Goal: Task Accomplishment & Management: Manage account settings

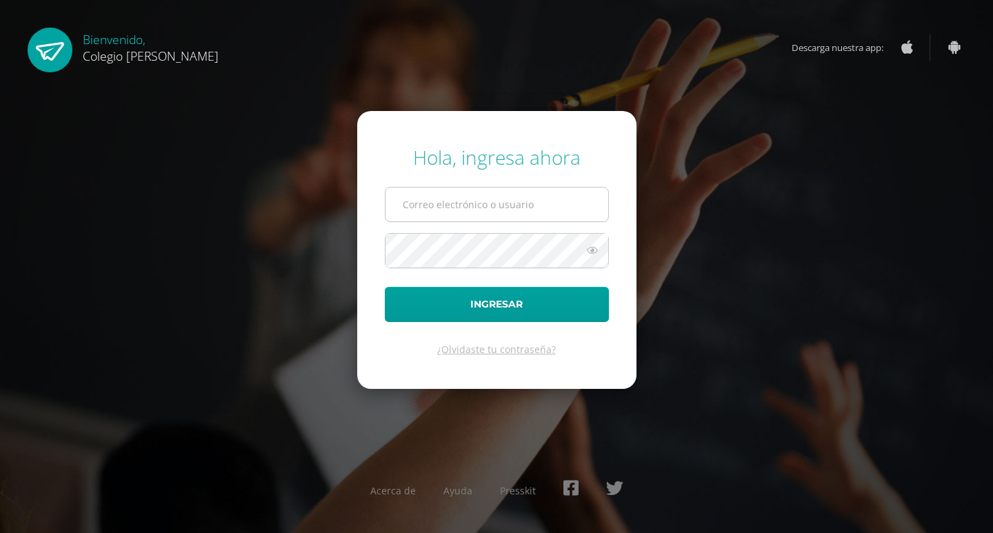
click at [401, 213] on input "text" at bounding box center [496, 205] width 223 height 34
type input "cindy@osoriosandoval.edu.gt"
click at [385, 287] on button "Ingresar" at bounding box center [497, 304] width 224 height 35
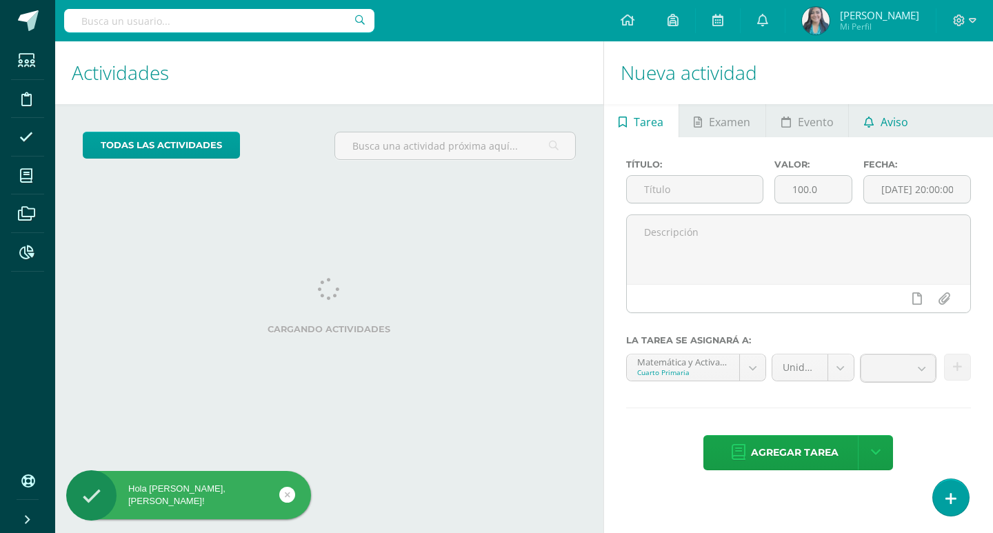
click at [898, 126] on span "Aviso" at bounding box center [894, 121] width 28 height 33
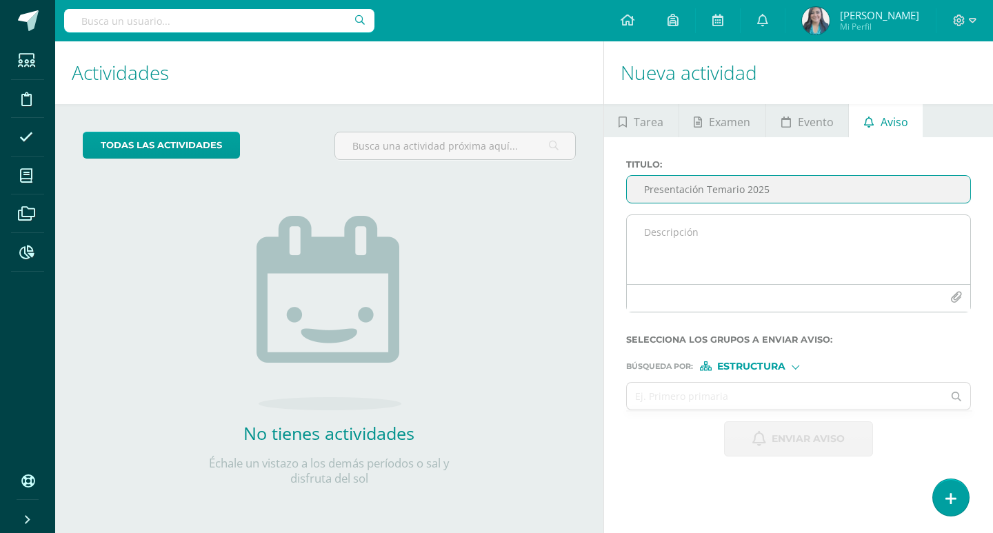
type input "Presentación Temario 2025"
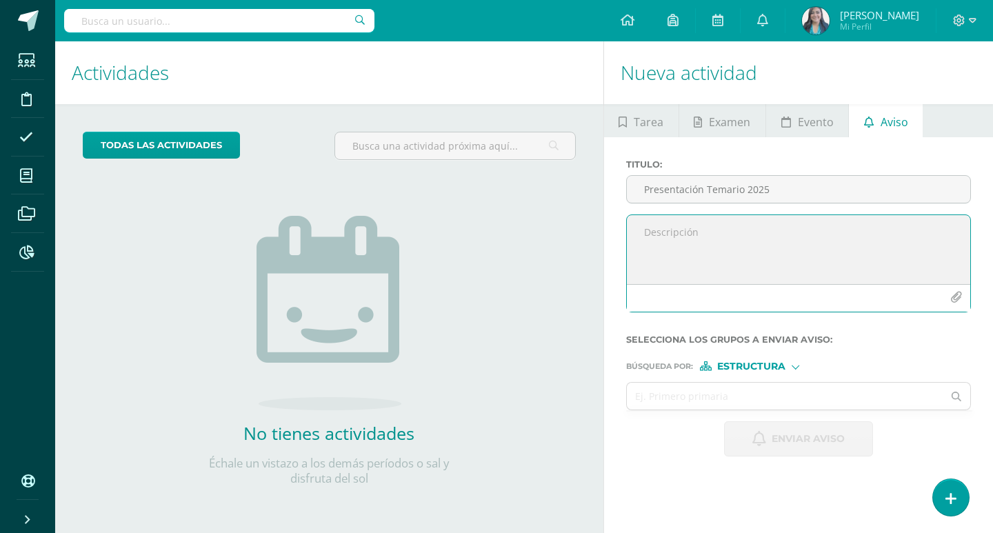
click at [785, 243] on textarea at bounding box center [798, 249] width 343 height 69
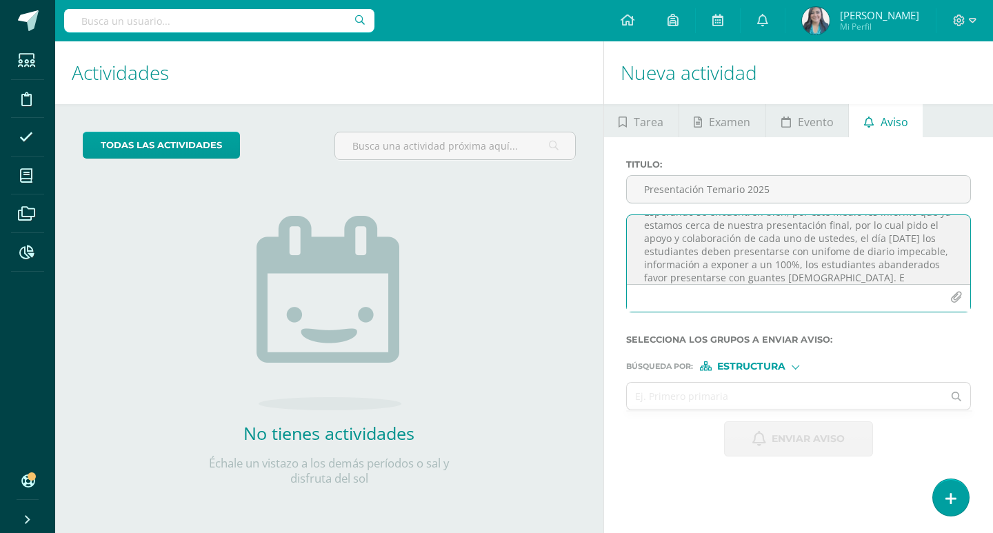
scroll to position [46, 0]
drag, startPoint x: 697, startPoint y: 265, endPoint x: 643, endPoint y: 259, distance: 54.7
click at [643, 259] on textarea "Buenos días queridos padres de familia y estudiantes Esperando se encuentren bi…" at bounding box center [798, 249] width 343 height 69
click at [705, 278] on textarea "Buenos días queridos padres de familia y estudiantes Esperando se encuentren bi…" at bounding box center [798, 249] width 343 height 69
click at [927, 268] on textarea "Buenos días queridos padres de familia y estudiantes Esperando se encuentren bi…" at bounding box center [798, 249] width 343 height 69
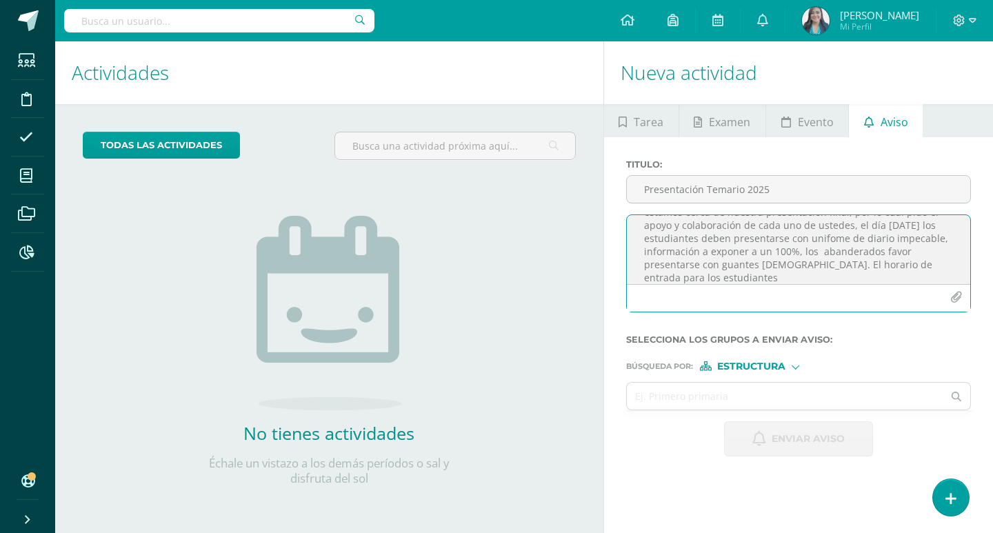
click at [815, 274] on textarea "Buenos días queridos padres de familia y estudiantes Esperando se encuentren bi…" at bounding box center [798, 249] width 343 height 69
click at [877, 278] on textarea "Buenos días queridos padres de familia y estudiantes Esperando se encuentren bi…" at bounding box center [798, 249] width 343 height 69
click at [934, 274] on textarea "Buenos días queridos padres de familia y estudiantes Esperando se encuentren bi…" at bounding box center [798, 249] width 343 height 69
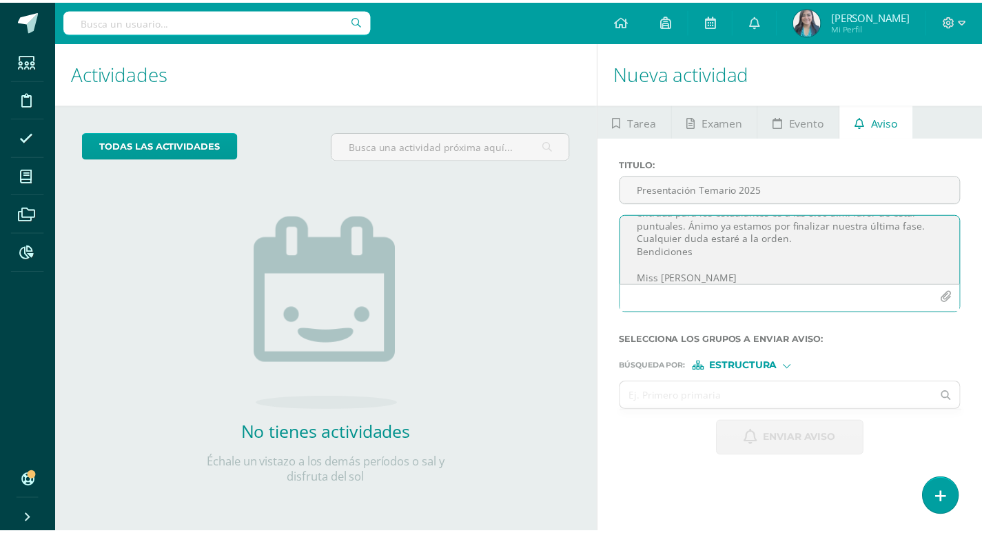
scroll to position [125, 0]
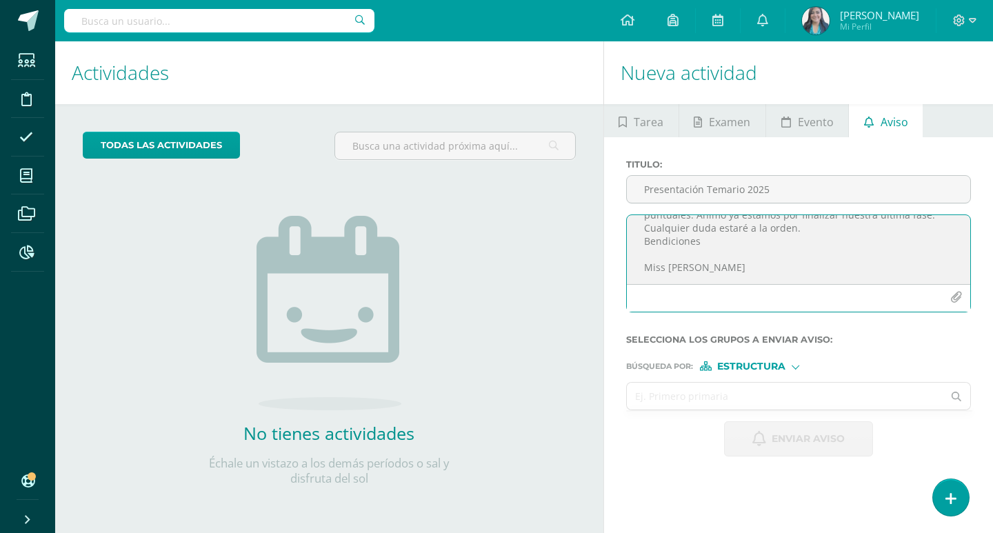
type textarea "Buenos días queridos padres de familia y estudiantes Esperando se encuentren bi…"
click at [776, 403] on input "text" at bounding box center [785, 396] width 316 height 27
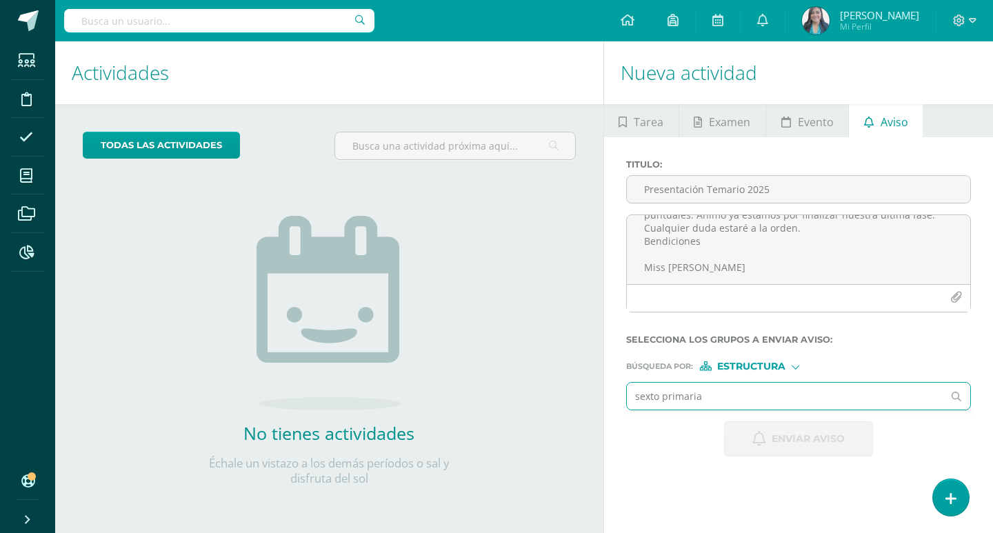
type input "sexto primaria"
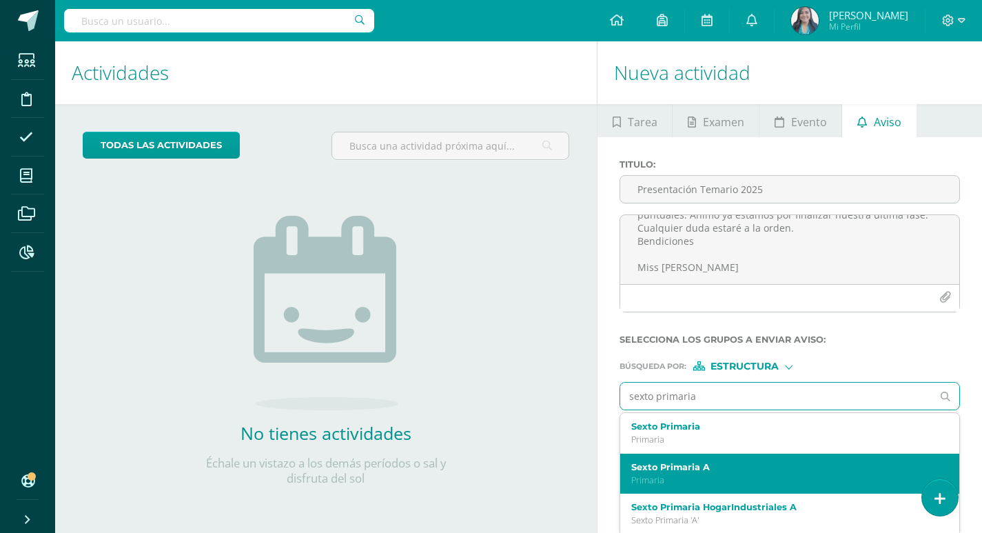
click at [669, 478] on p "Primaria" at bounding box center [784, 480] width 304 height 12
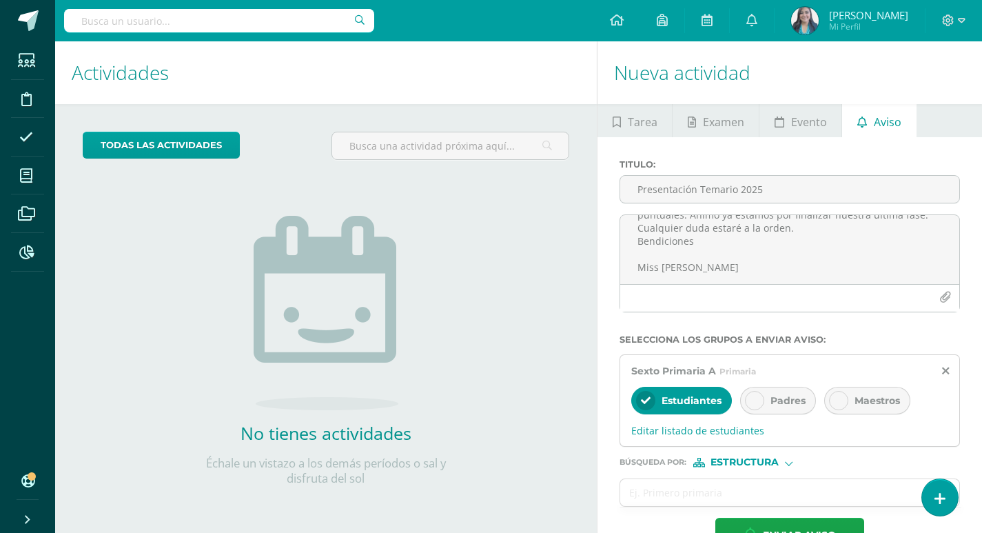
click at [758, 403] on icon at bounding box center [755, 401] width 10 height 10
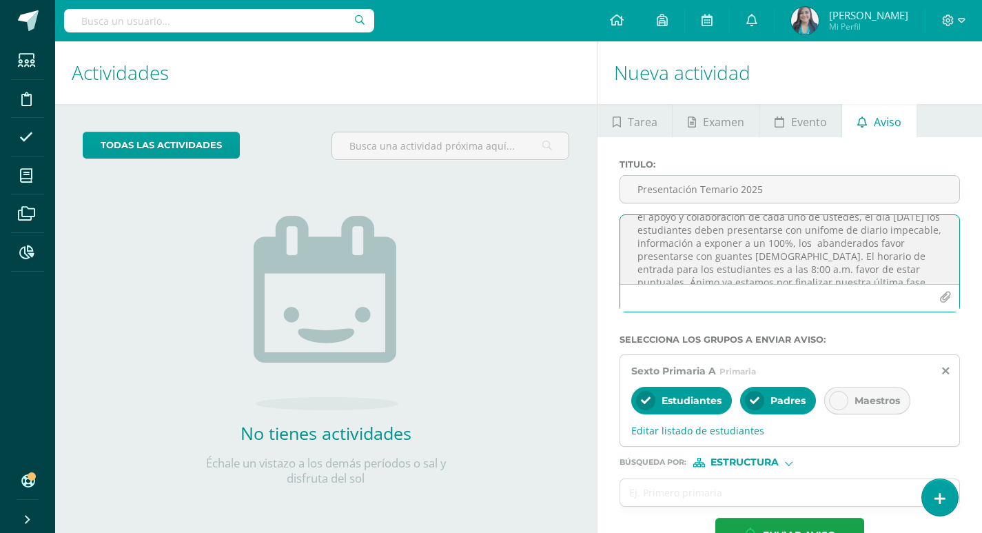
scroll to position [68, 0]
click at [862, 256] on textarea "Buenos días queridos padres de familia y estudiantes Esperando se encuentren bi…" at bounding box center [790, 249] width 339 height 69
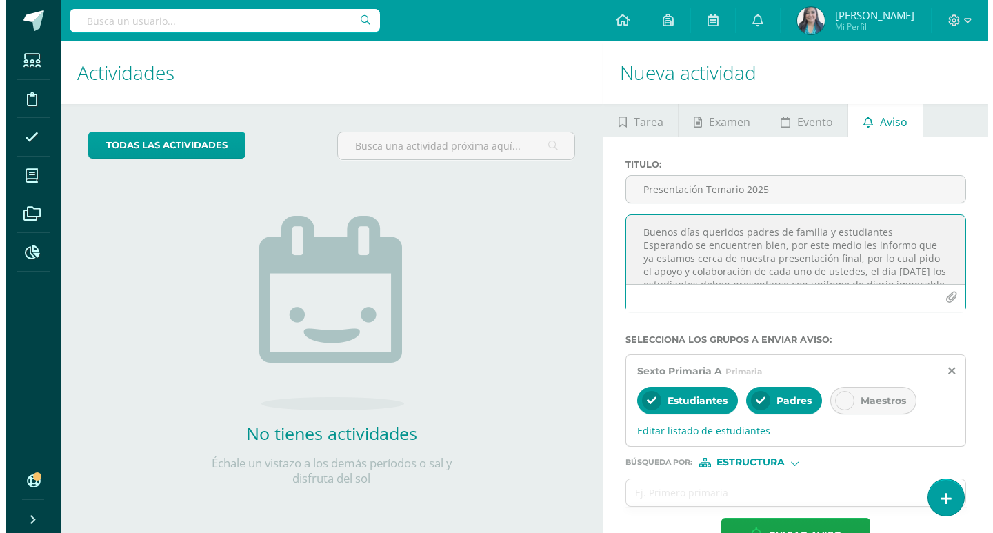
scroll to position [148, 0]
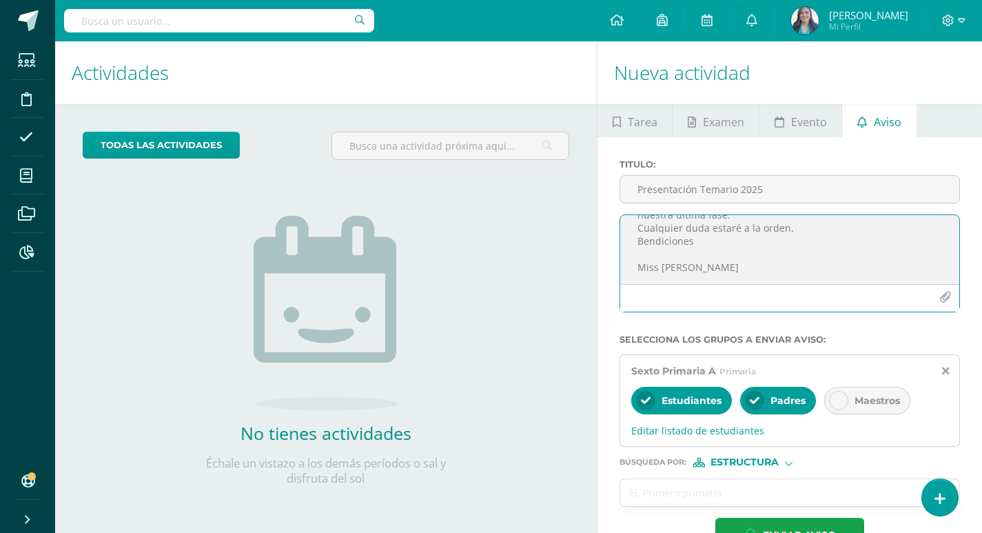
drag, startPoint x: 636, startPoint y: 238, endPoint x: 730, endPoint y: 260, distance: 97.0
click at [730, 260] on textarea "Buenos días queridos padres de familia y estudiantes Esperando se encuentren bi…" at bounding box center [790, 249] width 339 height 69
type textarea "Buenos días queridos padres de familia y estudiantes Esperando se encuentren bi…"
click at [842, 262] on textarea "Buenos días queridos padres de familia y estudiantes Esperando se encuentren bi…" at bounding box center [790, 249] width 339 height 69
click at [787, 523] on span "Enviar aviso" at bounding box center [799, 535] width 73 height 34
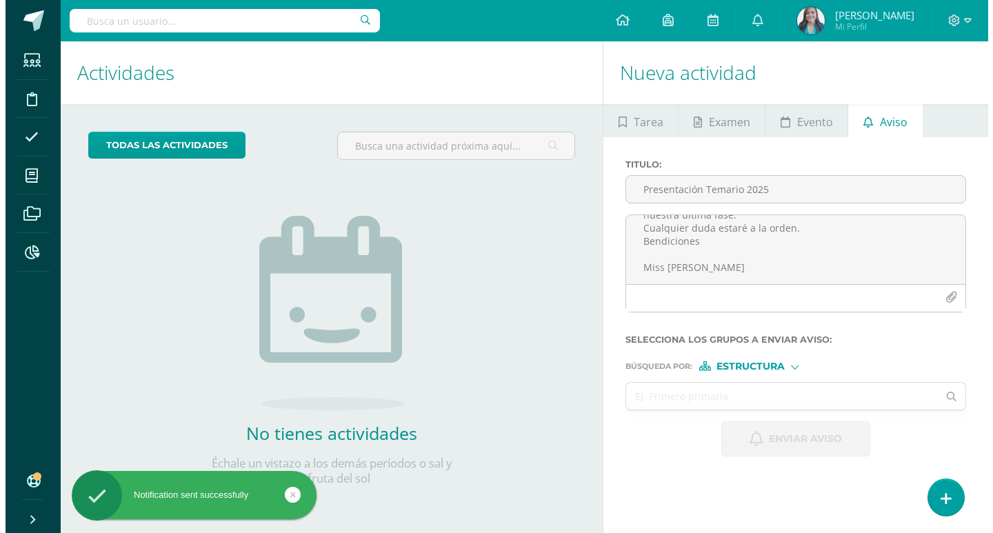
scroll to position [0, 0]
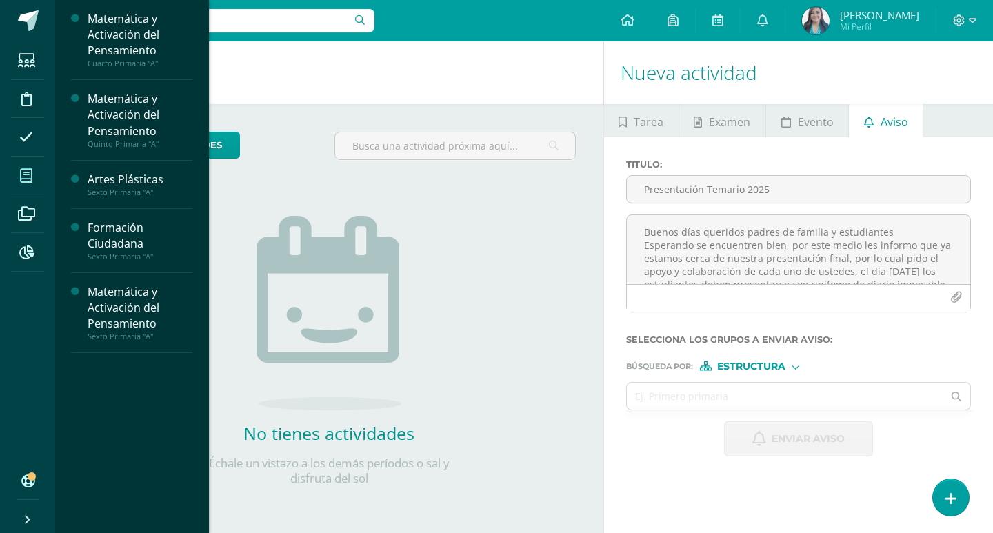
click at [21, 178] on icon at bounding box center [26, 176] width 12 height 14
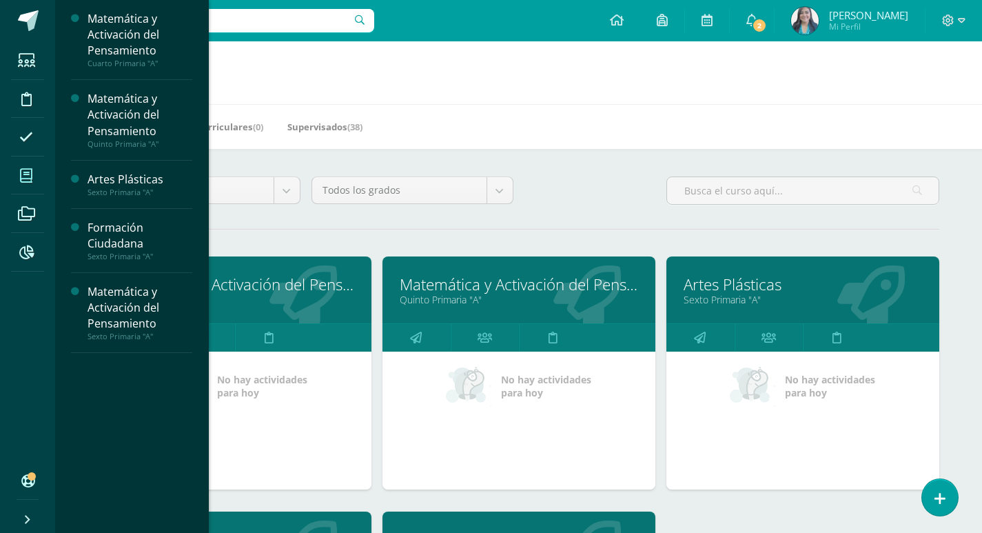
click at [282, 286] on link "Matemática y Activación del Pensamiento" at bounding box center [235, 284] width 239 height 21
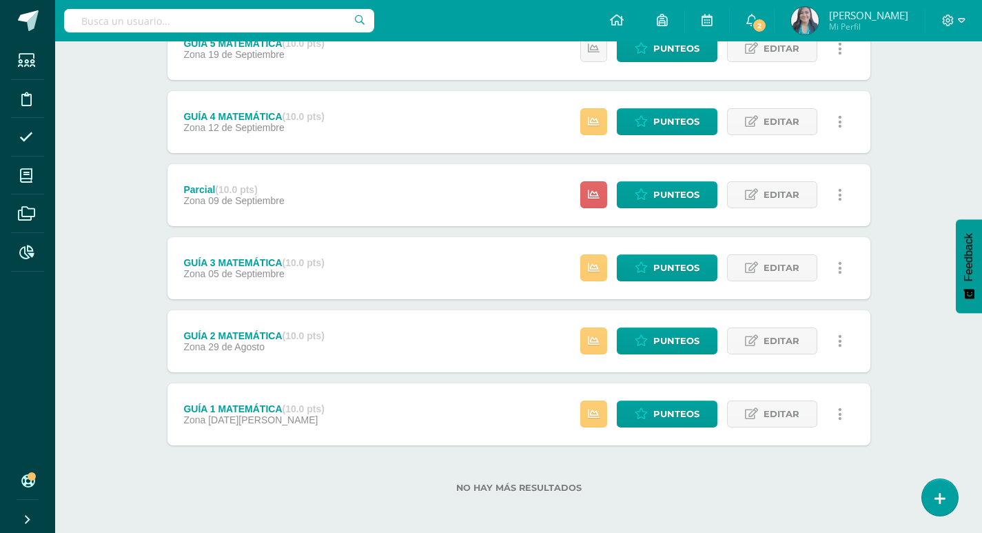
scroll to position [435, 0]
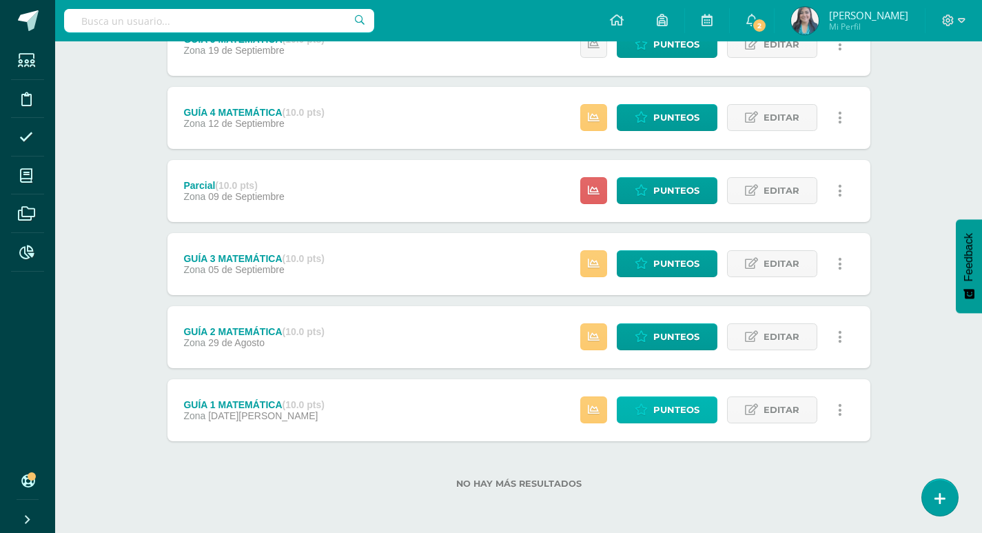
click at [690, 403] on span "Punteos" at bounding box center [677, 410] width 46 height 26
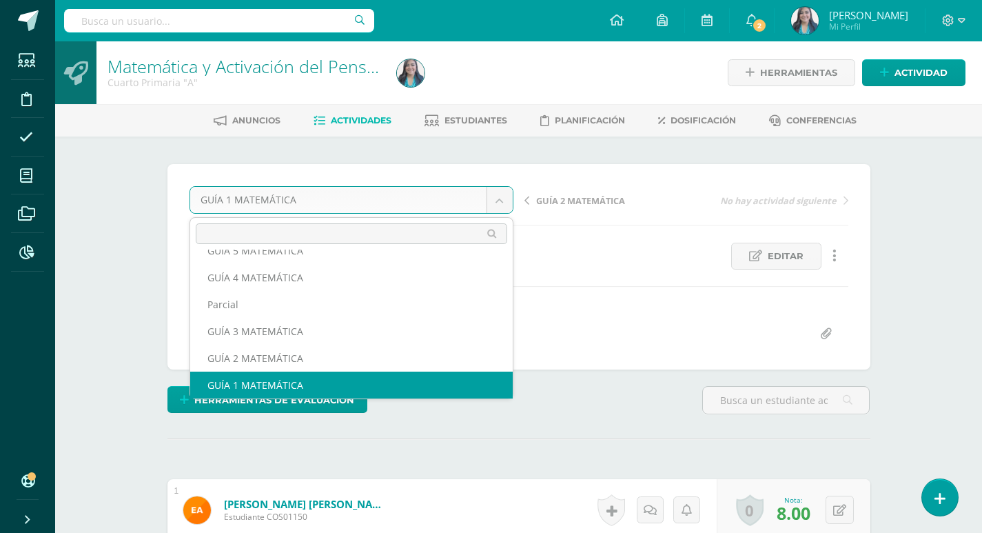
scroll to position [86, 0]
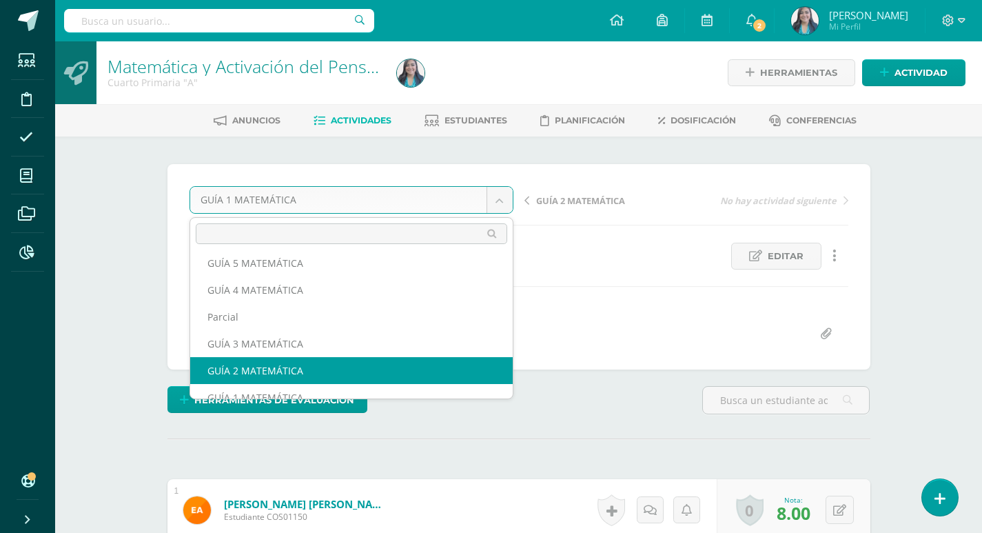
select select "/dashboard/teacher/grade-activity/123526/"
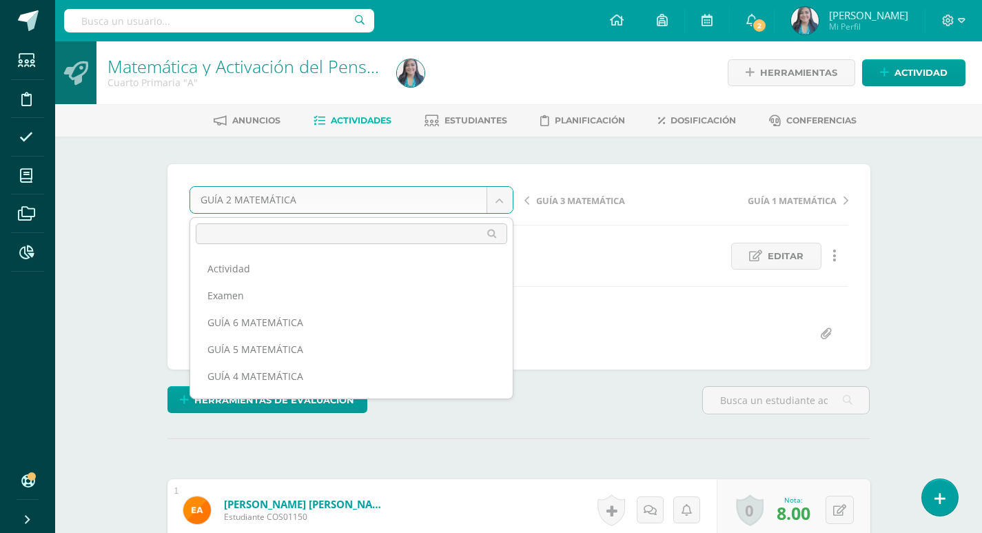
scroll to position [59, 0]
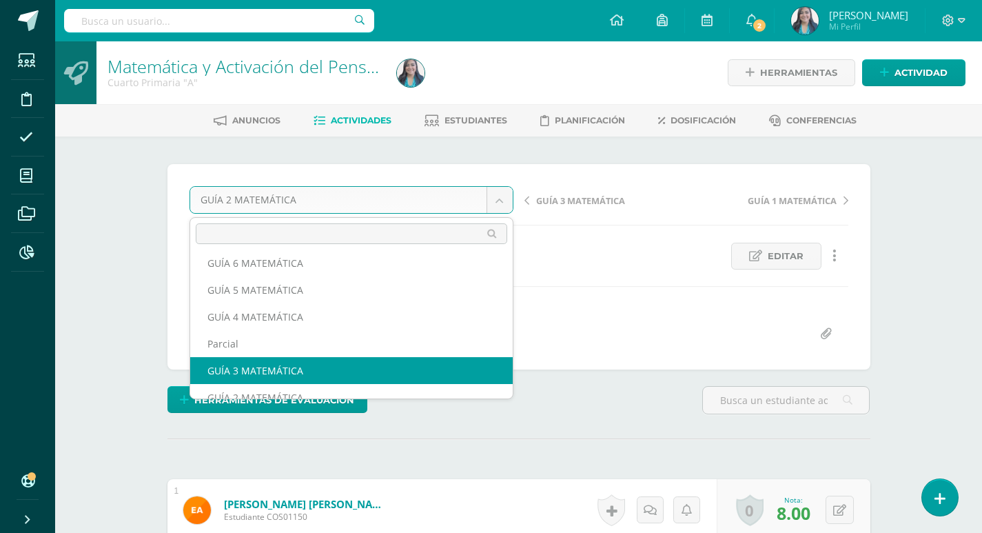
select select "/dashboard/teacher/grade-activity/124863/"
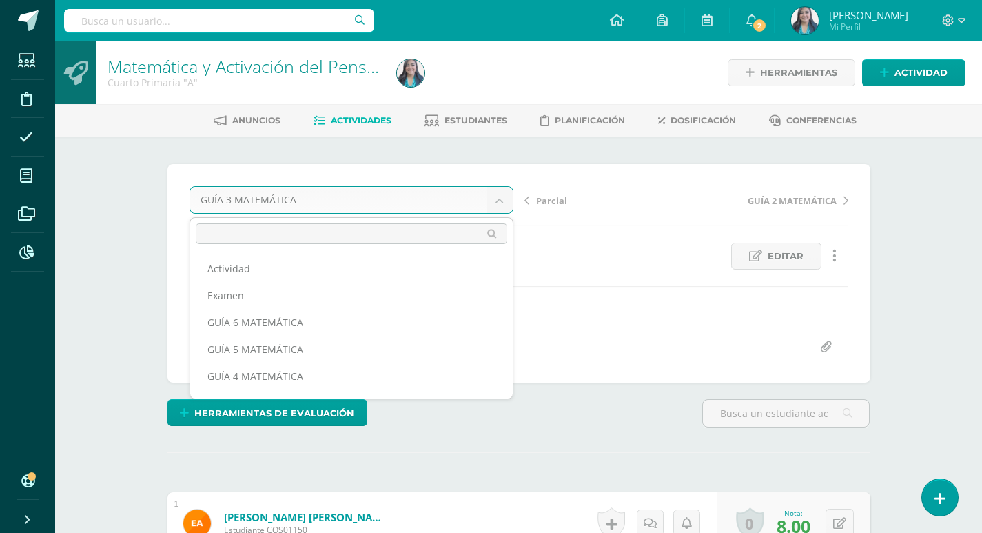
drag, startPoint x: 492, startPoint y: 203, endPoint x: 481, endPoint y: 208, distance: 12.7
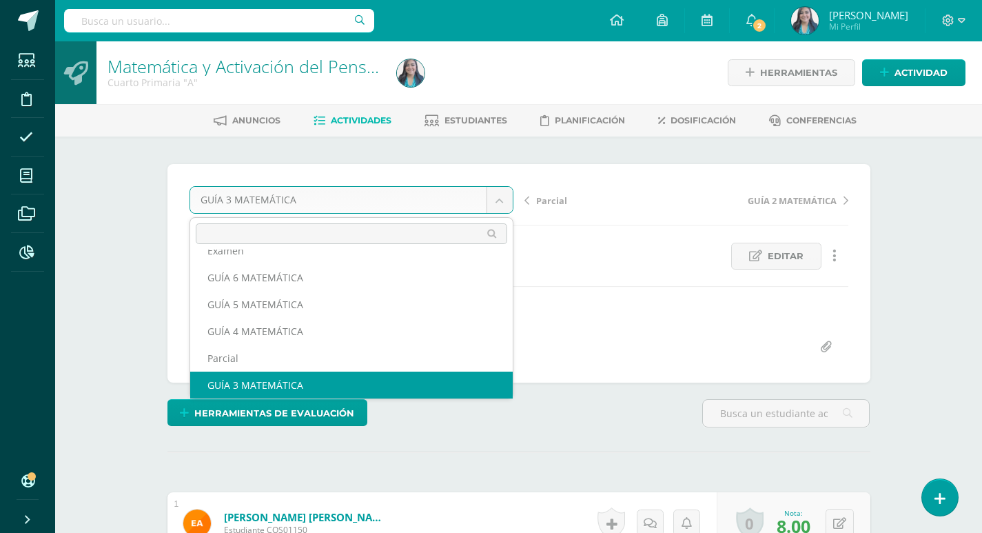
scroll to position [32, 0]
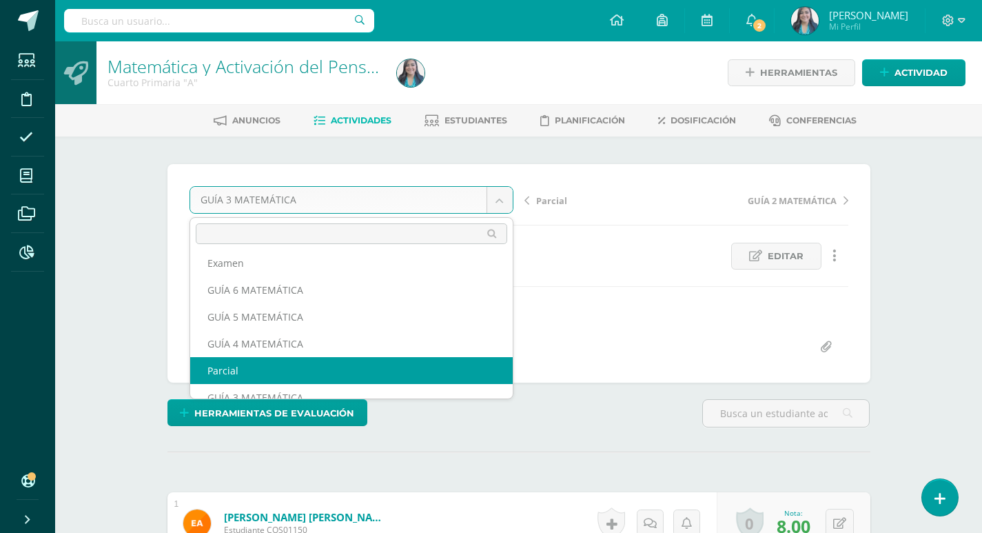
select select "/dashboard/teacher/grade-activity/124867/"
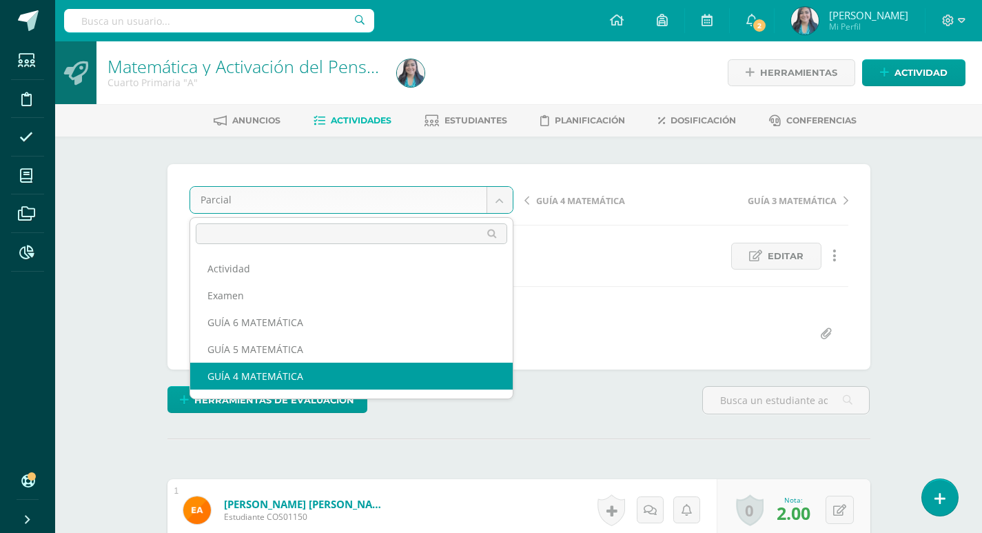
select select "/dashboard/teacher/grade-activity/124864/"
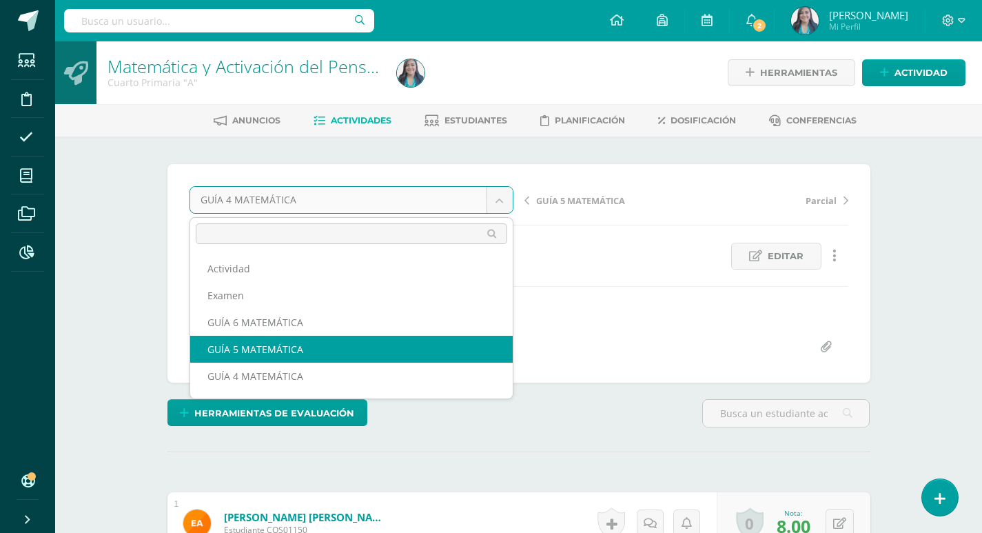
select select "/dashboard/teacher/grade-activity/124865/"
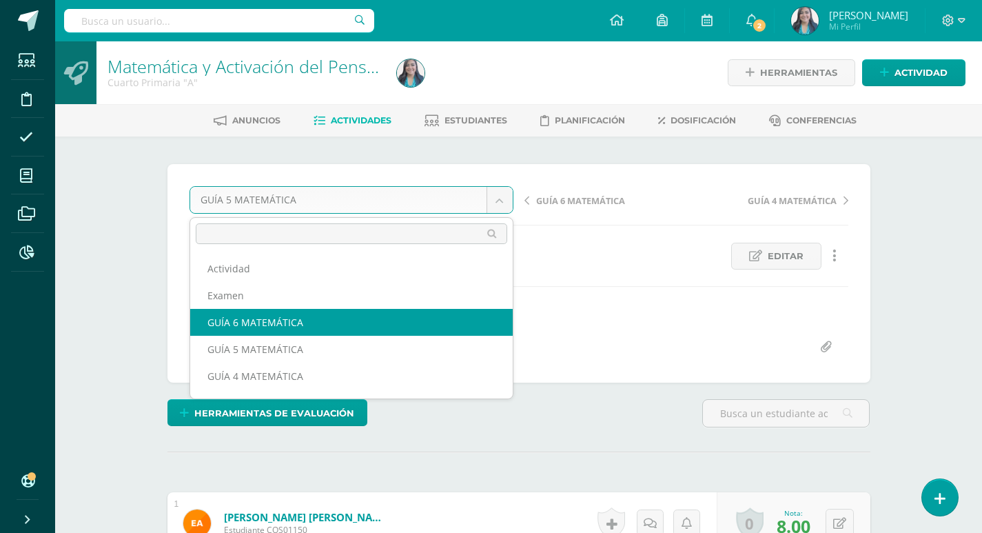
select select "/dashboard/teacher/grade-activity/124866/"
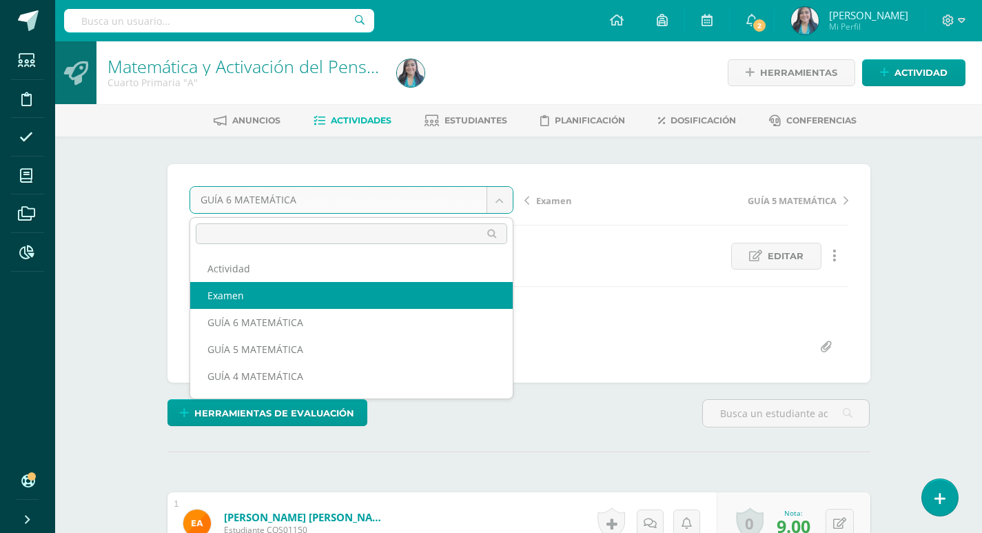
select select "/dashboard/teacher/grade-activity/124933/"
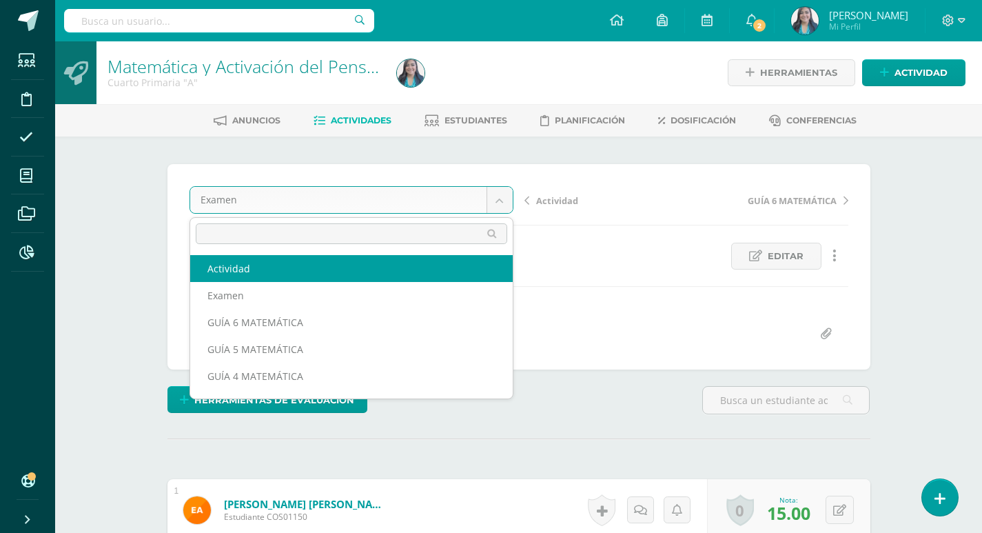
select select "/dashboard/teacher/grade-activity/124947/"
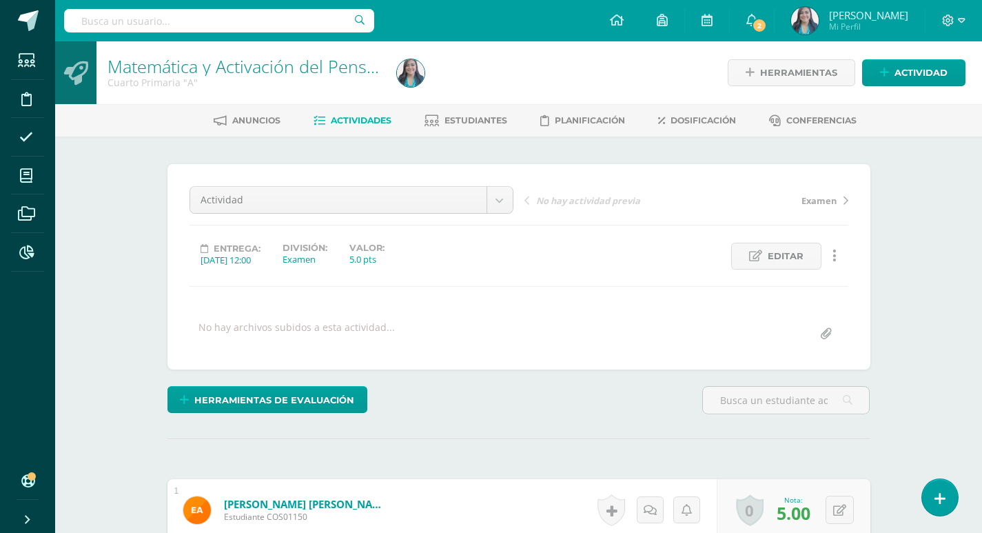
click at [335, 112] on link "Actividades" at bounding box center [353, 121] width 78 height 22
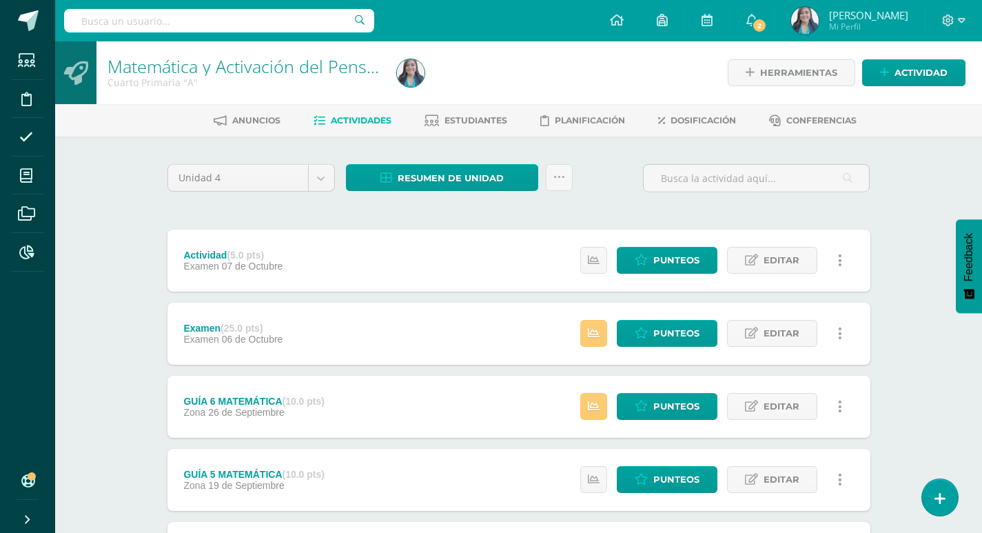
click at [650, 72] on div at bounding box center [539, 72] width 295 height 63
click at [478, 177] on span "Resumen de unidad" at bounding box center [451, 178] width 106 height 26
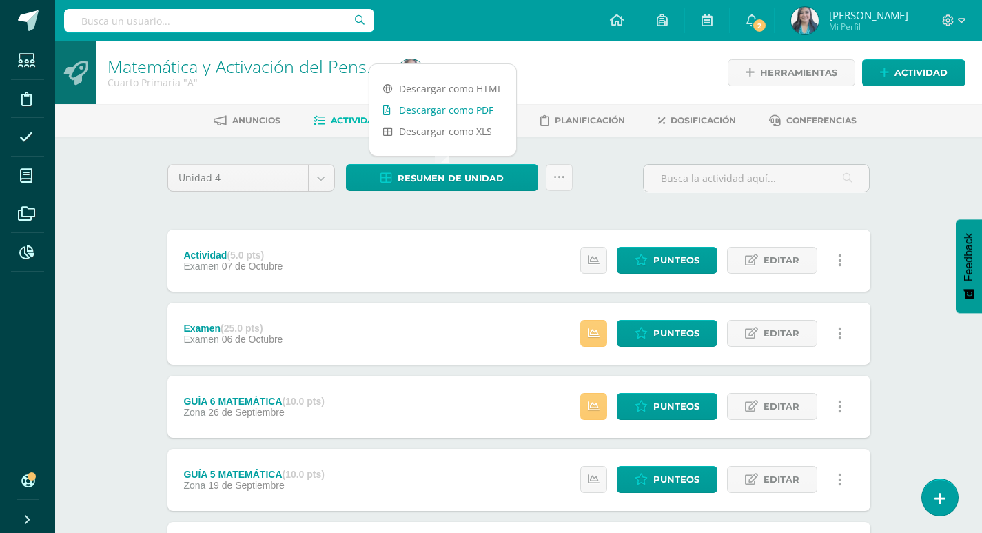
click at [478, 113] on link "Descargar como PDF" at bounding box center [443, 109] width 147 height 21
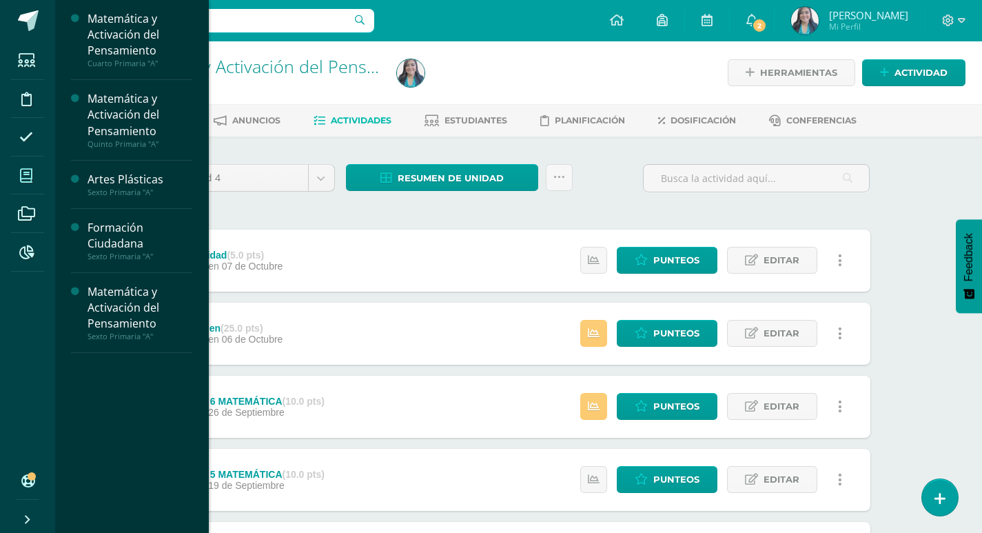
click at [14, 174] on span at bounding box center [26, 175] width 31 height 31
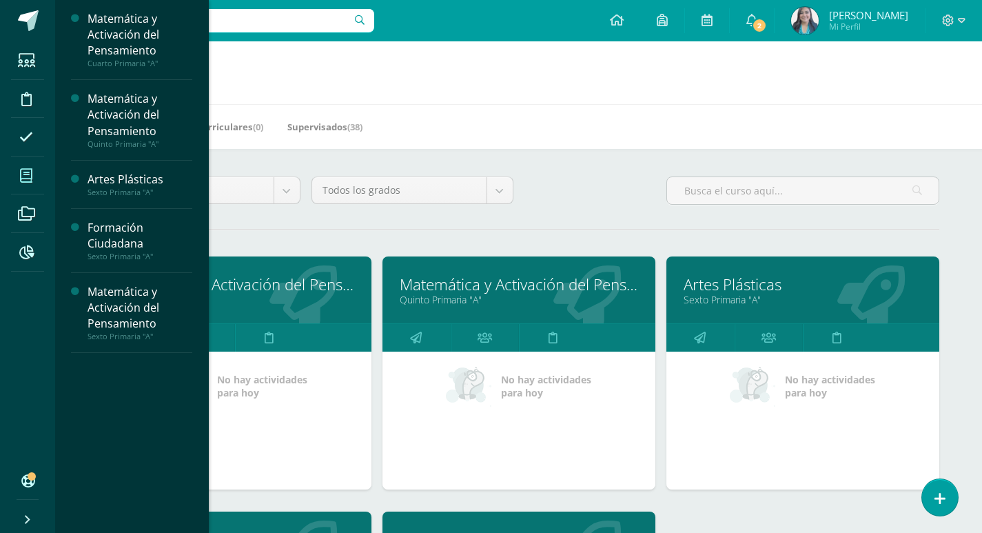
click at [454, 293] on link "Quinto Primaria "A"" at bounding box center [519, 299] width 239 height 13
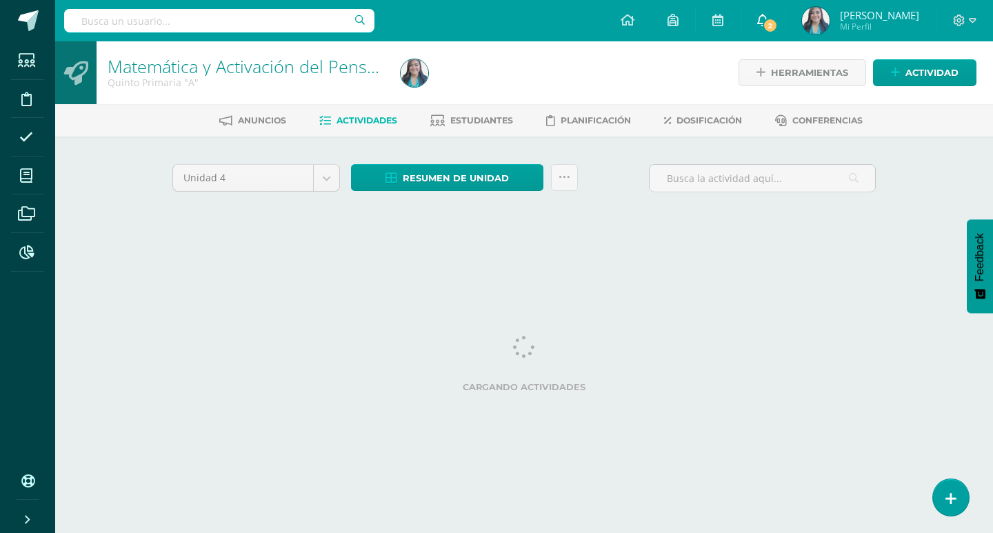
click at [769, 21] on link "2" at bounding box center [762, 20] width 44 height 41
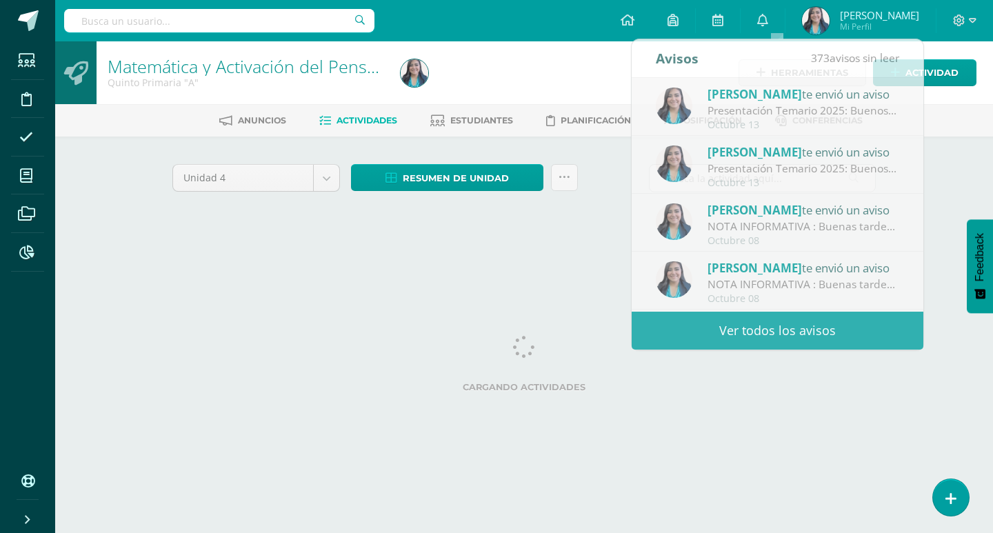
click at [578, 30] on div "Configuración Cerrar sesión [PERSON_NAME] Mi Perfil 2 0 Mis accesos directos Ce…" at bounding box center [524, 20] width 938 height 41
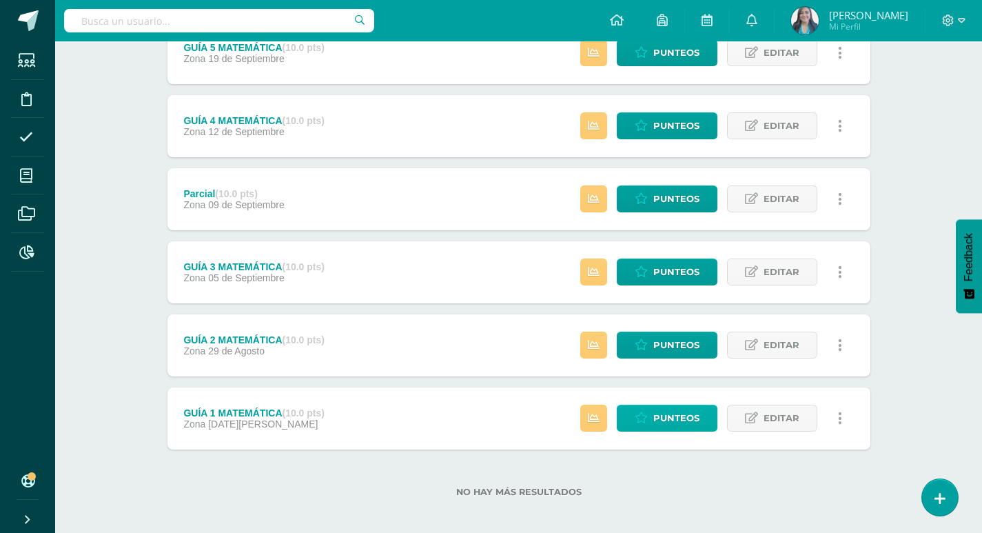
scroll to position [435, 0]
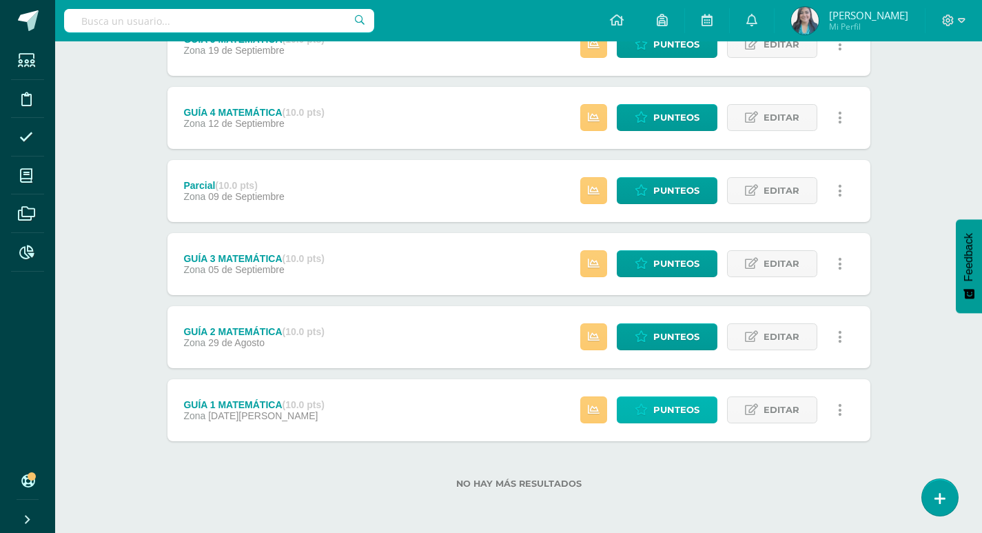
click at [680, 412] on span "Punteos" at bounding box center [677, 410] width 46 height 26
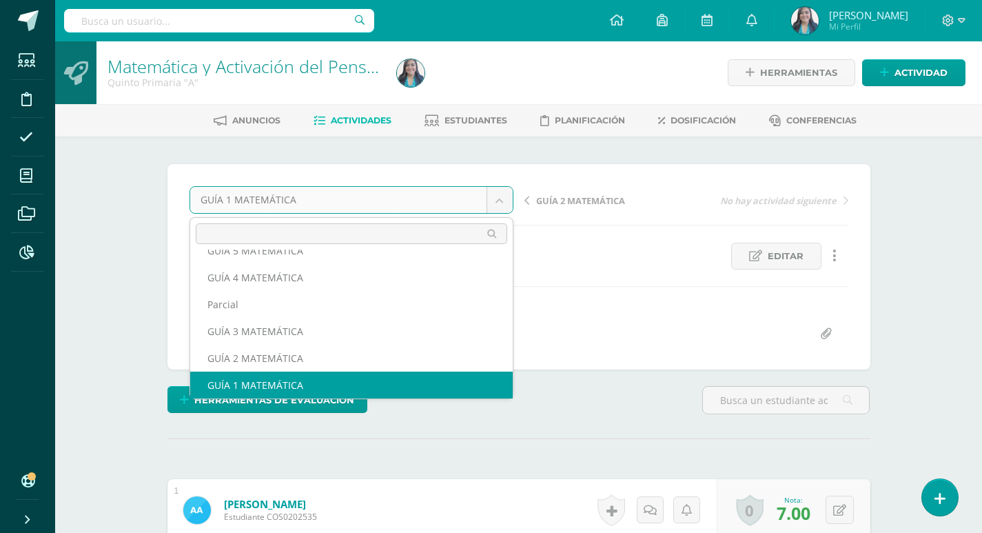
scroll to position [86, 0]
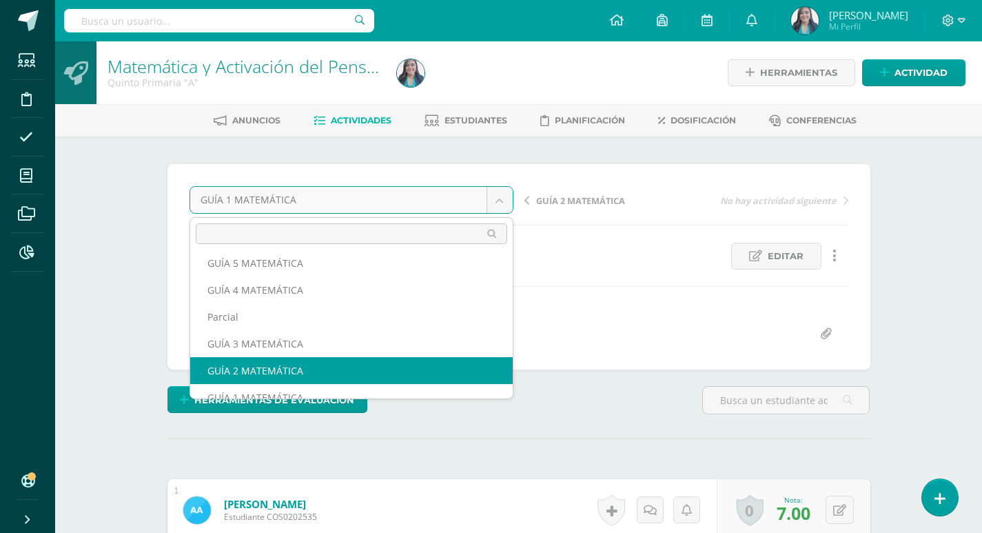
select select "/dashboard/teacher/grade-activity/123527/"
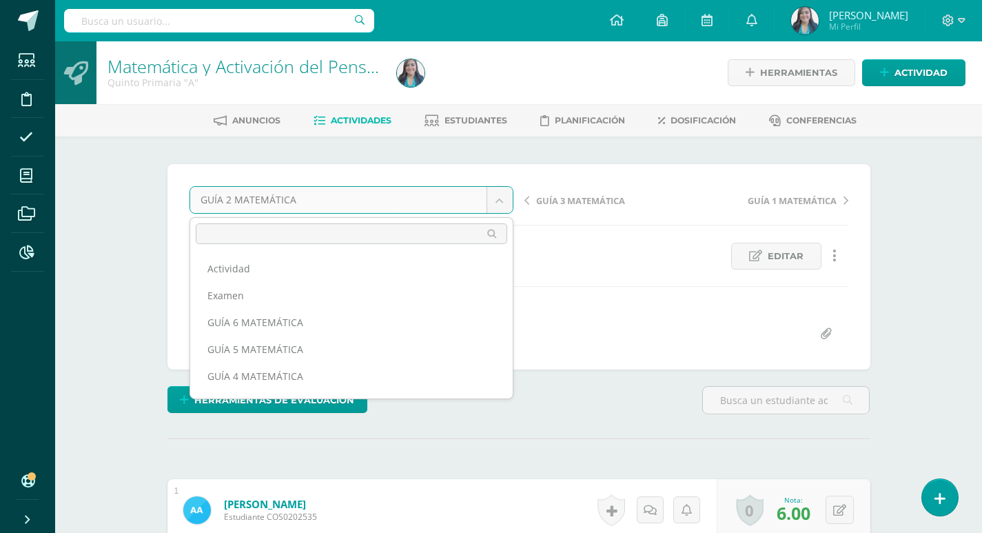
scroll to position [59, 0]
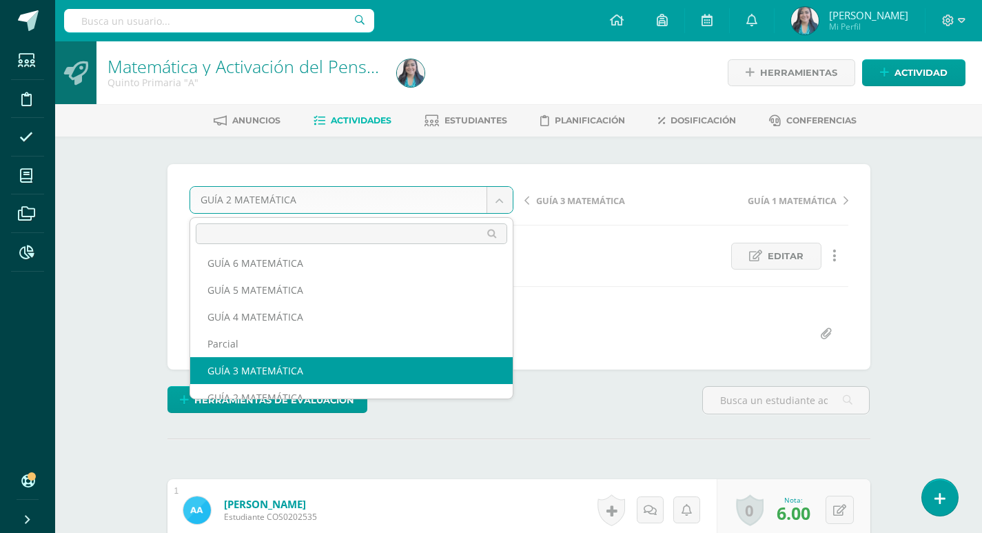
select select "/dashboard/teacher/grade-activity/124961/"
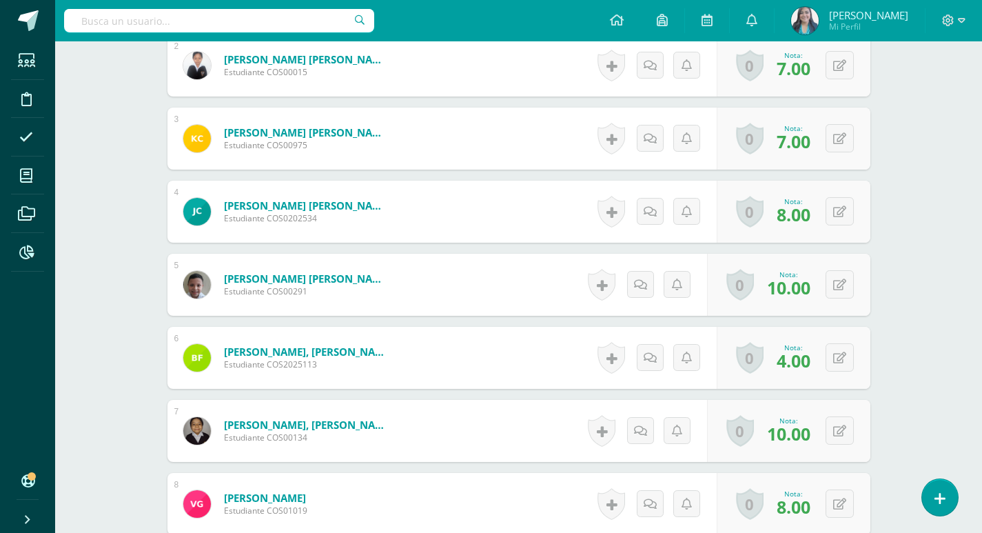
scroll to position [114, 0]
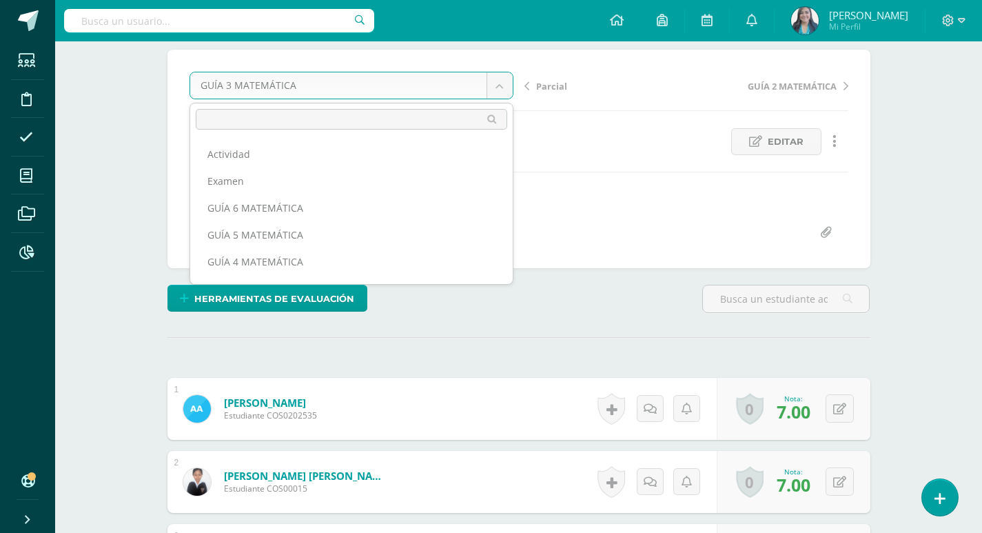
scroll to position [32, 0]
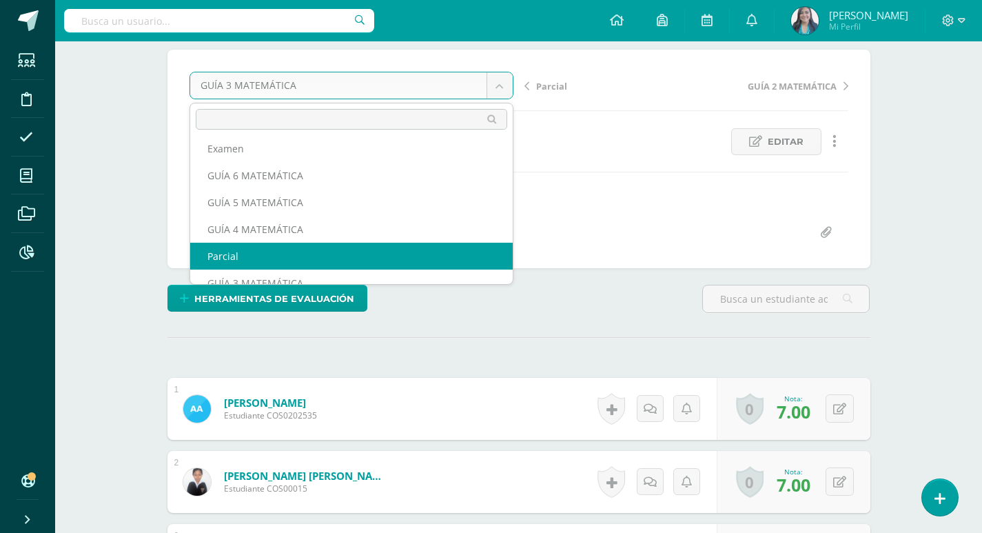
select select "/dashboard/teacher/grade-activity/124965/"
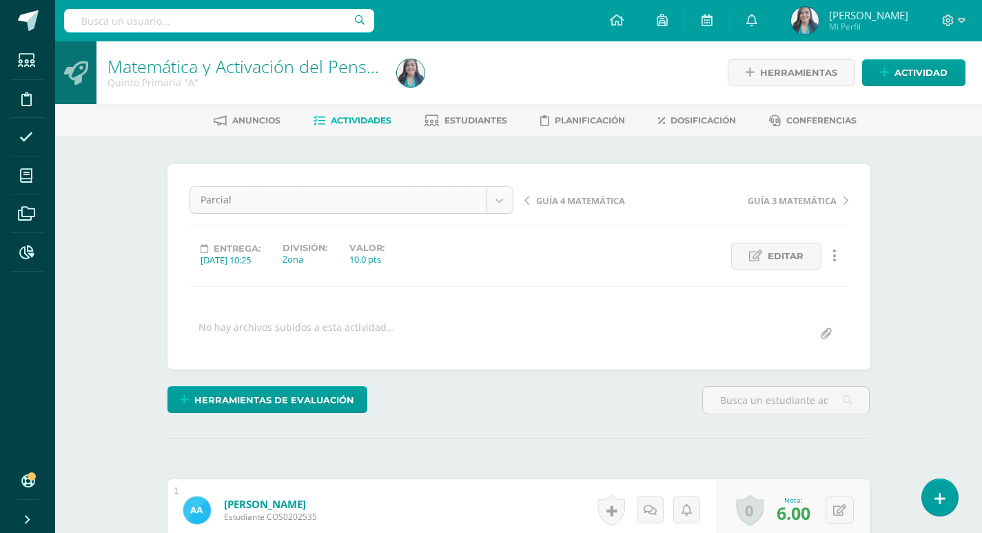
scroll to position [18, 0]
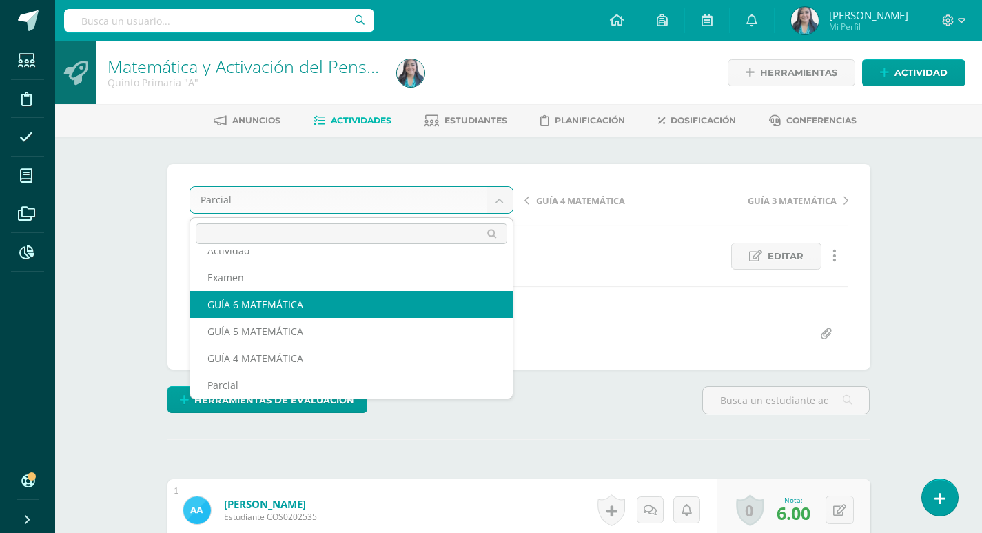
scroll to position [0, 0]
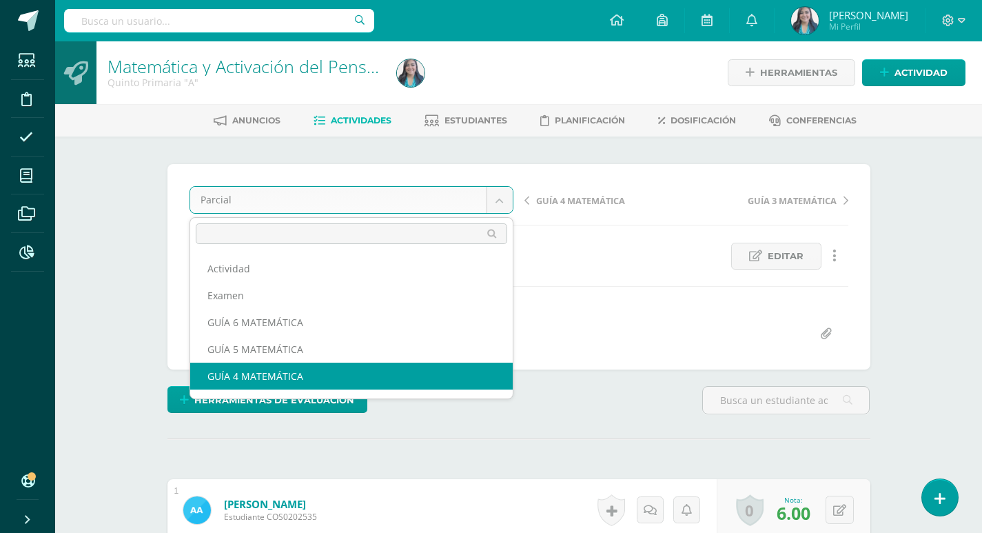
select select "/dashboard/teacher/grade-activity/124962/"
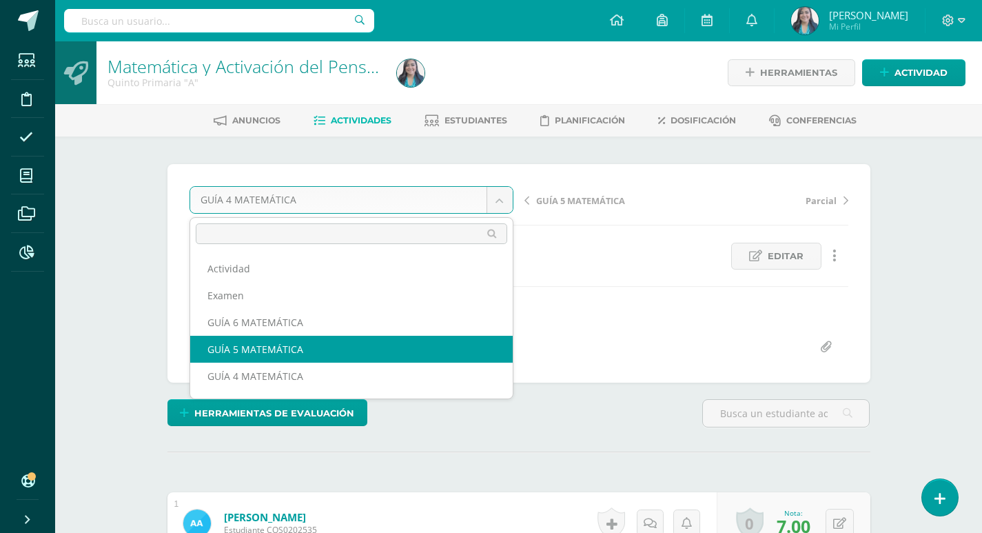
select select "/dashboard/teacher/grade-activity/124963/"
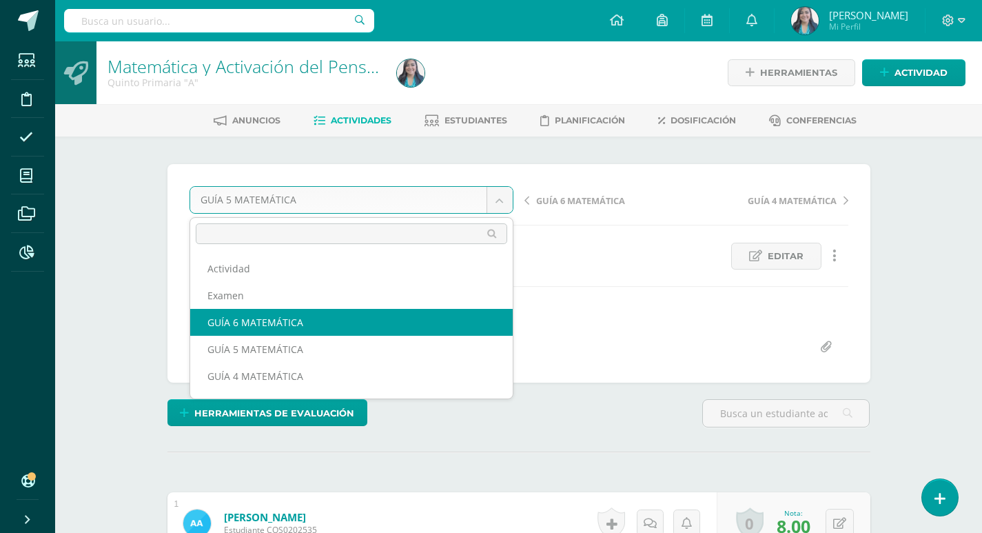
select select "/dashboard/teacher/grade-activity/124964/"
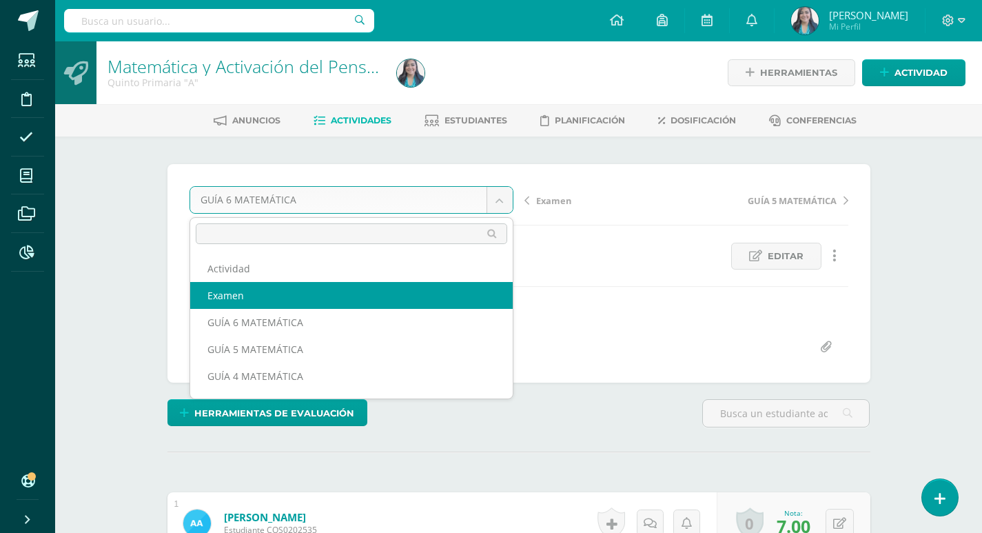
select select "/dashboard/teacher/grade-activity/124970/"
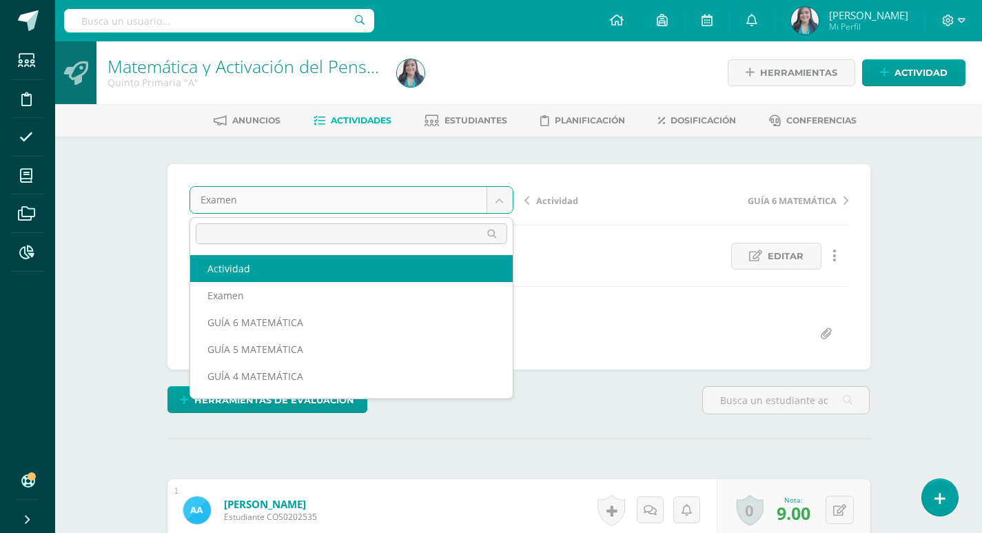
select select "/dashboard/teacher/grade-activity/124972/"
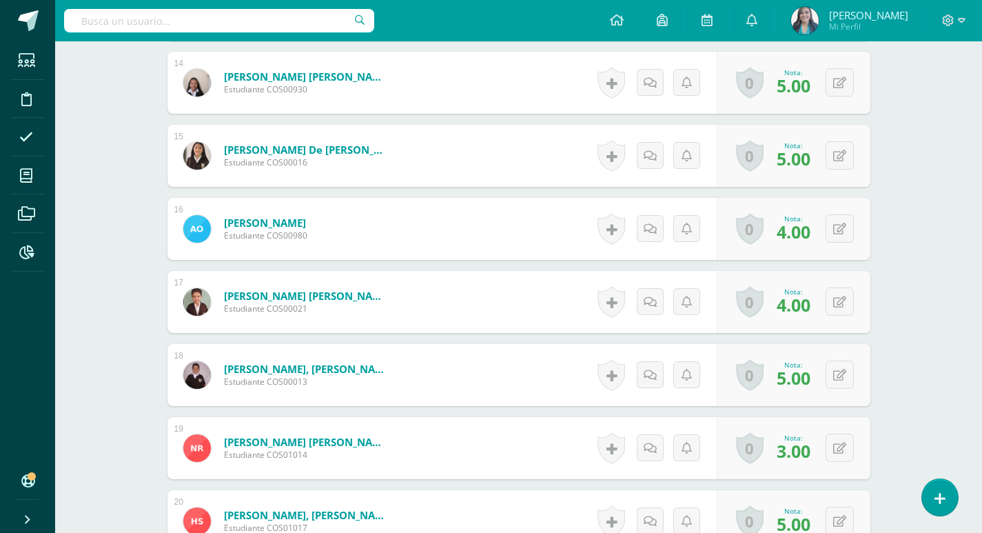
scroll to position [1201, 0]
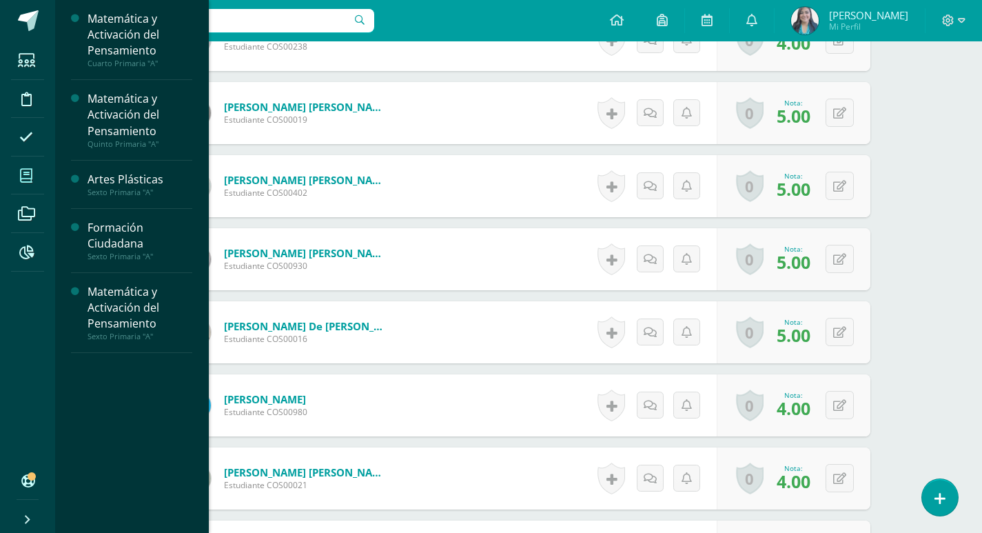
click at [23, 169] on icon at bounding box center [26, 176] width 12 height 14
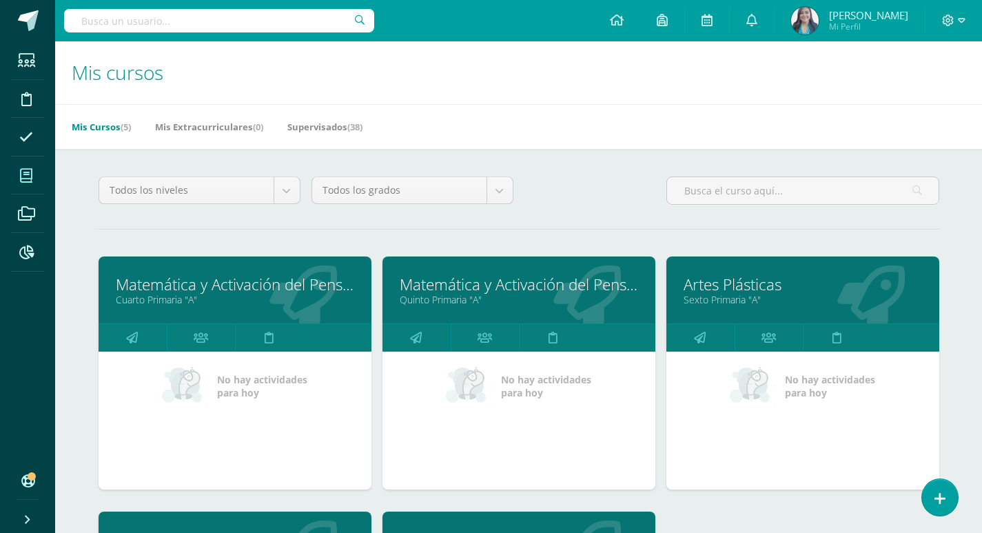
click at [227, 288] on link "Matemática y Activación del Pensamiento" at bounding box center [235, 284] width 239 height 21
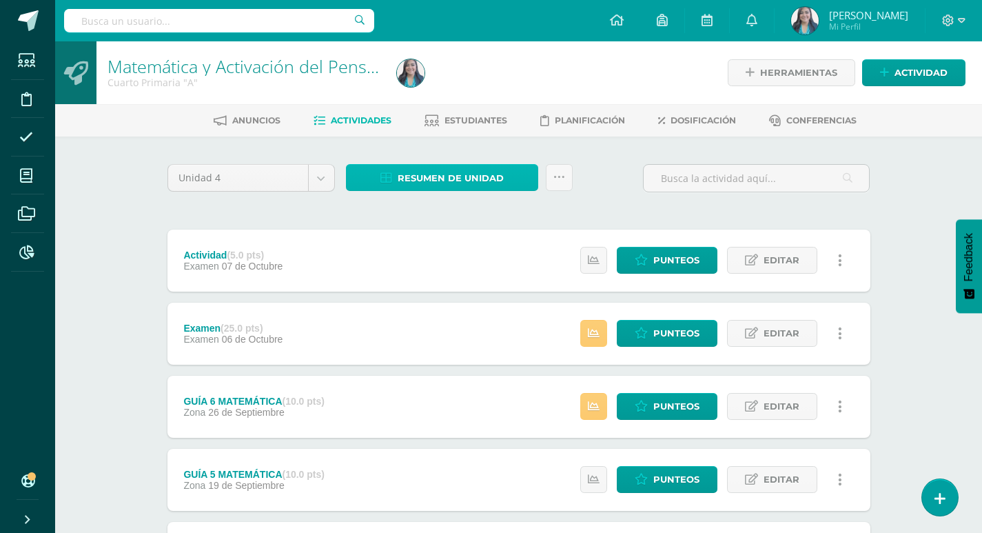
click at [461, 179] on span "Resumen de unidad" at bounding box center [451, 178] width 106 height 26
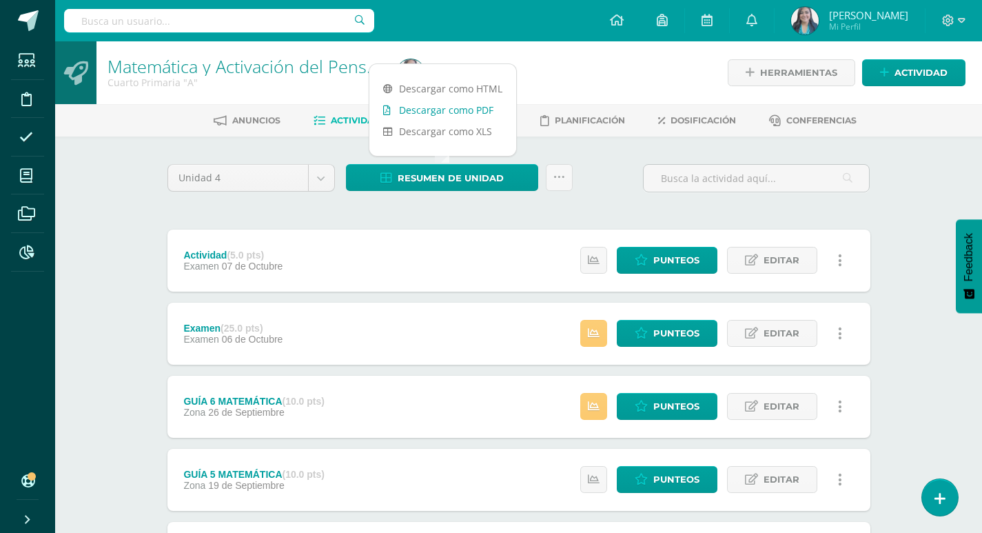
click at [463, 108] on link "Descargar como PDF" at bounding box center [443, 109] width 147 height 21
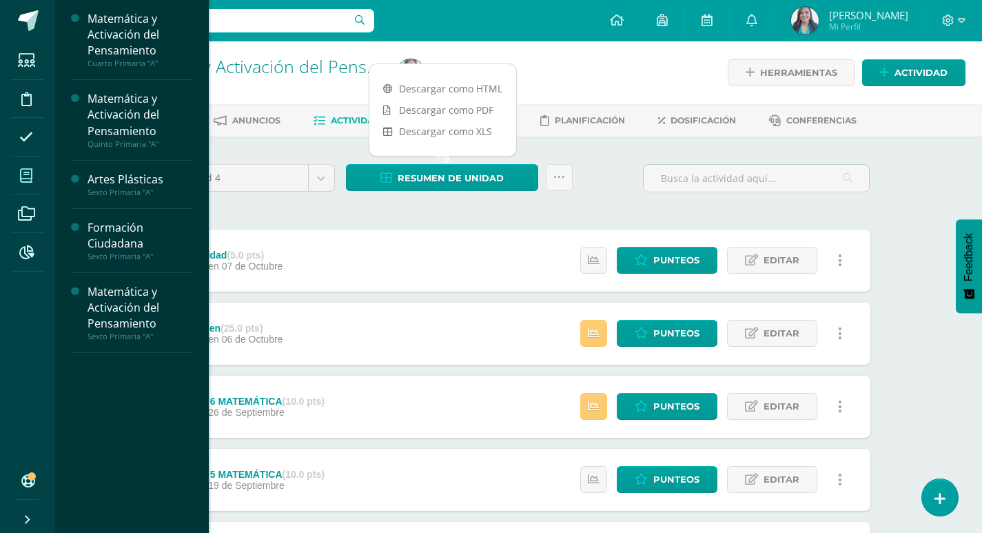
click at [32, 174] on icon at bounding box center [26, 176] width 12 height 14
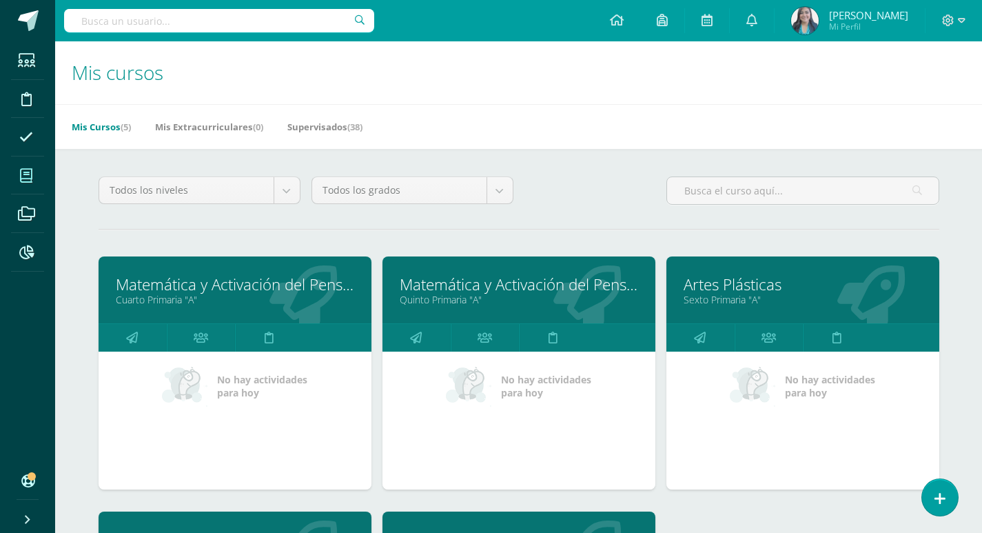
click at [461, 287] on link "Matemática y Activación del Pensamiento" at bounding box center [519, 284] width 239 height 21
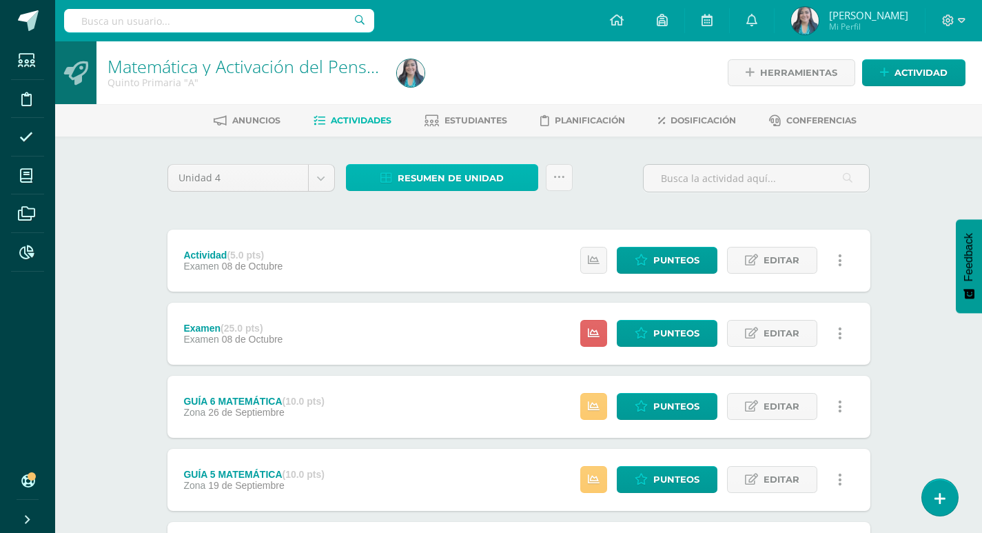
click at [474, 182] on span "Resumen de unidad" at bounding box center [451, 178] width 106 height 26
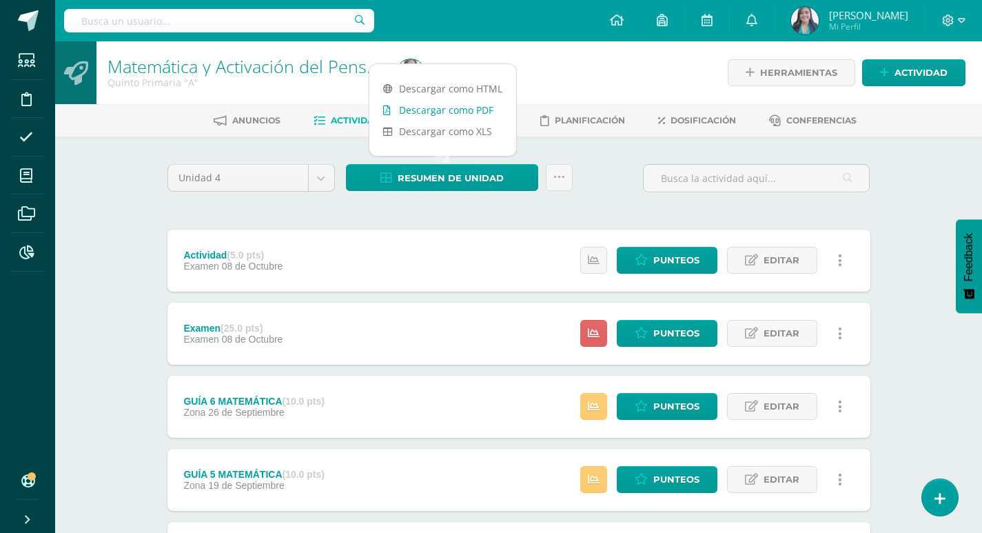
click at [469, 110] on link "Descargar como PDF" at bounding box center [443, 109] width 147 height 21
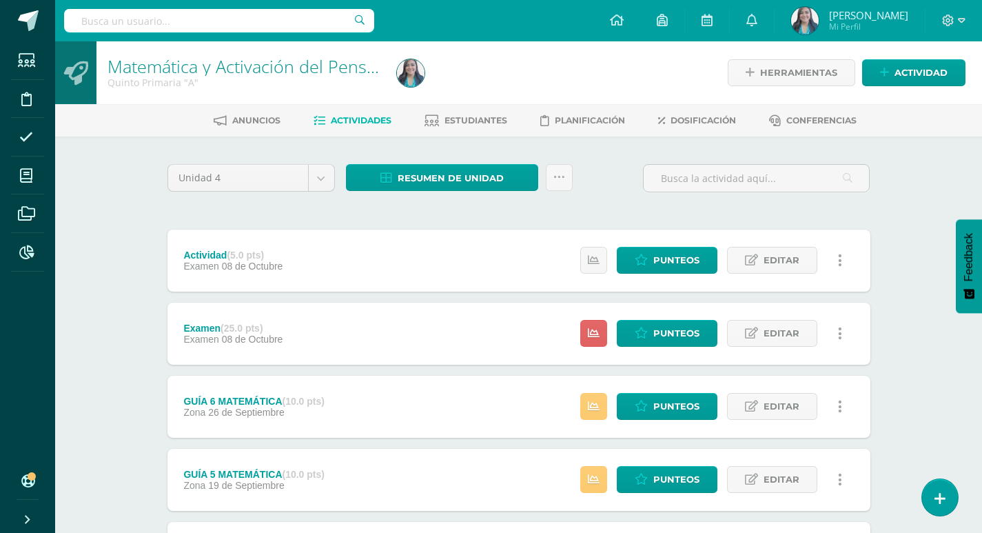
click at [350, 112] on link "Actividades" at bounding box center [353, 121] width 78 height 22
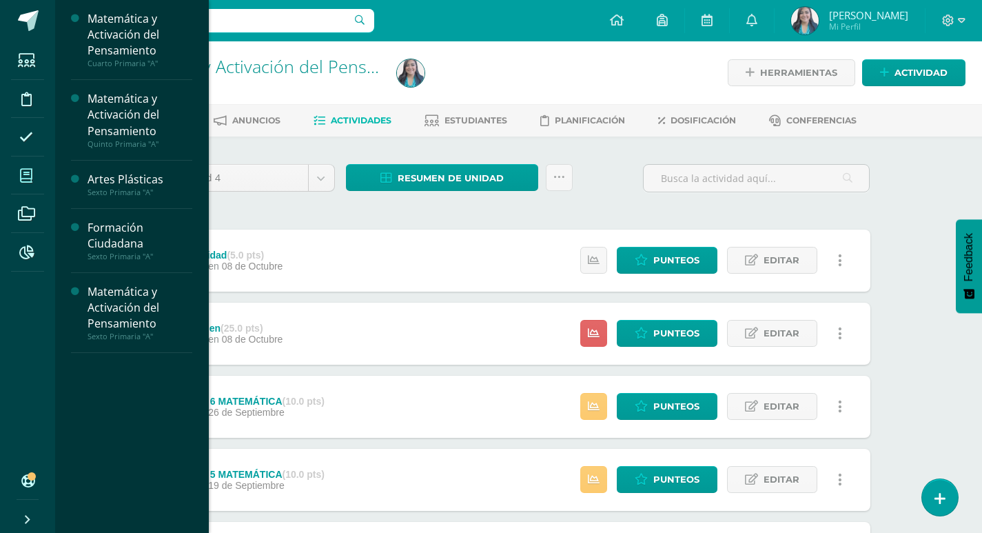
click at [30, 172] on icon at bounding box center [26, 176] width 12 height 14
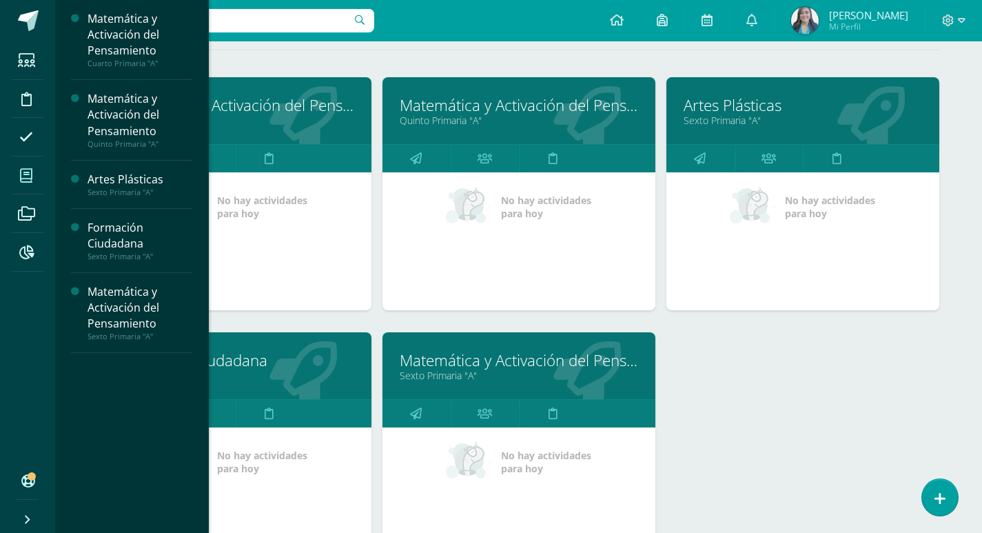
scroll to position [207, 0]
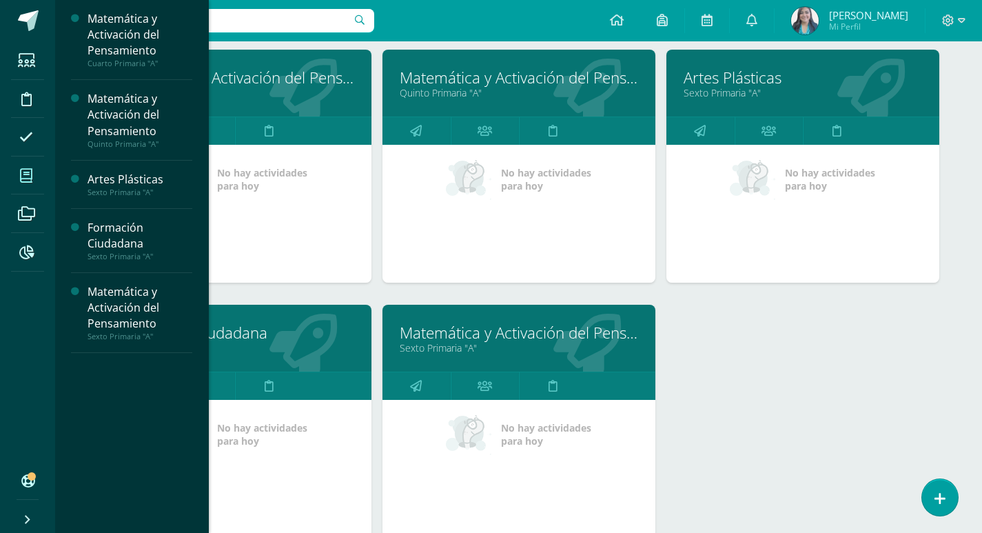
click at [468, 341] on link "Sexto Primaria "A"" at bounding box center [519, 347] width 239 height 13
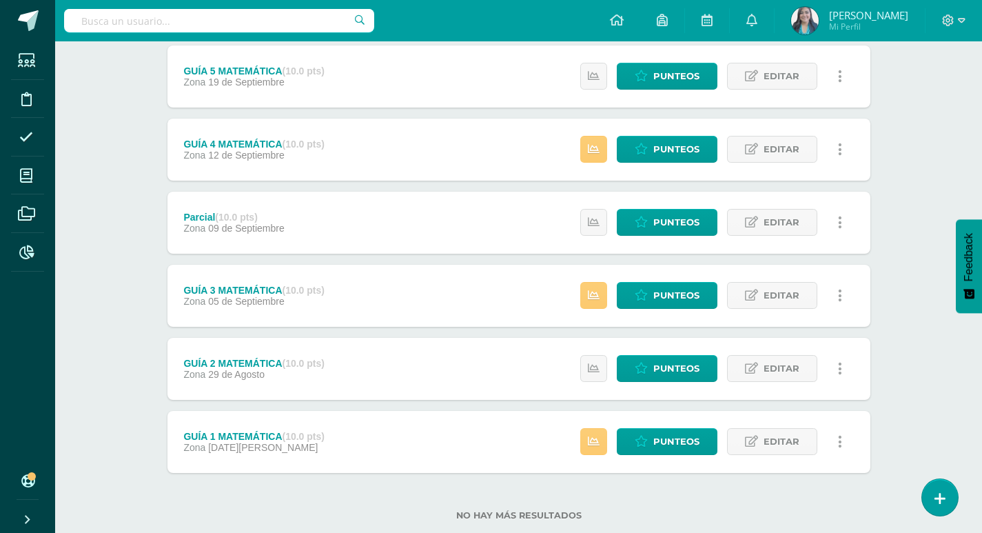
scroll to position [435, 0]
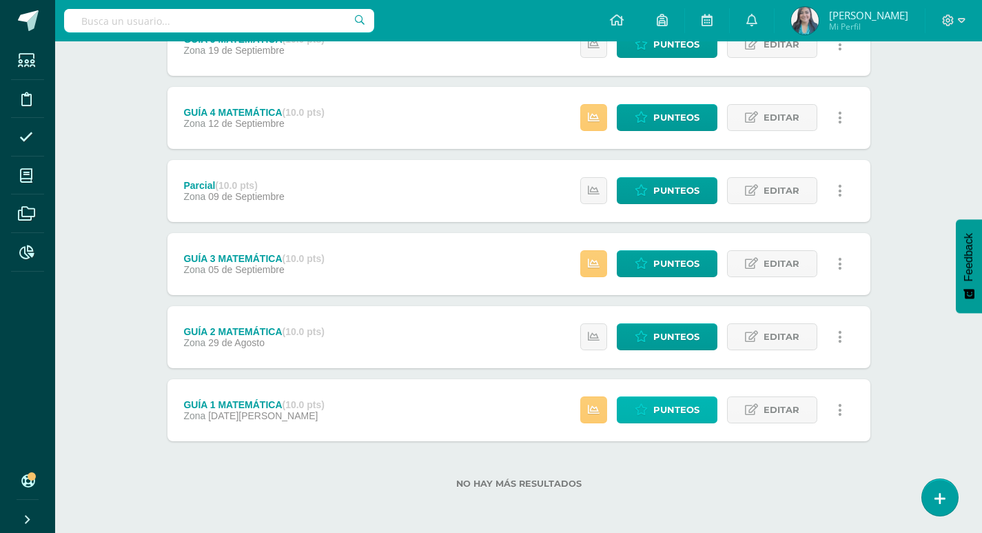
click at [685, 404] on span "Punteos" at bounding box center [677, 410] width 46 height 26
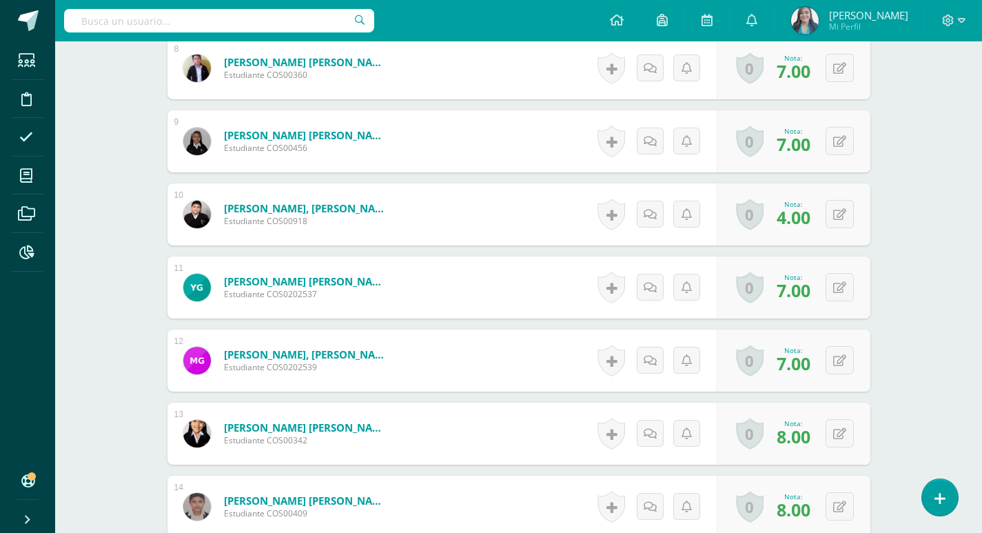
scroll to position [960, 0]
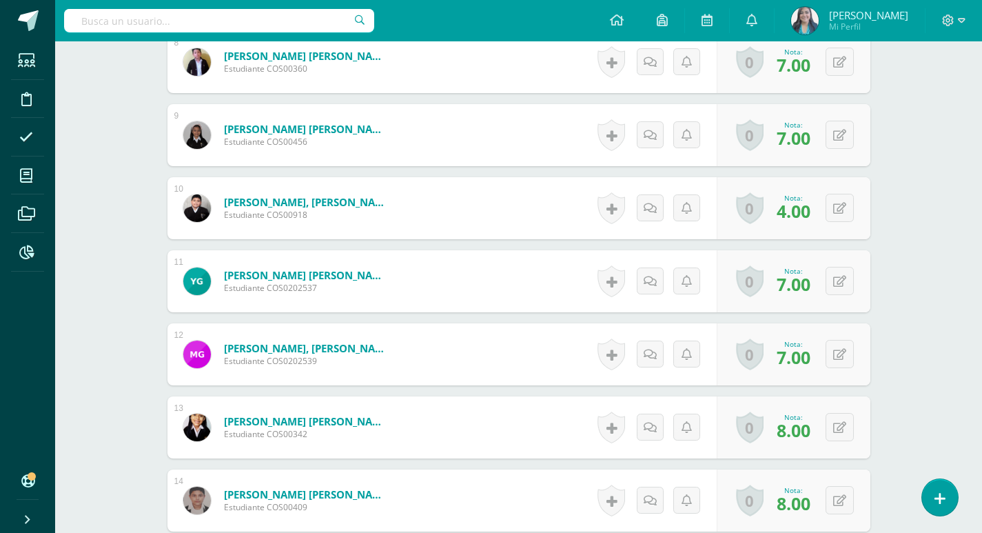
drag, startPoint x: 982, startPoint y: 253, endPoint x: 986, endPoint y: 302, distance: 49.1
click at [982, 302] on html "Estudiantes Disciplina Asistencia Mis cursos Archivos Reportes Soporte Ayuda Re…" at bounding box center [491, 266] width 982 height 2453
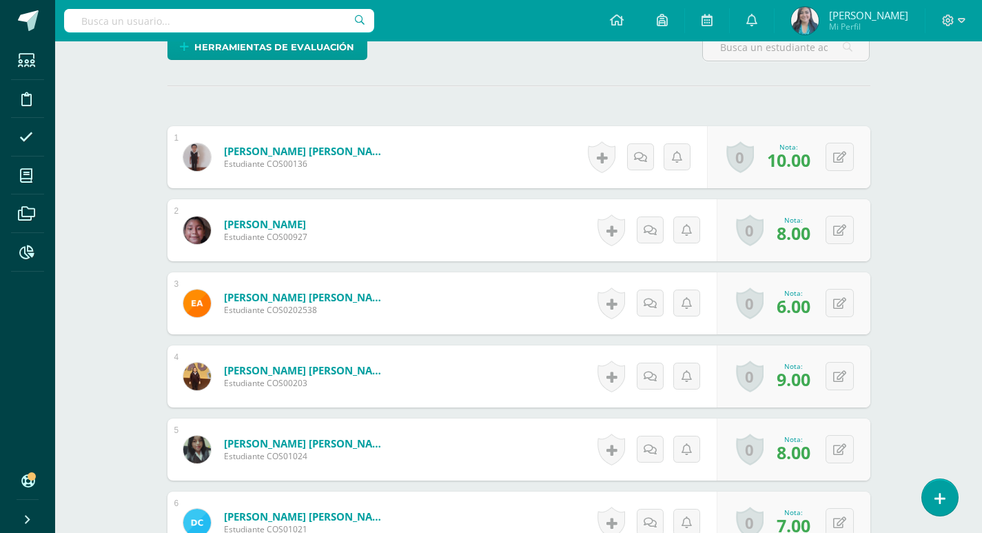
scroll to position [0, 0]
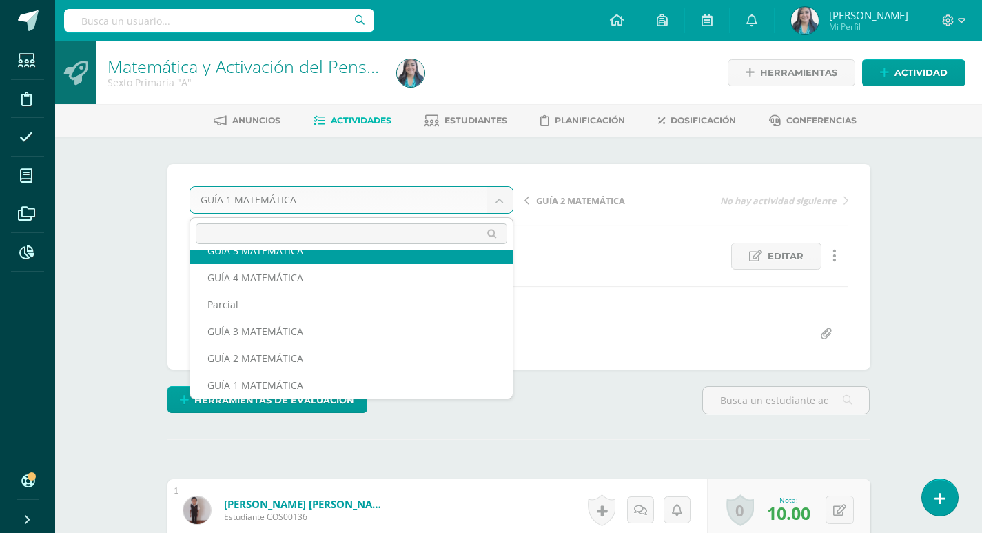
scroll to position [86, 0]
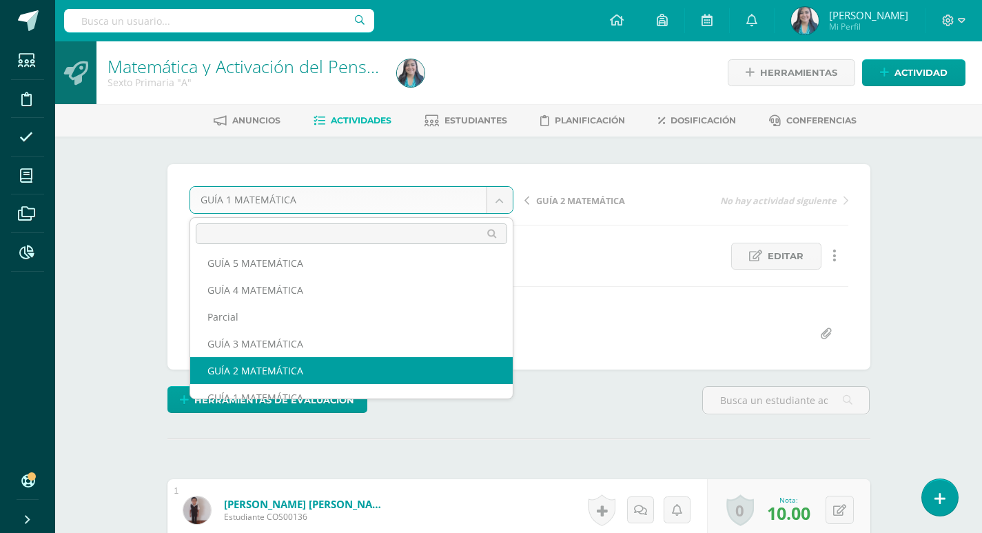
select select "/dashboard/teacher/grade-activity/123528/"
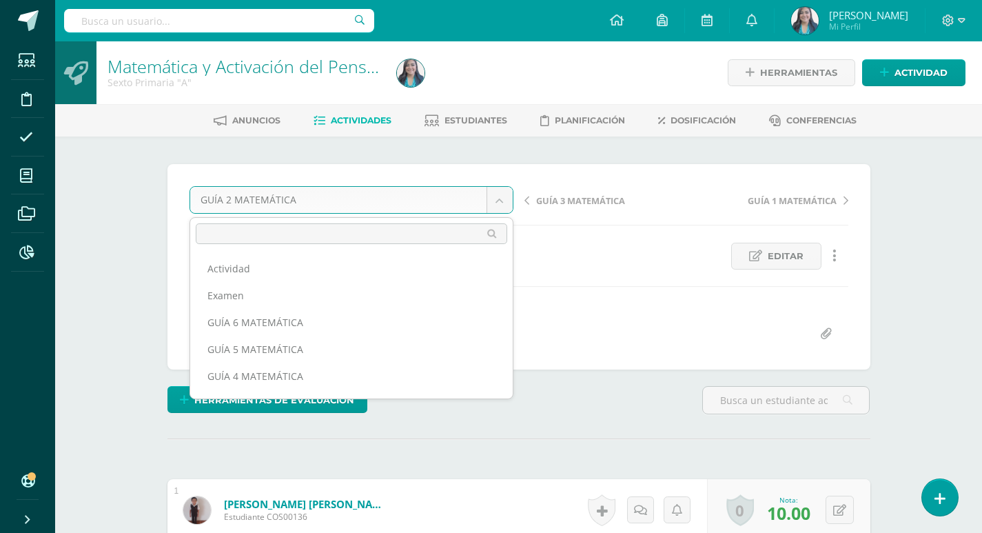
scroll to position [59, 0]
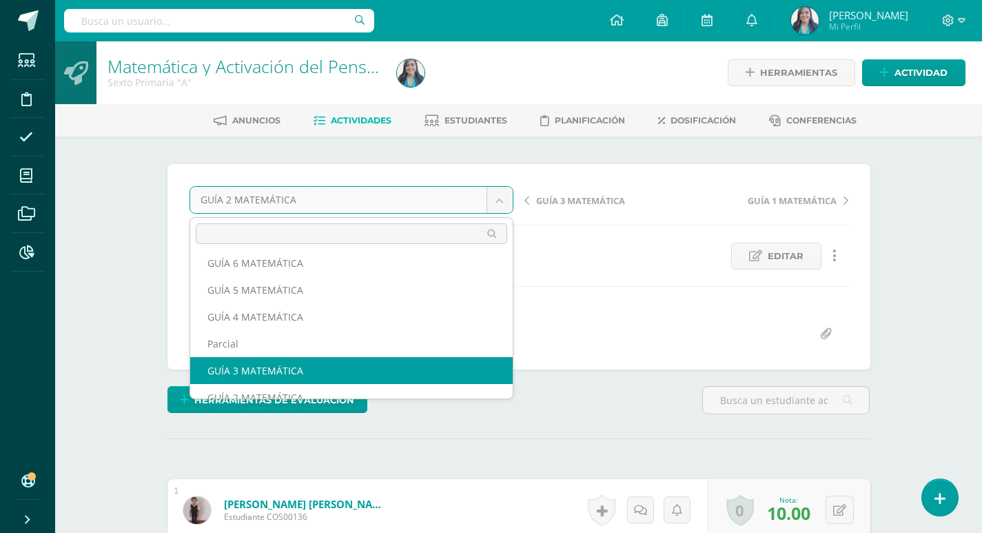
select select "/dashboard/teacher/grade-activity/124973/"
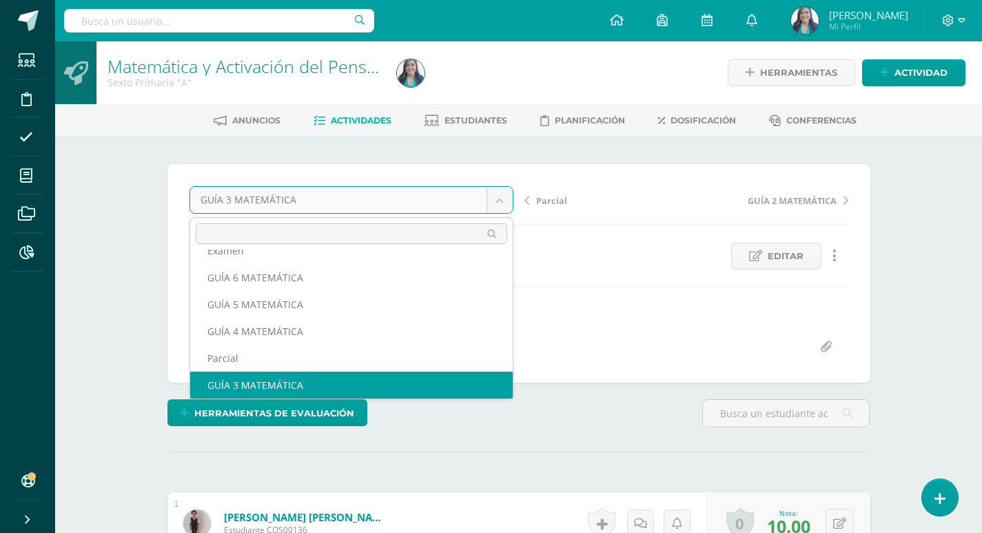
scroll to position [32, 0]
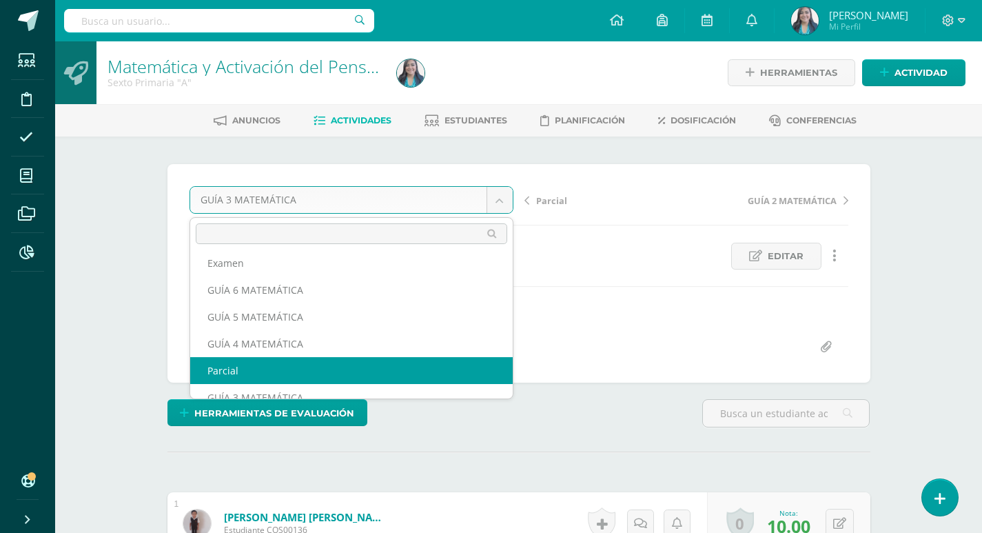
select select "/dashboard/teacher/grade-activity/125040/"
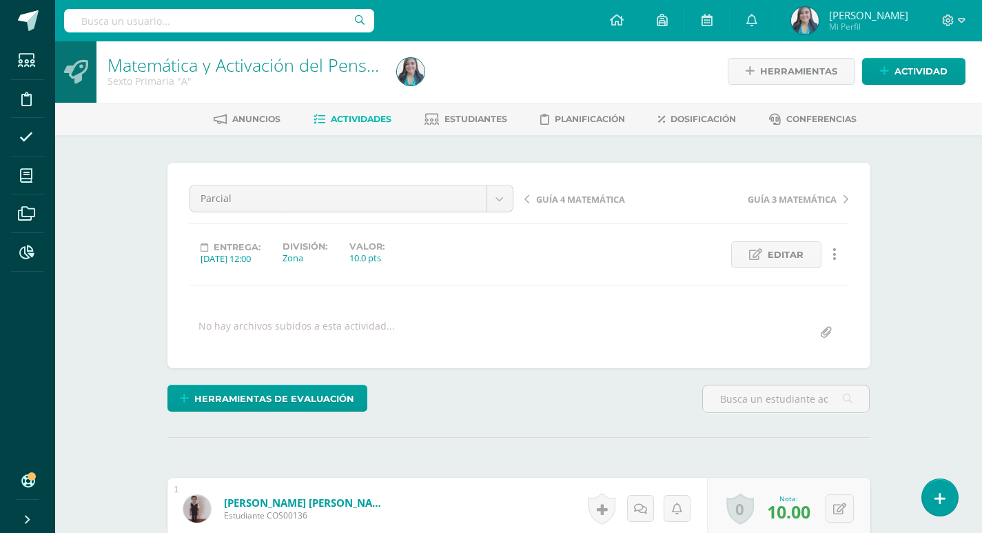
scroll to position [2, 0]
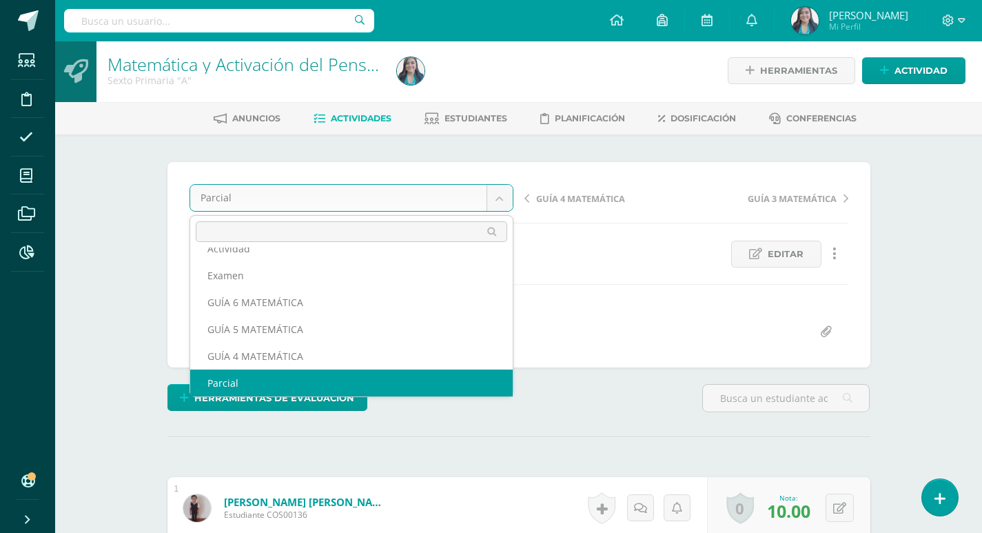
scroll to position [0, 0]
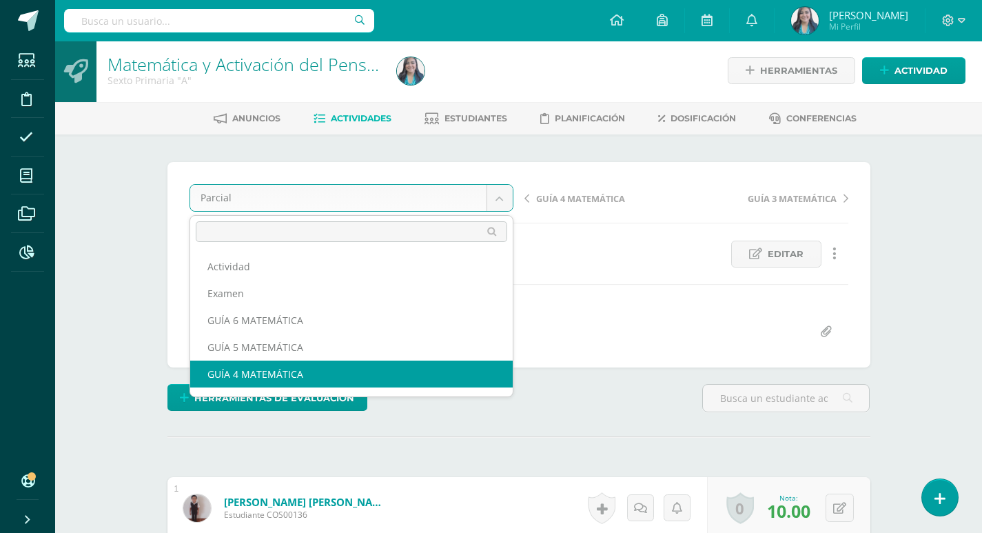
select select "/dashboard/teacher/grade-activity/124974/"
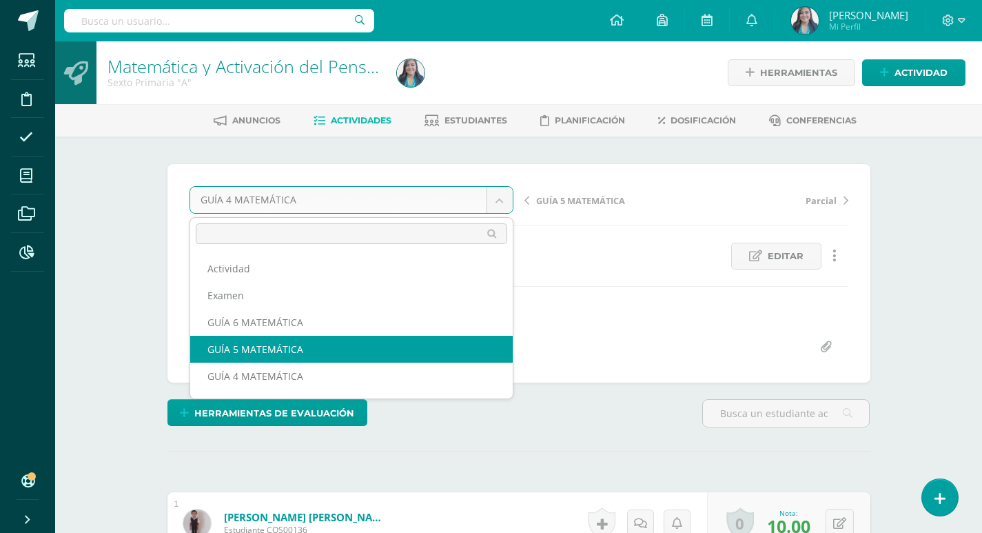
select select "/dashboard/teacher/grade-activity/124975/"
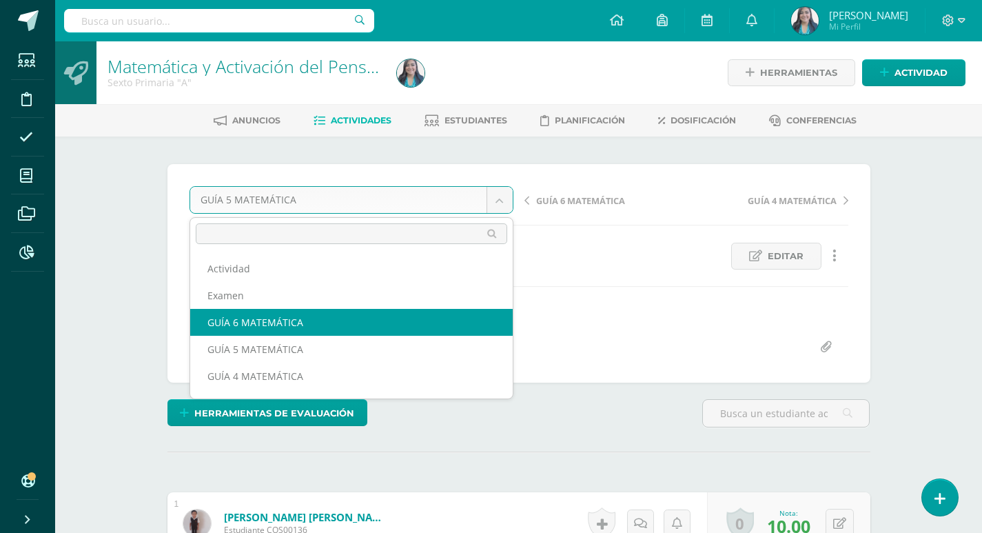
select select "/dashboard/teacher/grade-activity/124976/"
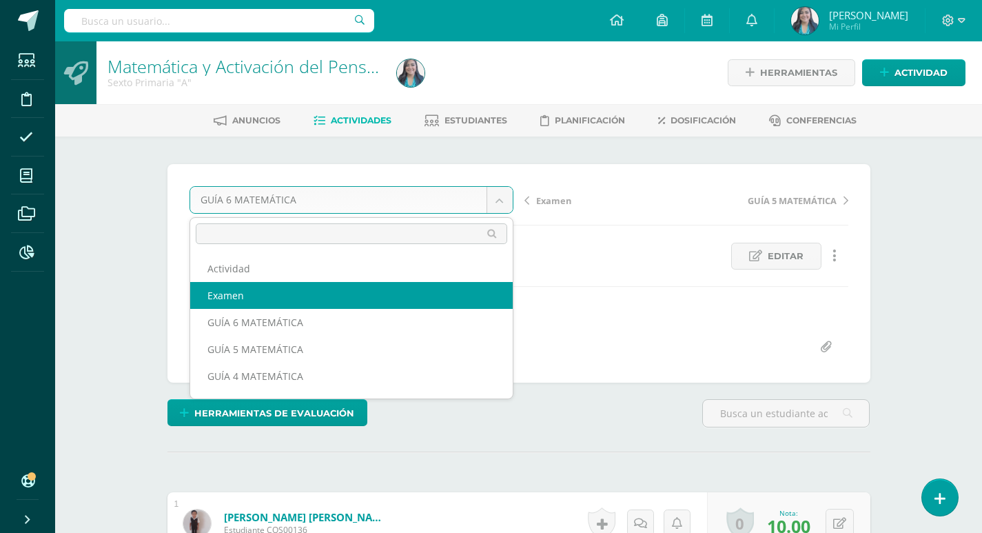
select select "/dashboard/teacher/grade-activity/125041/"
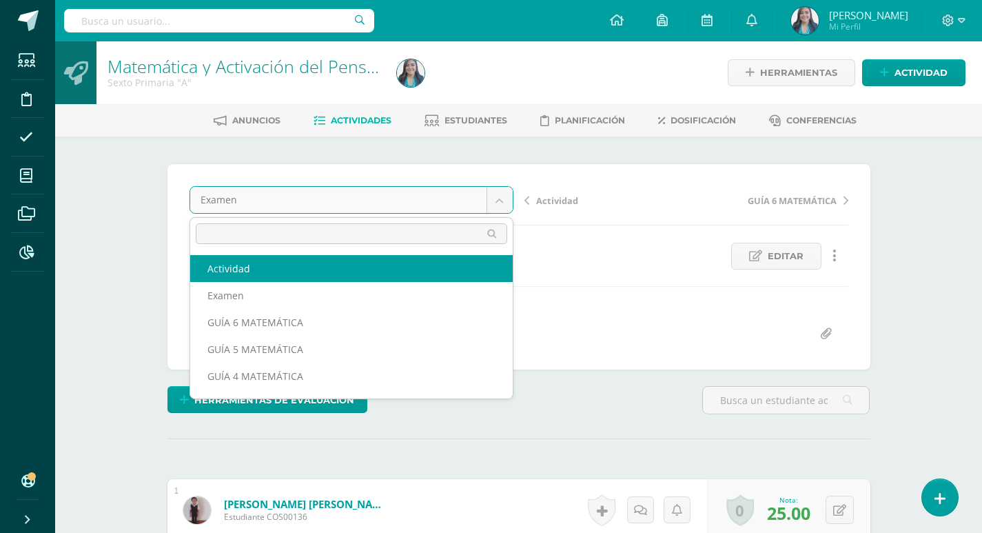
select select "/dashboard/teacher/grade-activity/125042/"
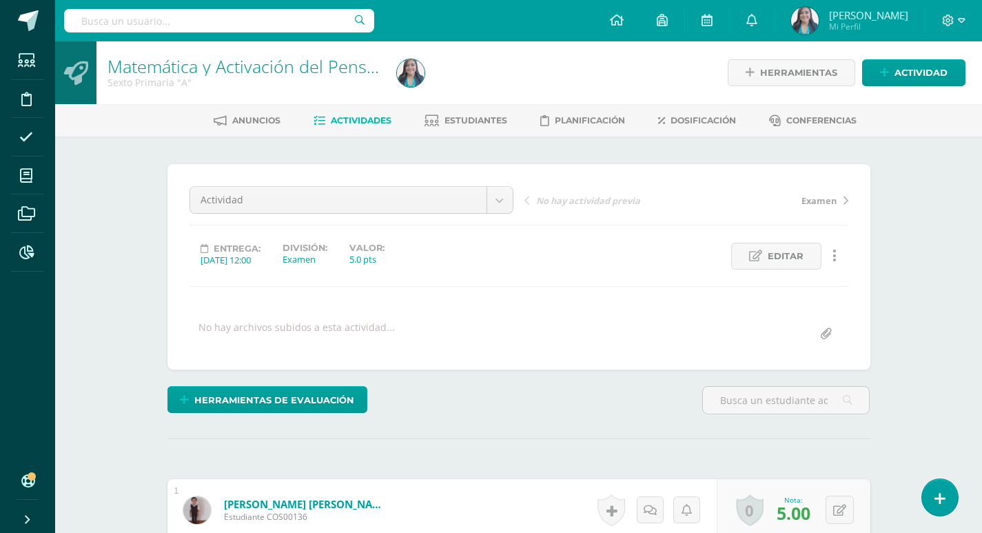
click at [372, 121] on span "Actividades" at bounding box center [361, 120] width 61 height 10
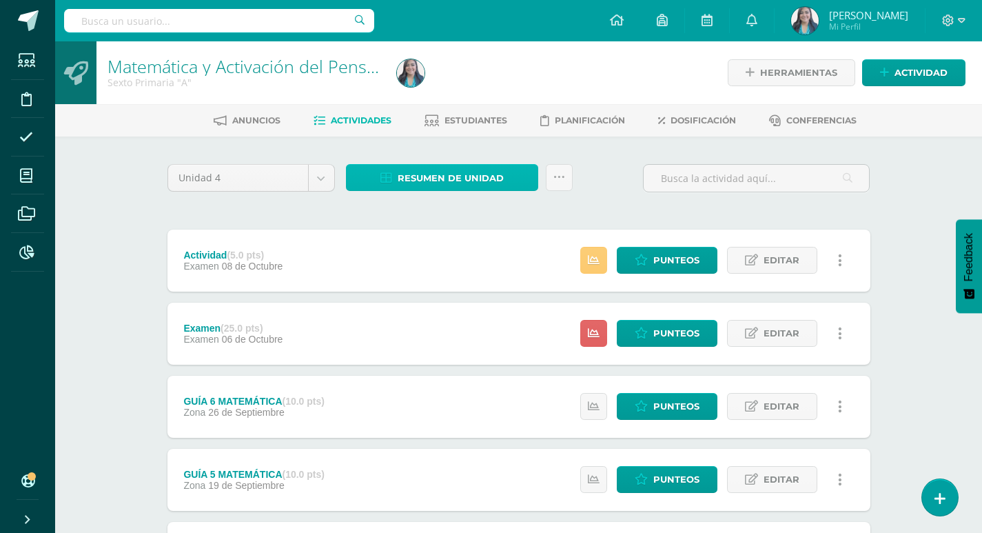
click at [446, 181] on span "Resumen de unidad" at bounding box center [451, 178] width 106 height 26
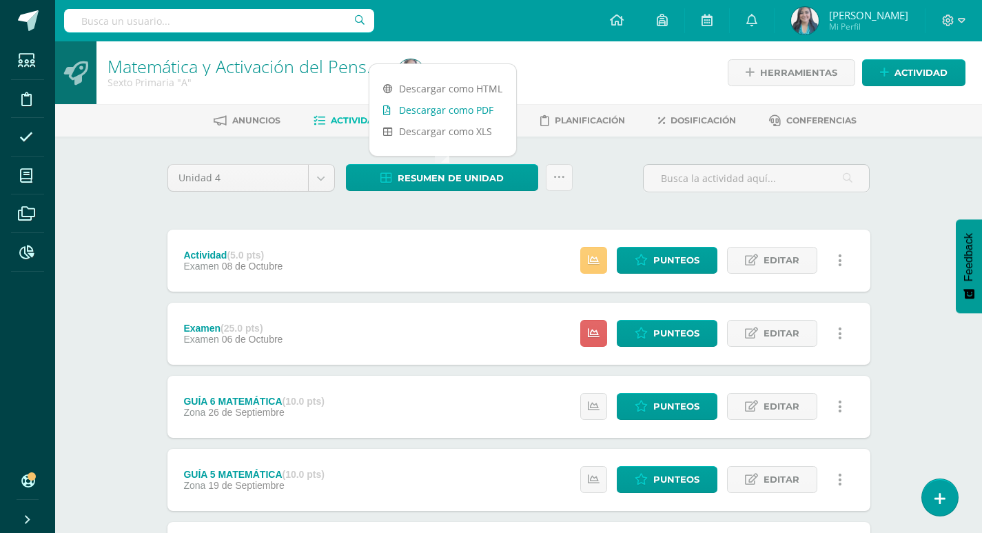
click at [468, 113] on link "Descargar como PDF" at bounding box center [443, 109] width 147 height 21
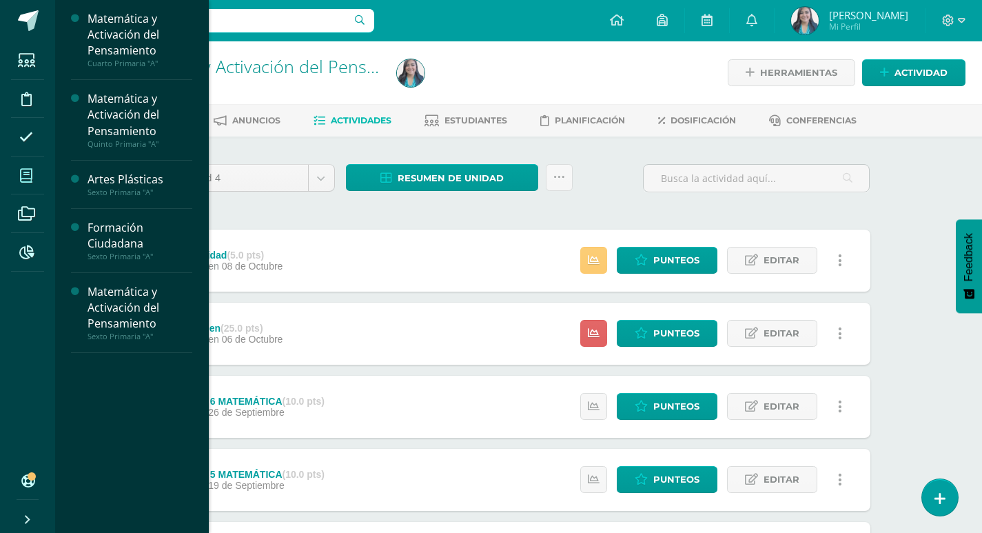
click at [20, 172] on icon at bounding box center [26, 176] width 12 height 14
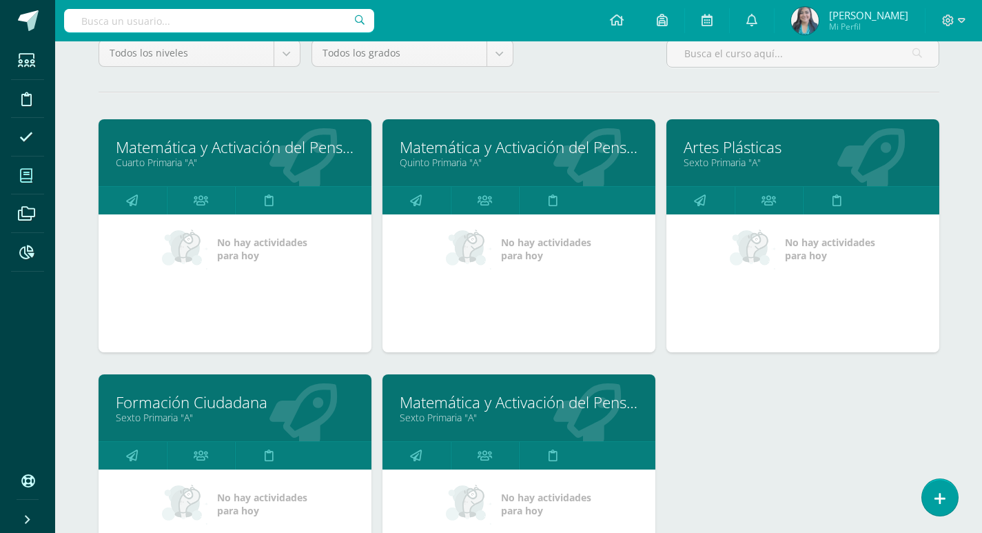
scroll to position [138, 0]
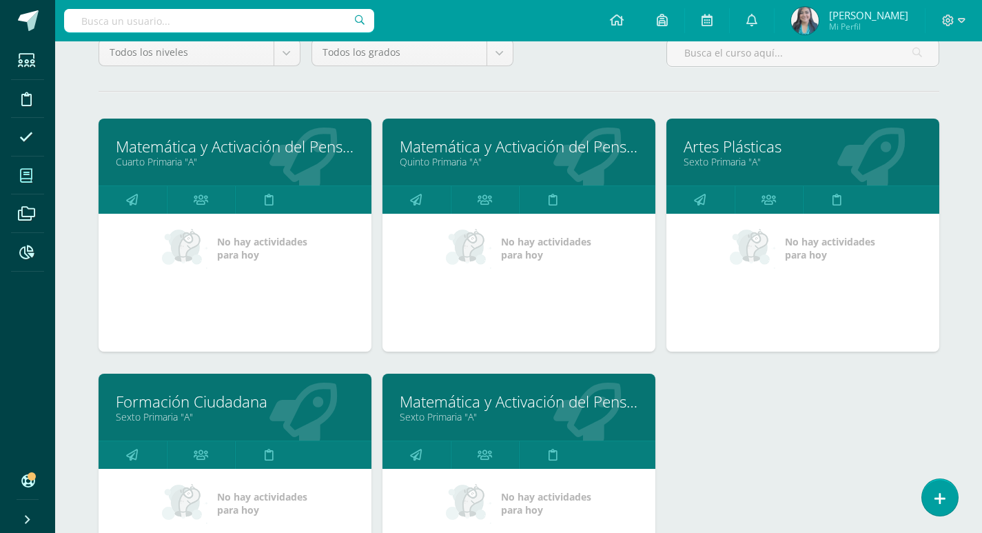
click at [741, 154] on link "Artes Plásticas" at bounding box center [803, 146] width 239 height 21
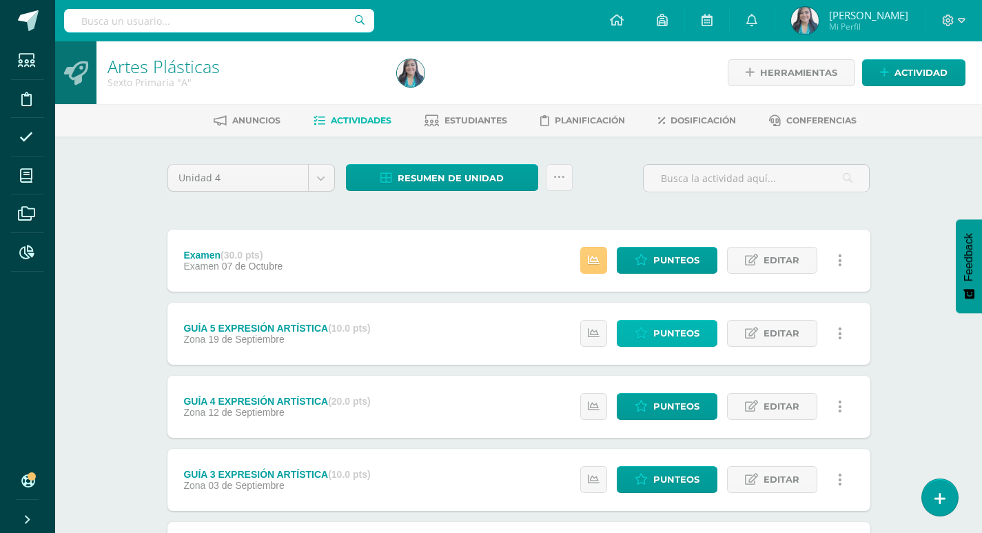
click at [685, 336] on span "Punteos" at bounding box center [677, 334] width 46 height 26
click at [307, 341] on div "Zona 19 de Septiembre" at bounding box center [276, 339] width 187 height 11
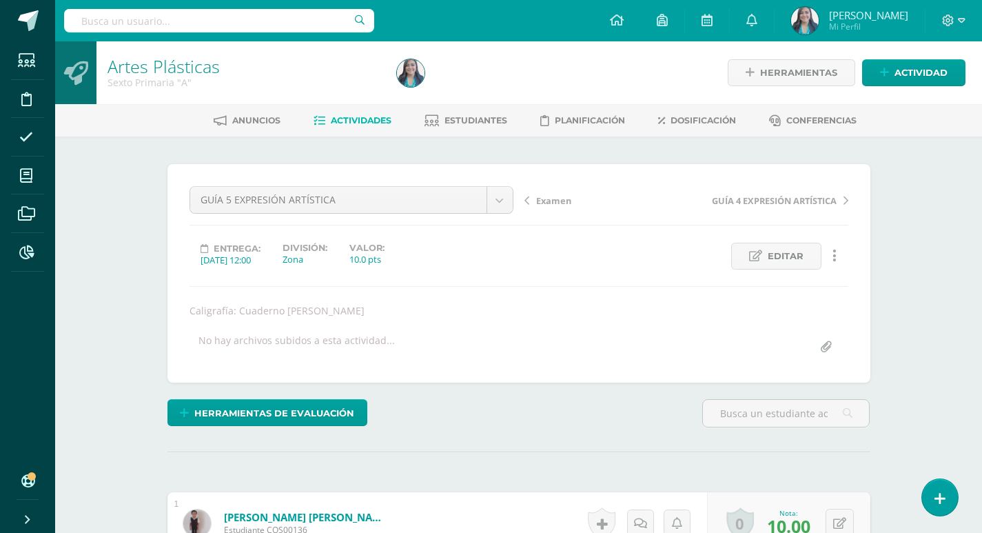
click at [343, 125] on link "Actividades" at bounding box center [353, 121] width 78 height 22
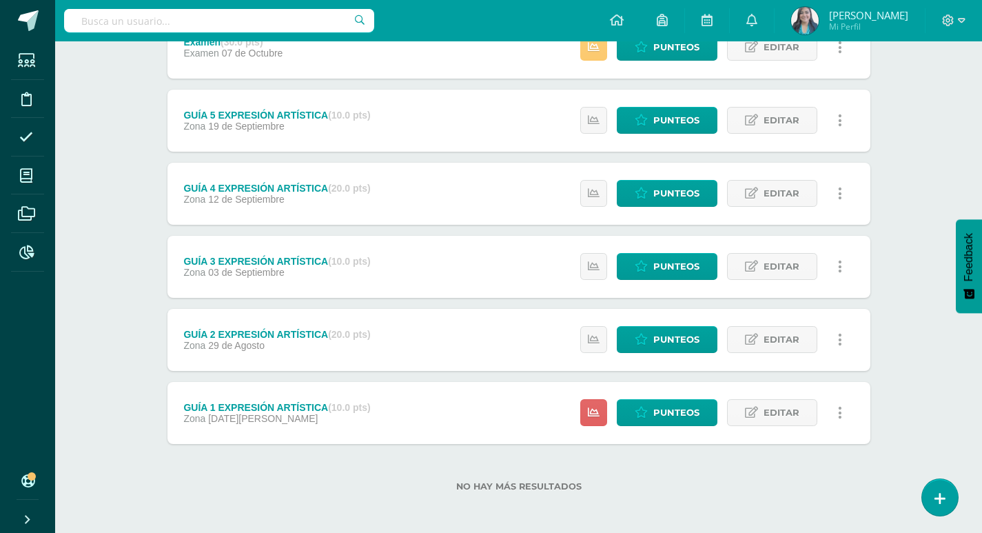
scroll to position [216, 0]
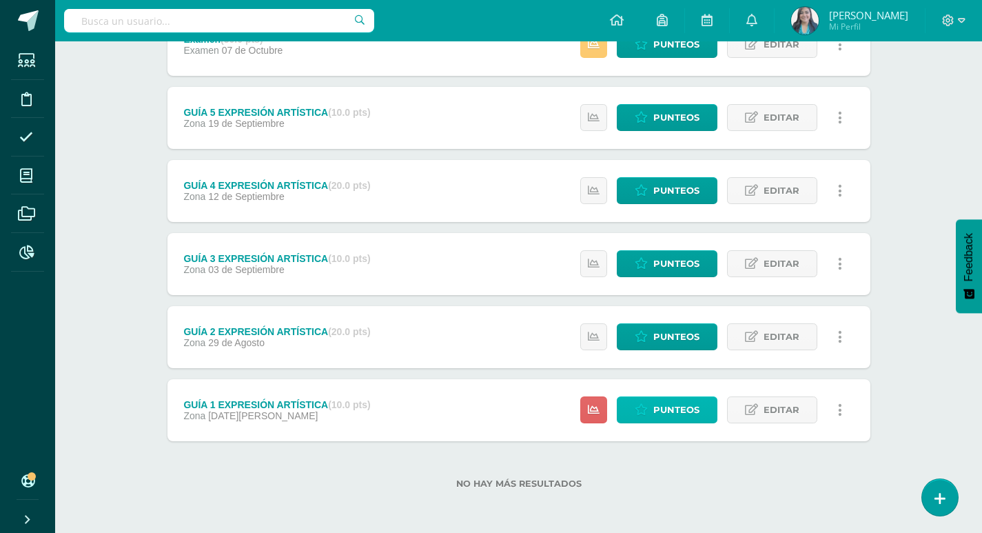
click at [680, 404] on span "Punteos" at bounding box center [677, 410] width 46 height 26
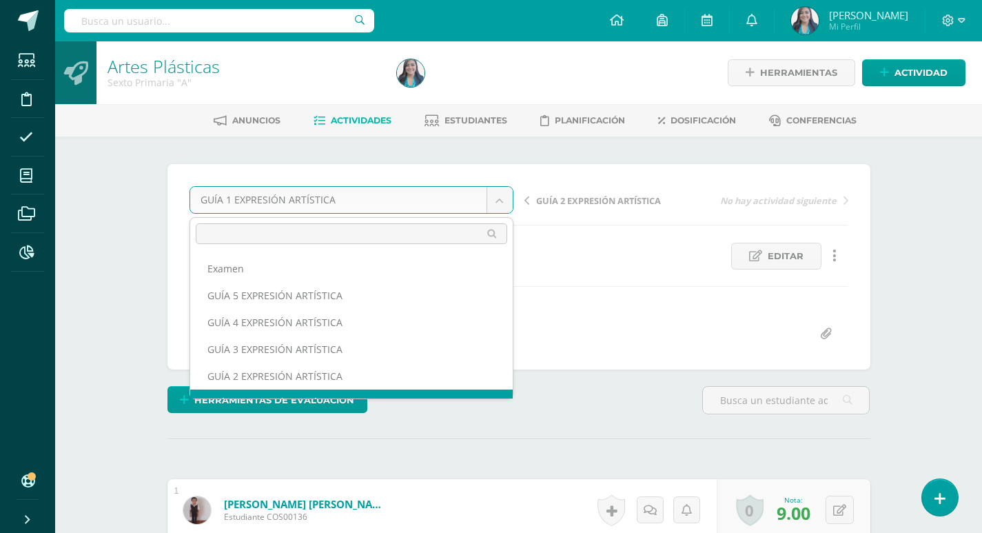
scroll to position [18, 0]
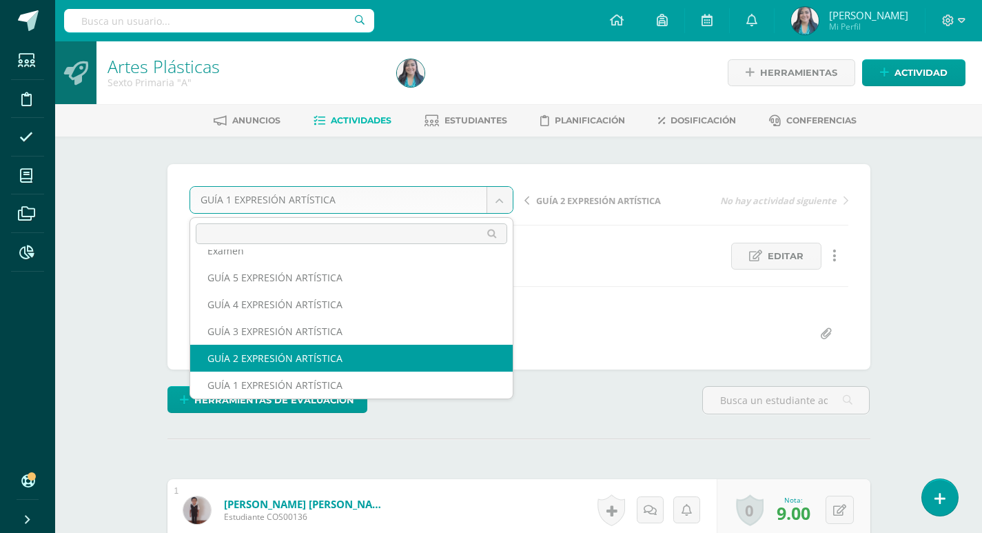
select select "/dashboard/teacher/grade-activity/123529/"
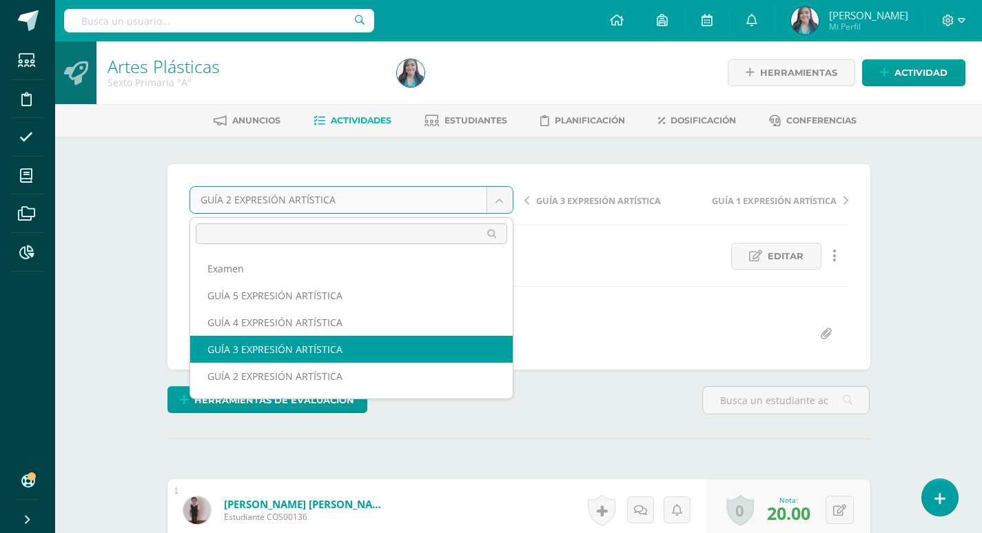
select select "/dashboard/teacher/grade-activity/125063/"
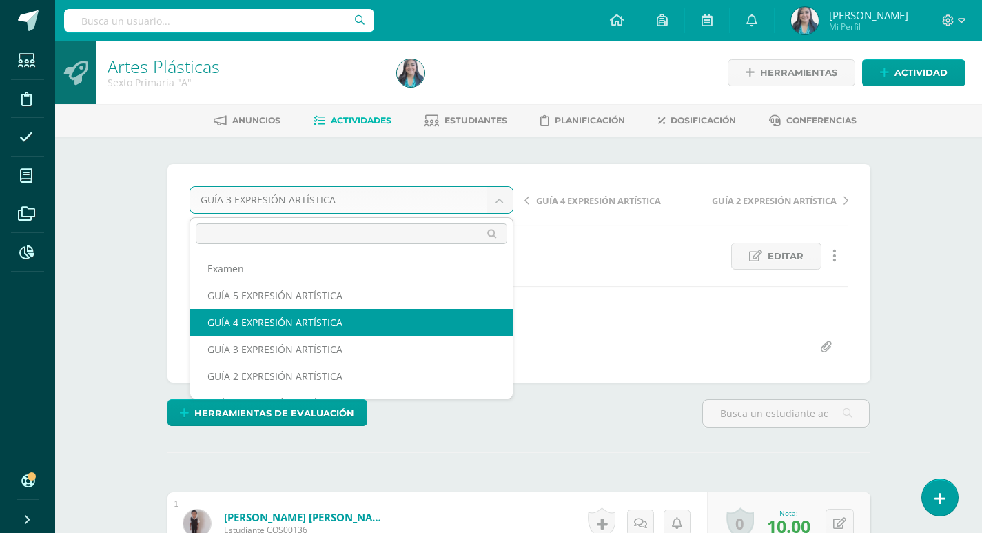
select select "/dashboard/teacher/grade-activity/125068/"
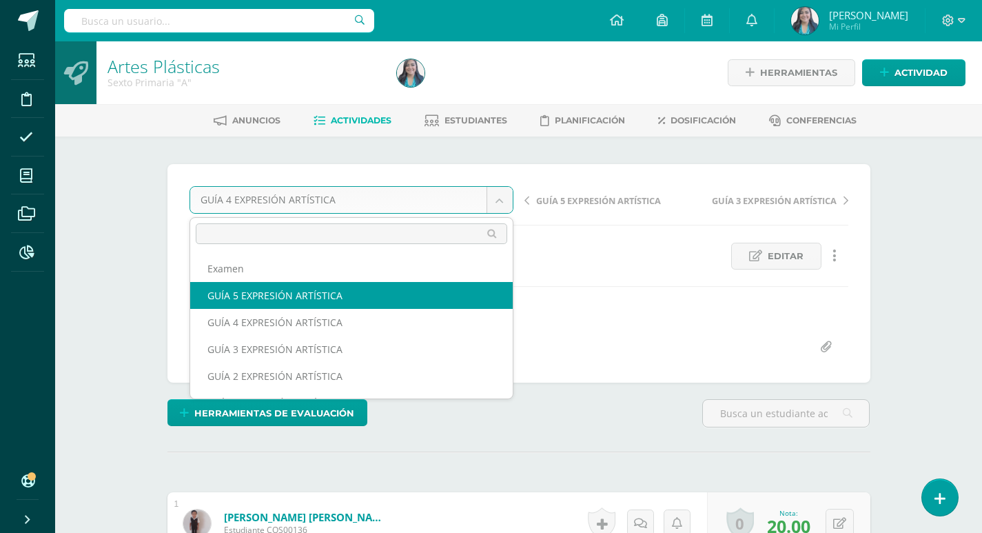
select select "/dashboard/teacher/grade-activity/125073/"
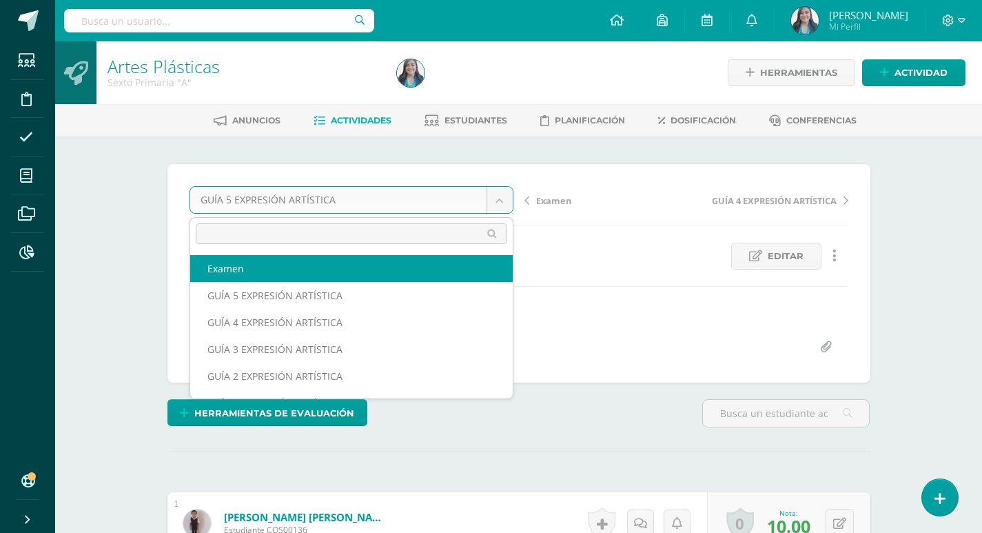
select select "/dashboard/teacher/grade-activity/125080/"
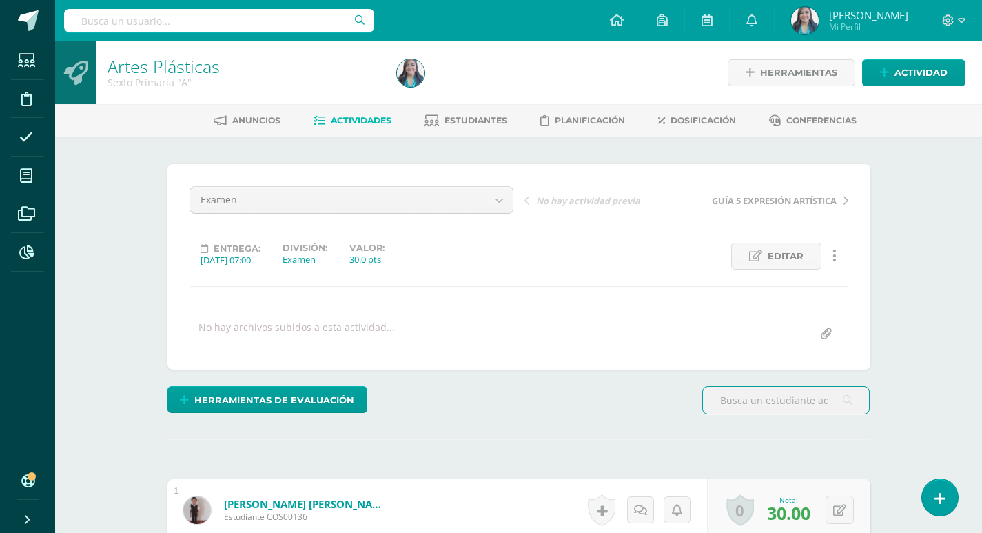
click at [363, 117] on span "Actividades" at bounding box center [361, 120] width 61 height 10
click at [370, 118] on span "Actividades" at bounding box center [361, 120] width 61 height 10
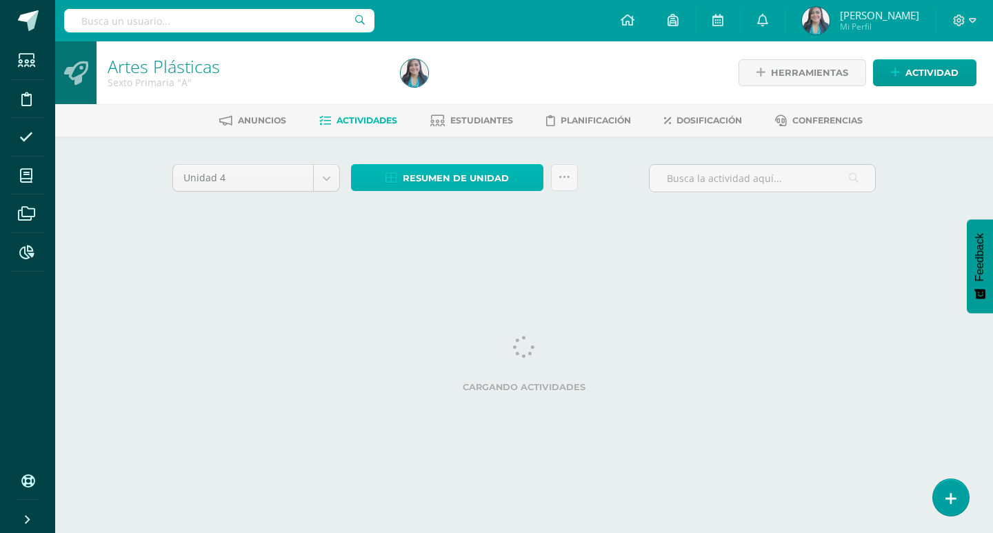
click at [444, 189] on span "Resumen de unidad" at bounding box center [456, 178] width 106 height 26
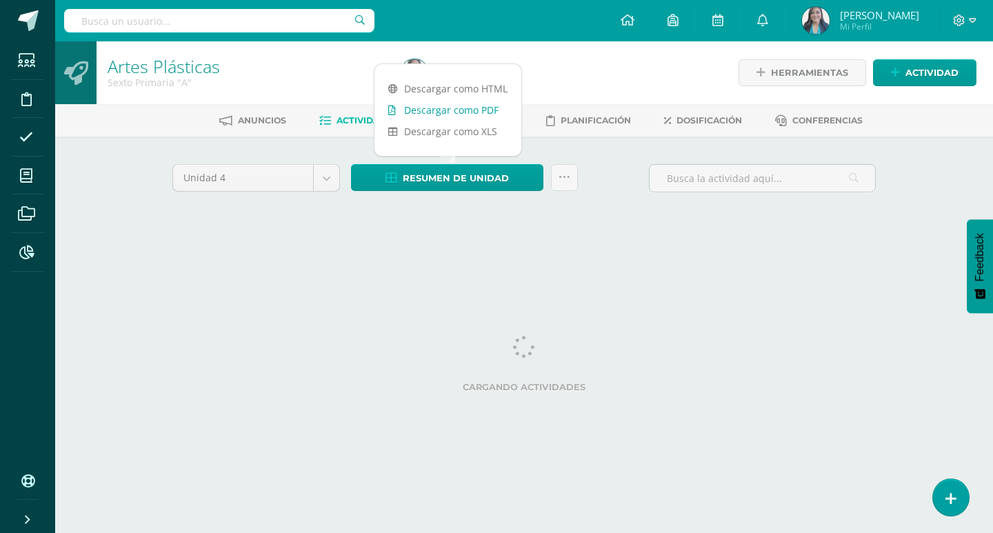
click at [454, 109] on link "Descargar como PDF" at bounding box center [447, 109] width 147 height 21
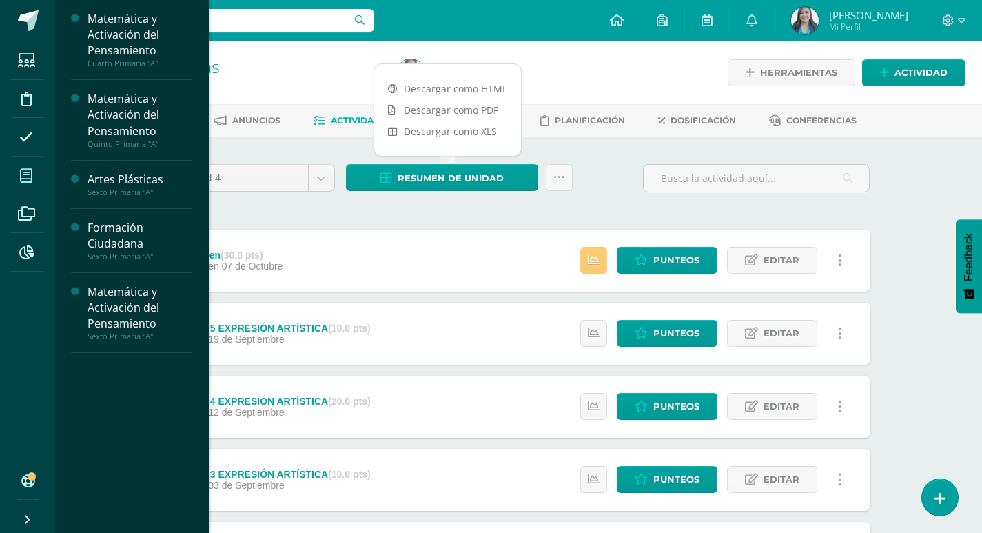
click at [23, 179] on icon at bounding box center [26, 176] width 12 height 14
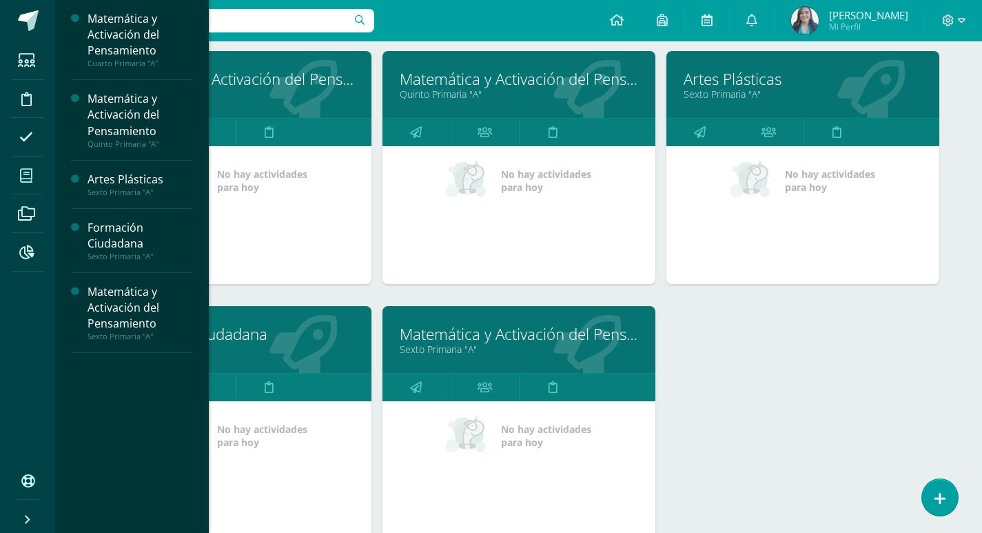
scroll to position [207, 0]
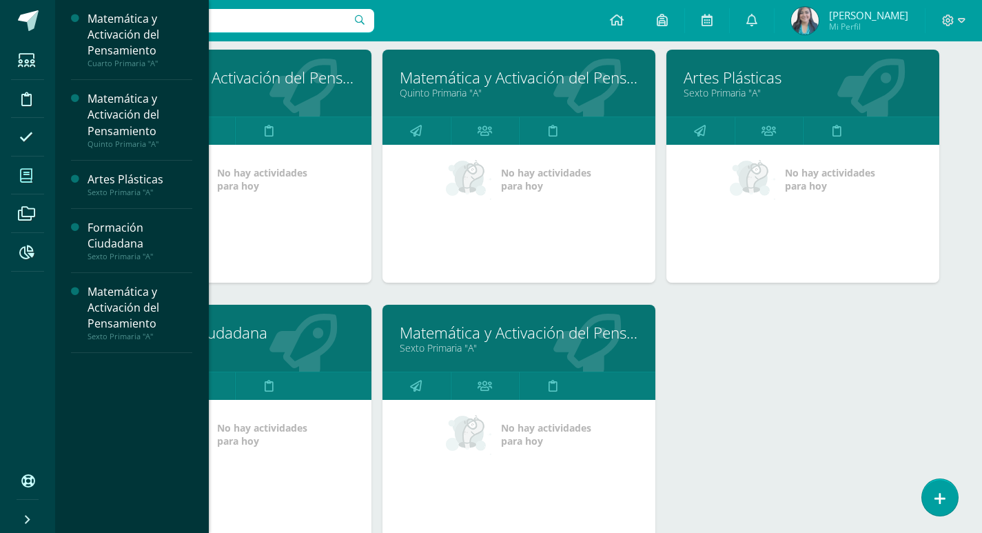
click at [269, 339] on link "Formación Ciudadana" at bounding box center [235, 332] width 239 height 21
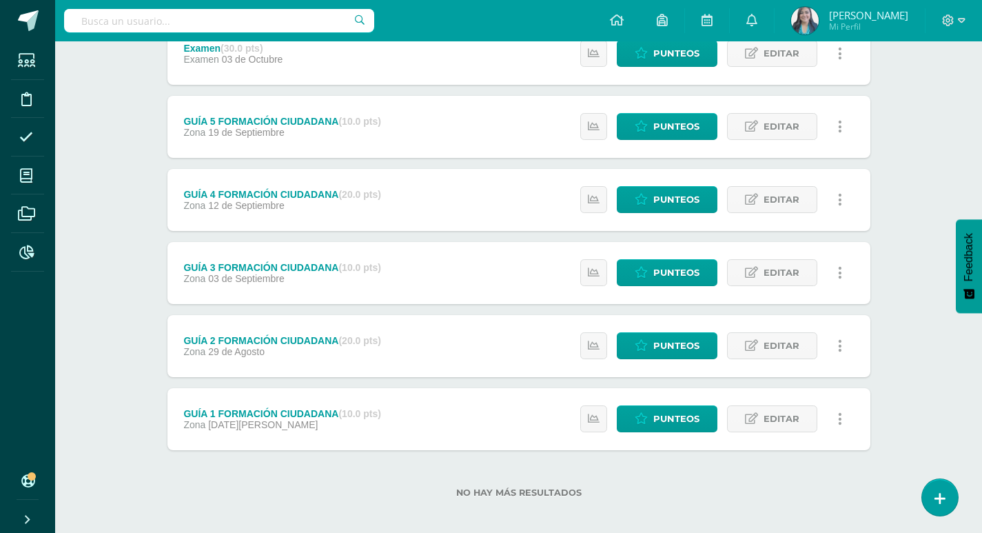
scroll to position [216, 0]
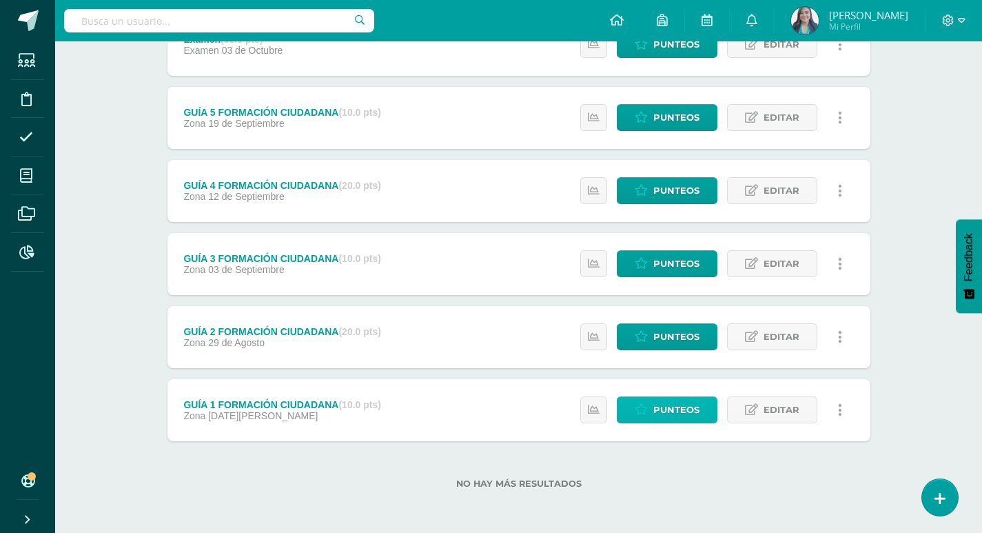
click at [661, 405] on span "Punteos" at bounding box center [677, 410] width 46 height 26
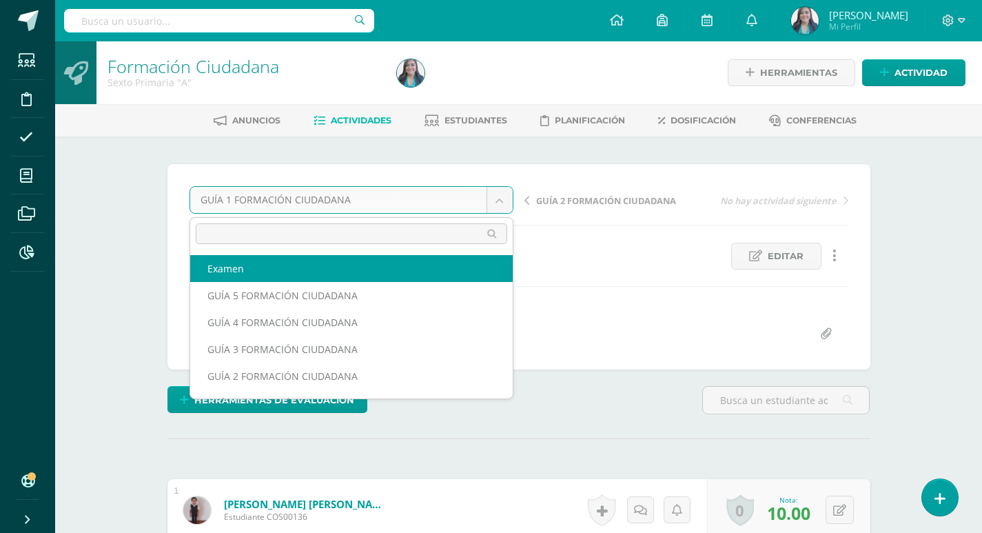
select select "/dashboard/teacher/grade-activity/125102/"
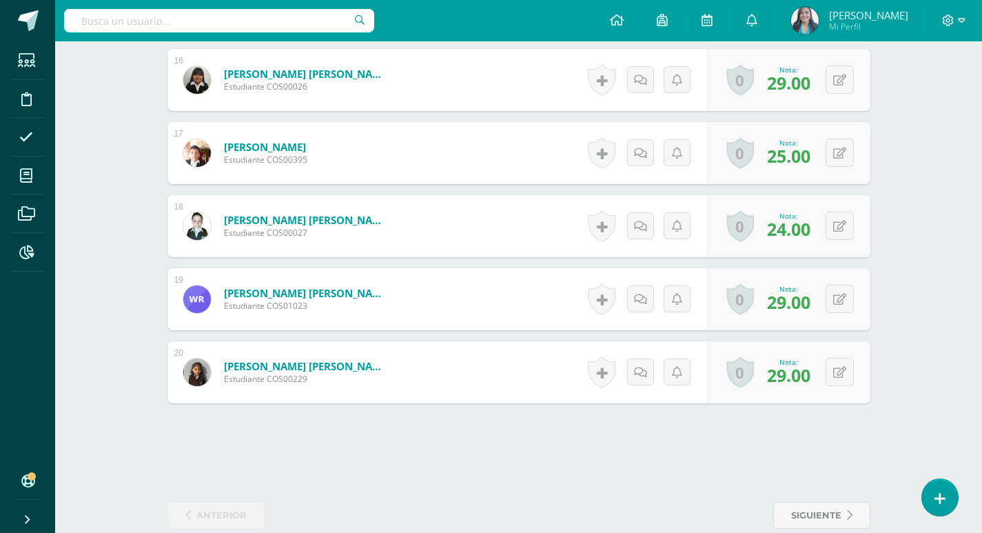
scroll to position [1563, 0]
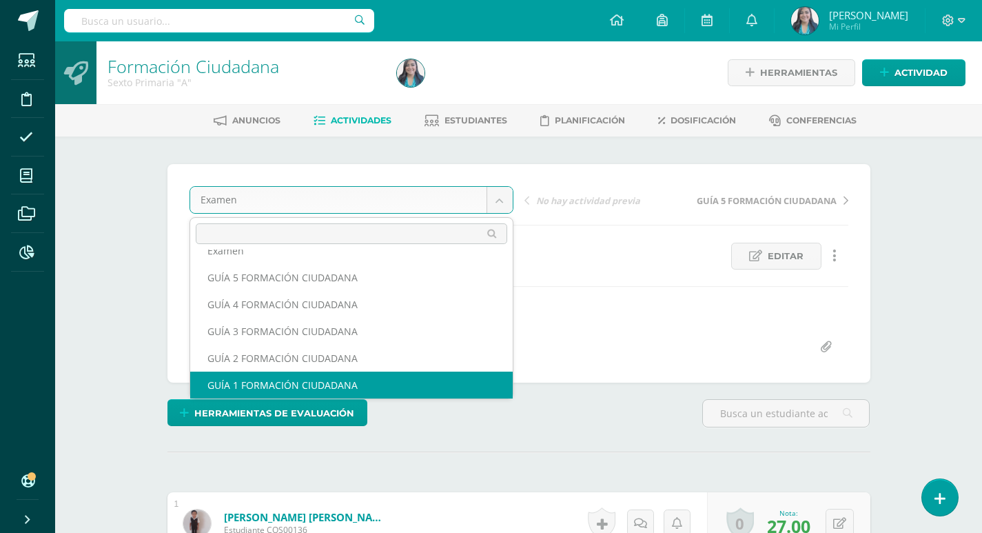
scroll to position [23, 0]
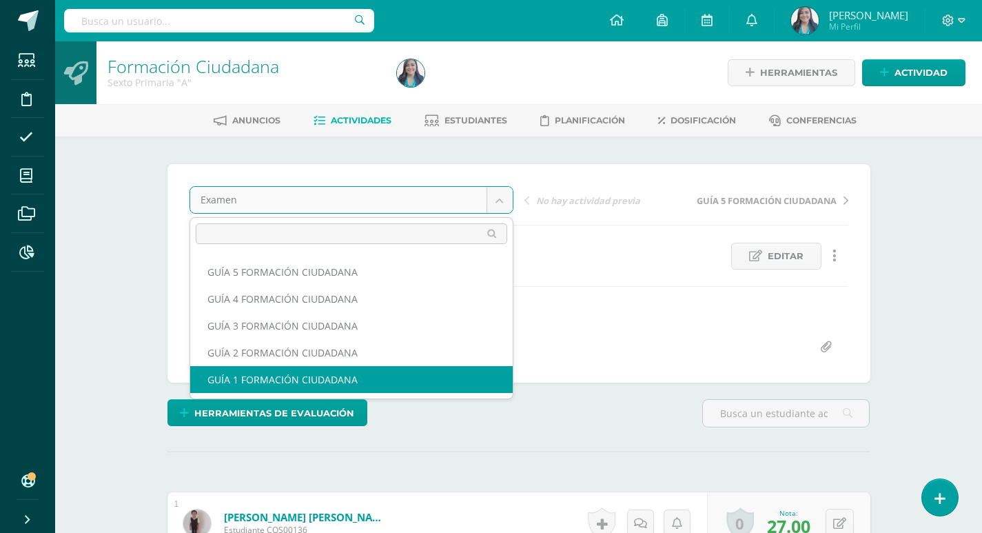
select select "/dashboard/teacher/grade-activity/122999/"
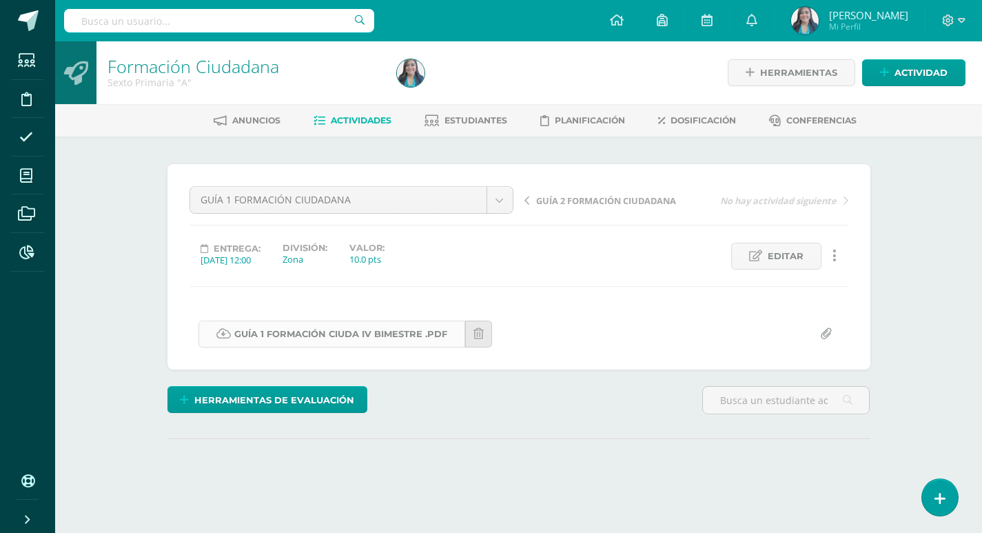
click at [290, 339] on link "GUÍA 1 FORMACIÓN CIUDA IV BIMESTRE .pdf" at bounding box center [332, 334] width 267 height 27
click at [363, 127] on link "Actividades" at bounding box center [353, 121] width 78 height 22
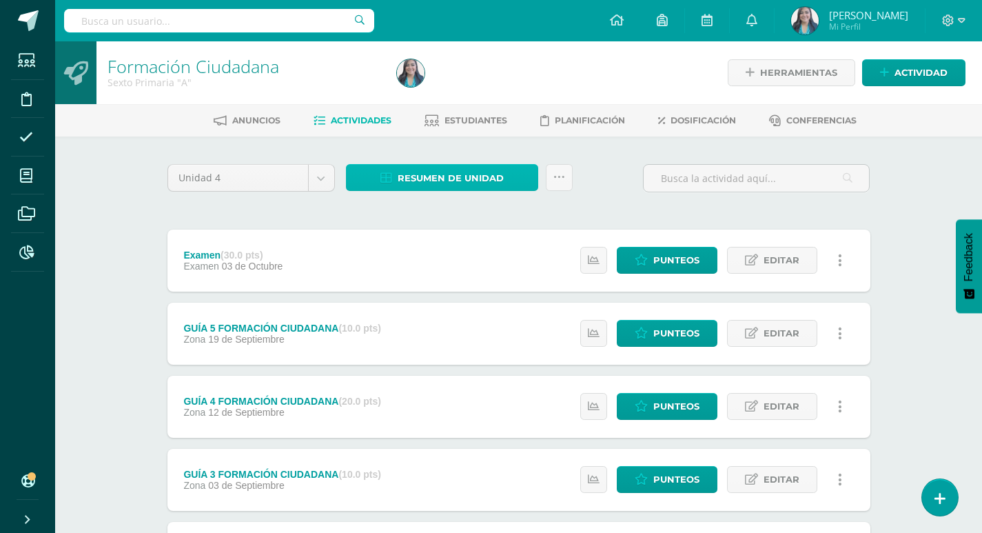
click at [469, 183] on span "Resumen de unidad" at bounding box center [451, 178] width 106 height 26
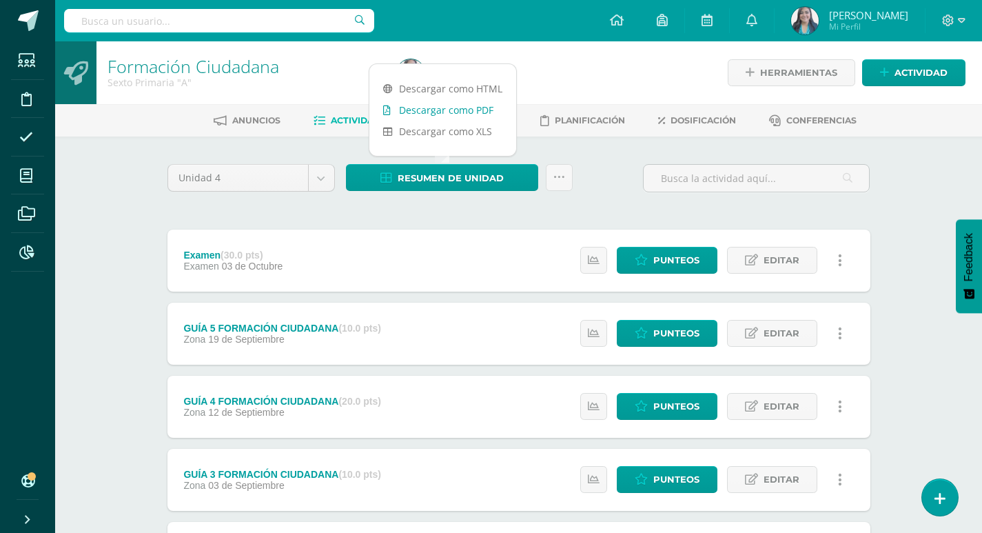
click at [461, 104] on link "Descargar como PDF" at bounding box center [443, 109] width 147 height 21
click at [596, 191] on div "Unidad 4 Unidad 1 Unidad 2 Unidad 3 Unidad 4 Resumen de unidad Subir actividade…" at bounding box center [519, 183] width 714 height 39
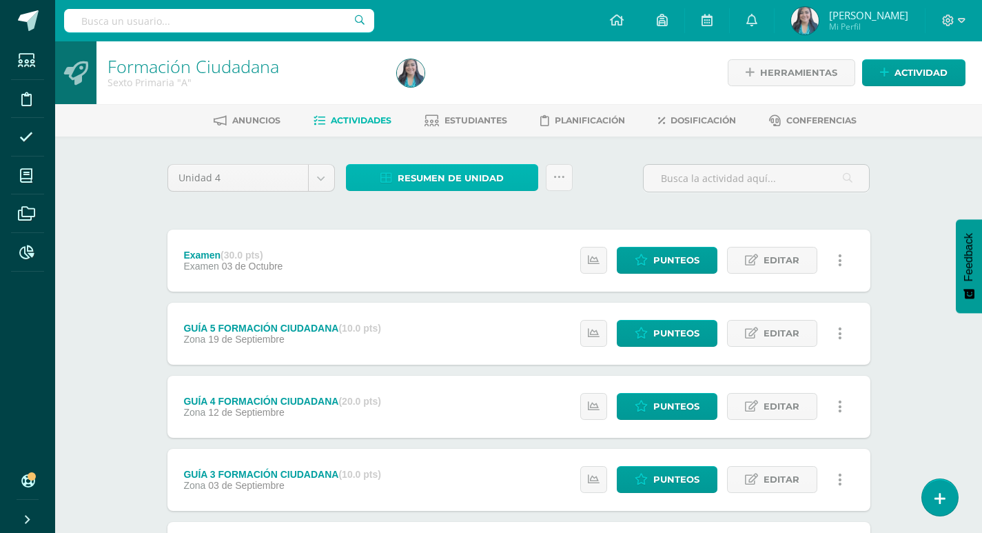
click at [474, 173] on span "Resumen de unidad" at bounding box center [451, 178] width 106 height 26
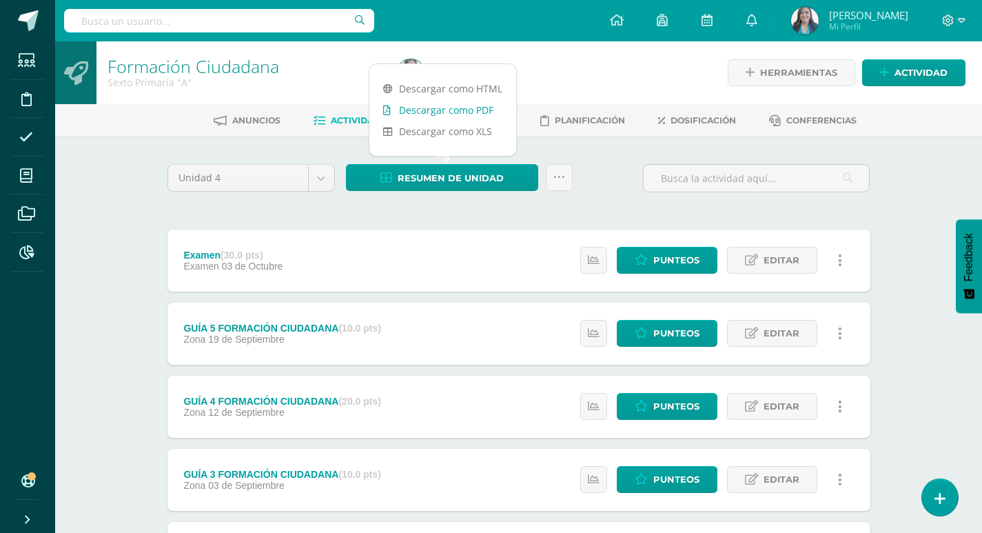
click at [470, 110] on link "Descargar como PDF" at bounding box center [443, 109] width 147 height 21
click at [350, 219] on div "Unidad 4 Unidad 1 Unidad 2 Unidad 3 Unidad 4 Resumen de unidad Subir actividade…" at bounding box center [519, 442] width 714 height 557
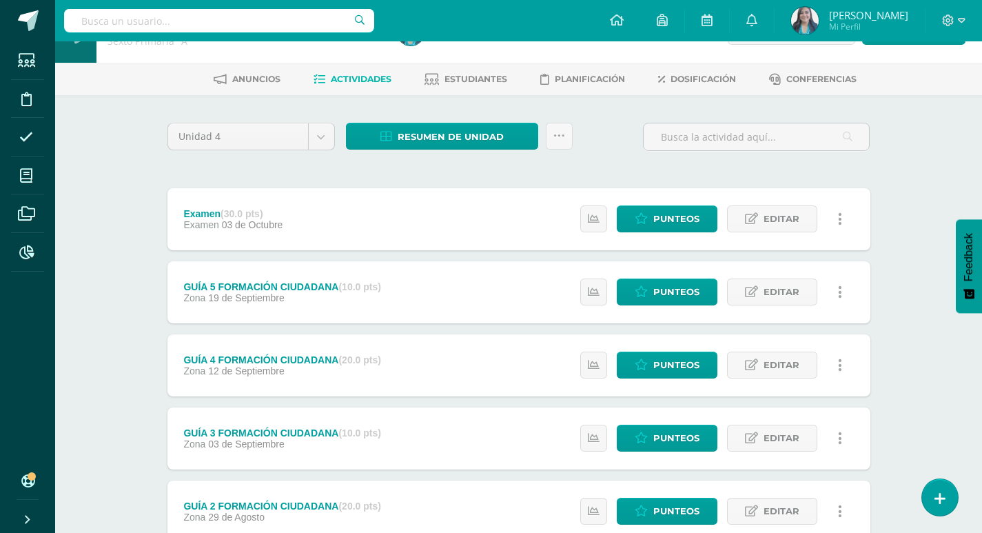
scroll to position [207, 0]
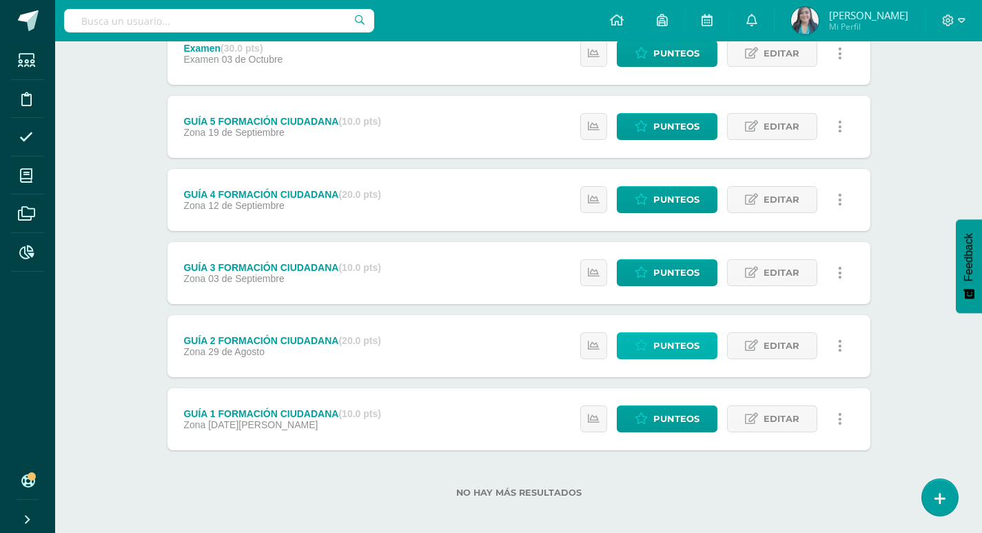
click at [680, 347] on span "Punteos" at bounding box center [677, 346] width 46 height 26
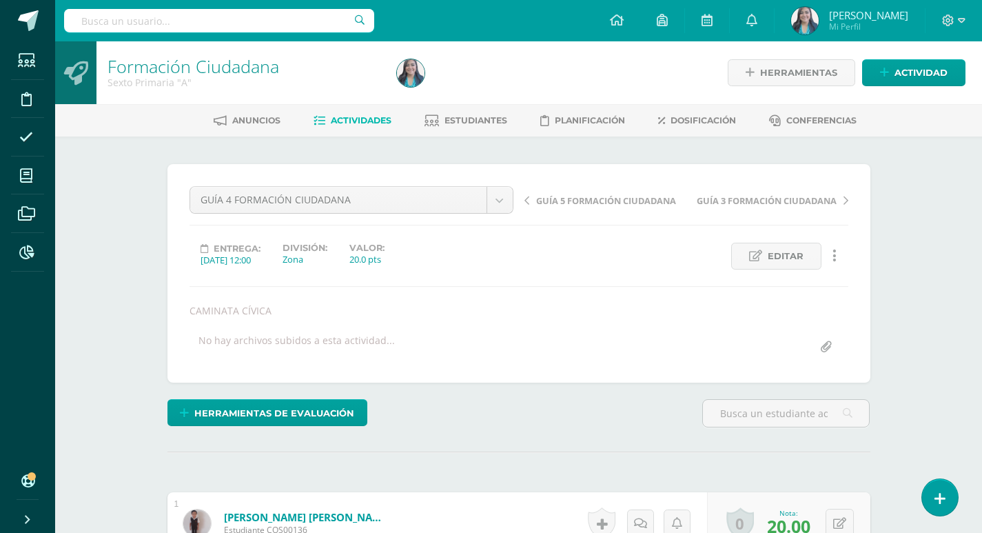
click at [378, 120] on span "Actividades" at bounding box center [361, 120] width 61 height 10
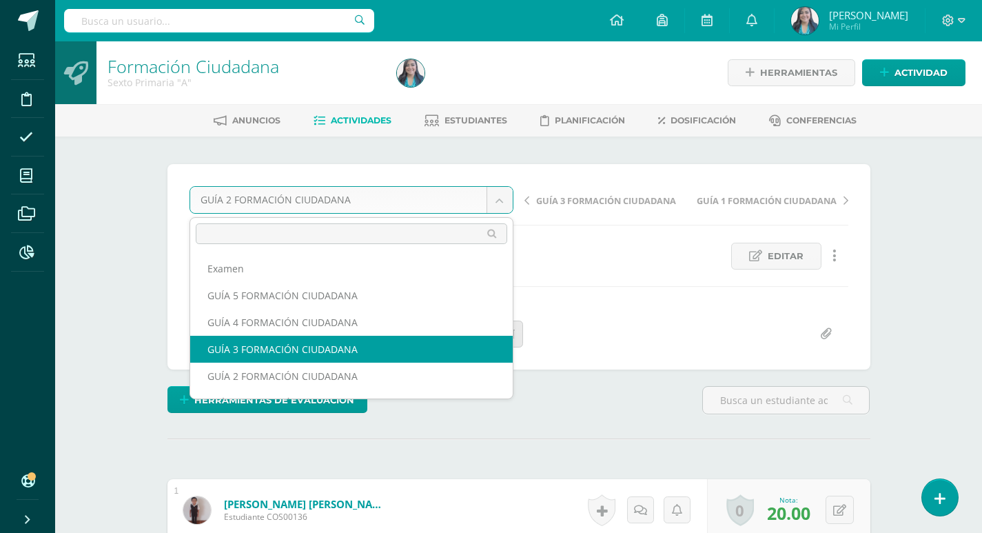
select select "/dashboard/teacher/grade-activity/125091/"
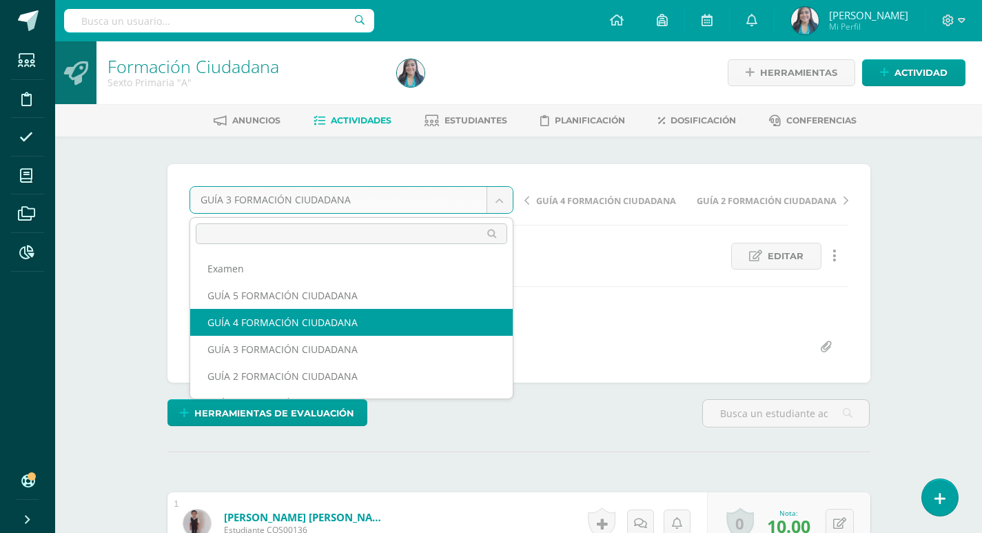
select select "/dashboard/teacher/grade-activity/125094/"
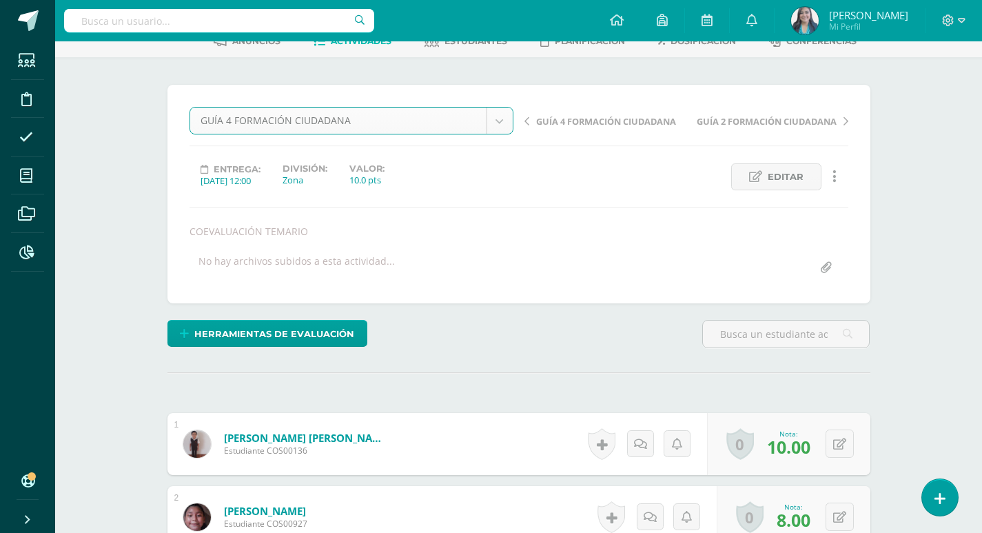
scroll to position [138, 0]
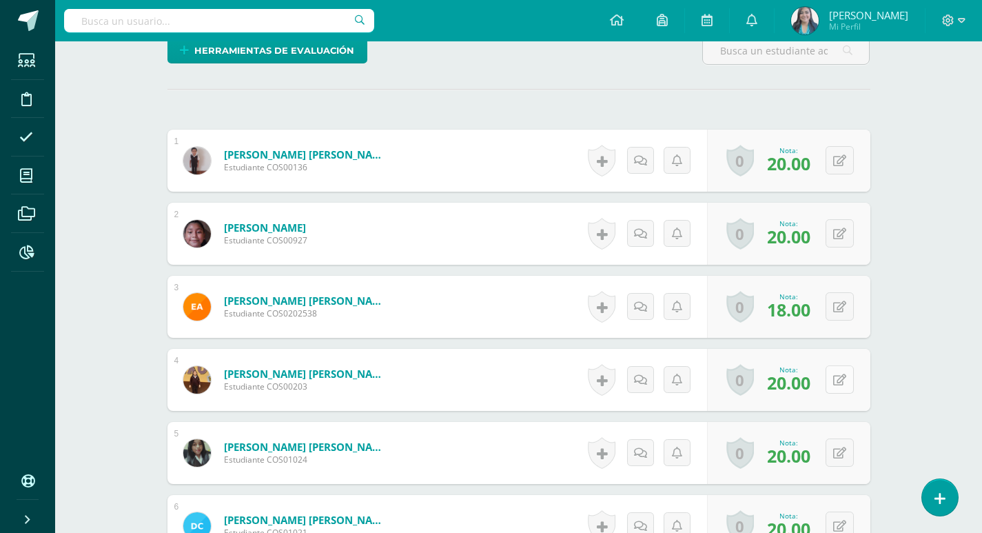
scroll to position [363, 0]
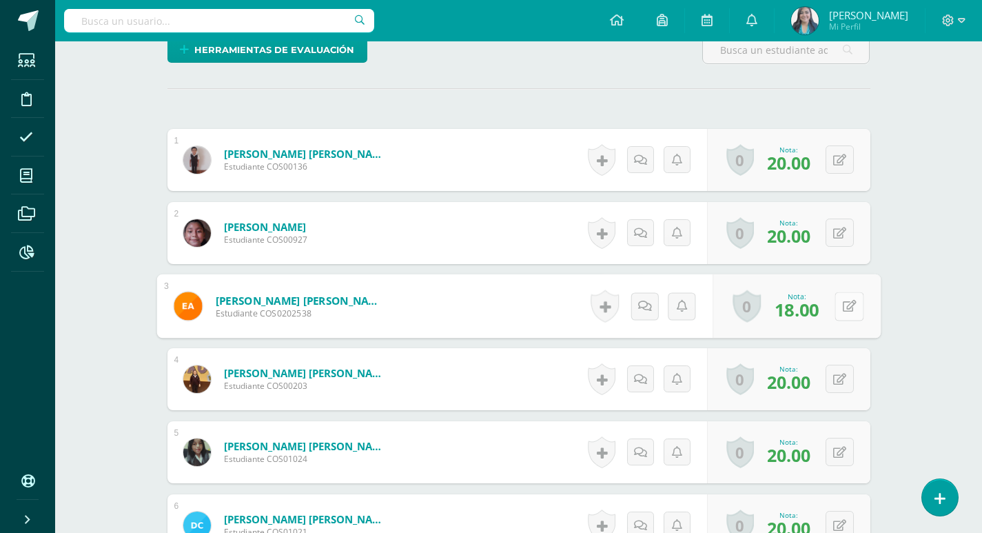
click at [837, 307] on button at bounding box center [849, 306] width 29 height 29
type input "20"
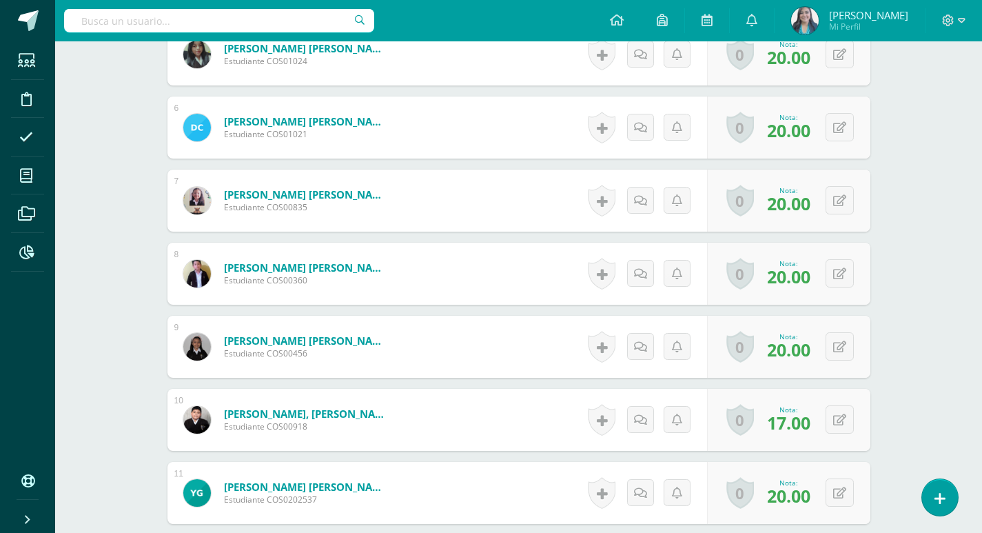
scroll to position [777, 0]
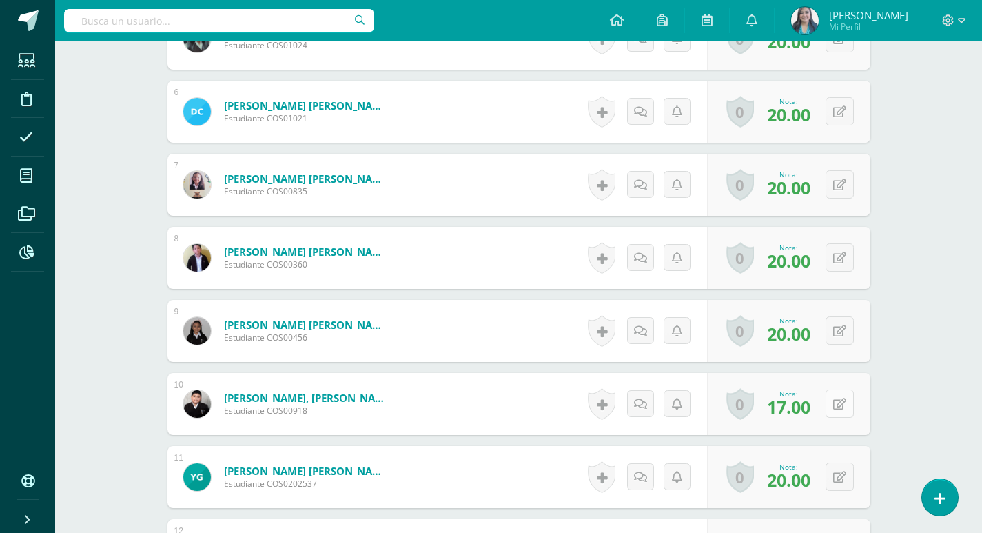
click at [843, 409] on icon at bounding box center [840, 405] width 13 height 12
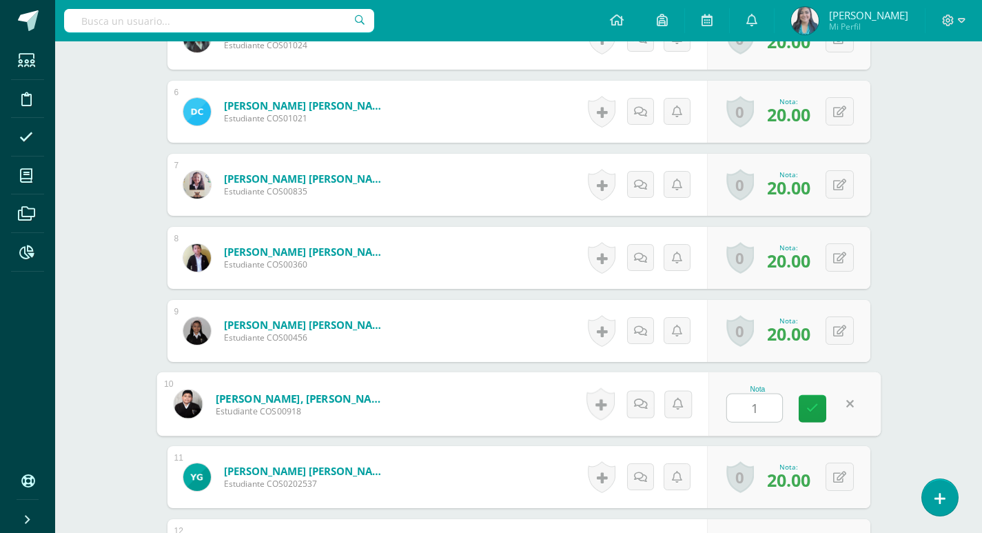
type input "15"
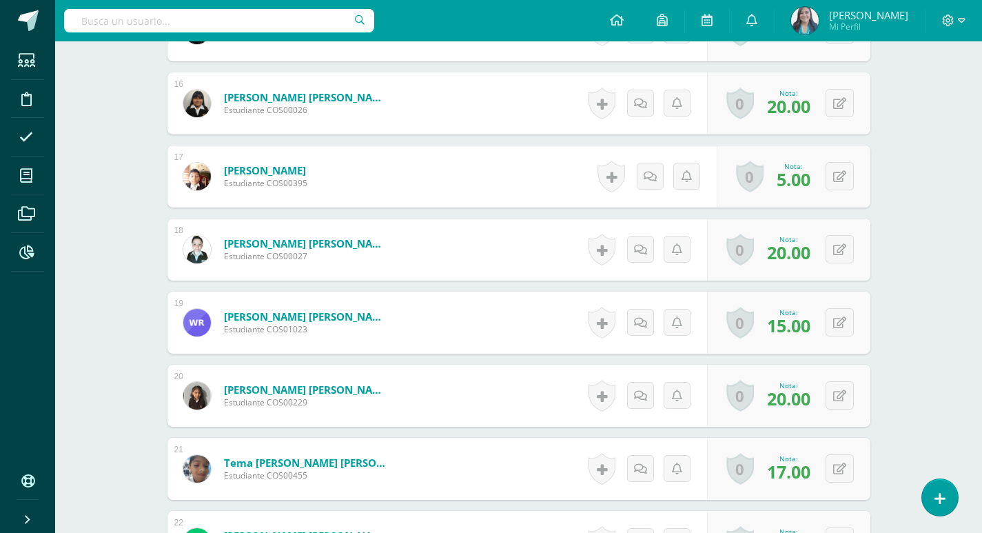
scroll to position [1535, 0]
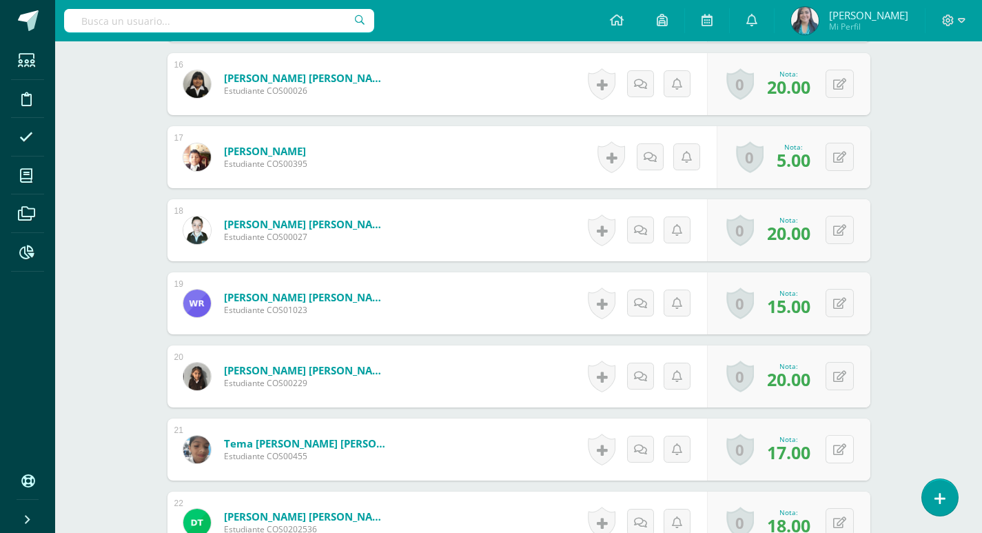
click at [845, 446] on icon at bounding box center [840, 450] width 13 height 12
type input "15"
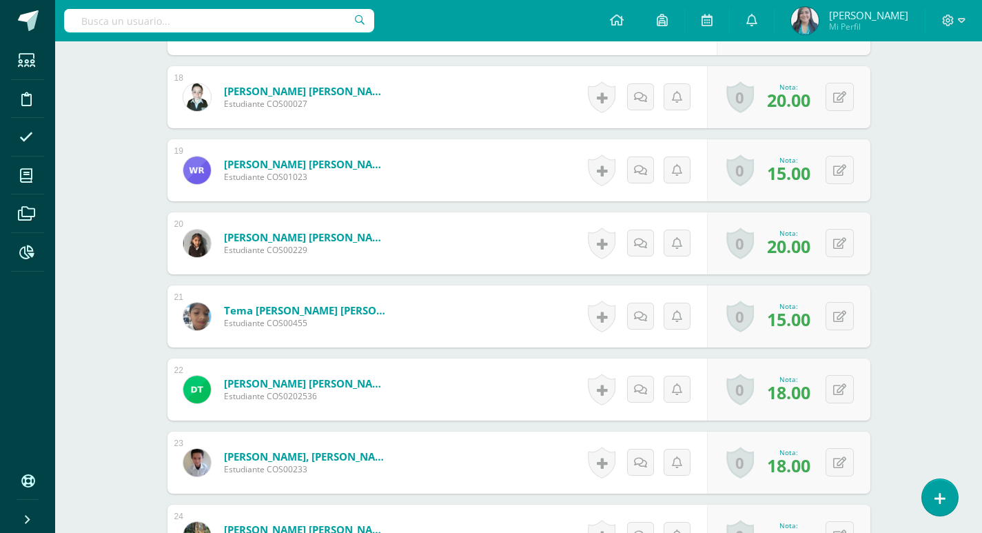
scroll to position [1673, 0]
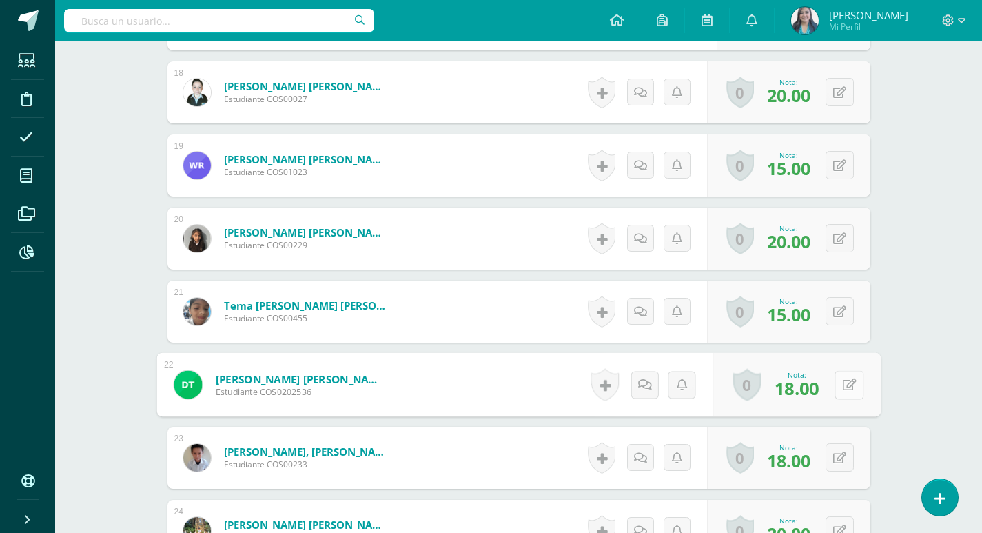
click at [841, 382] on button at bounding box center [849, 384] width 29 height 29
type input "17"
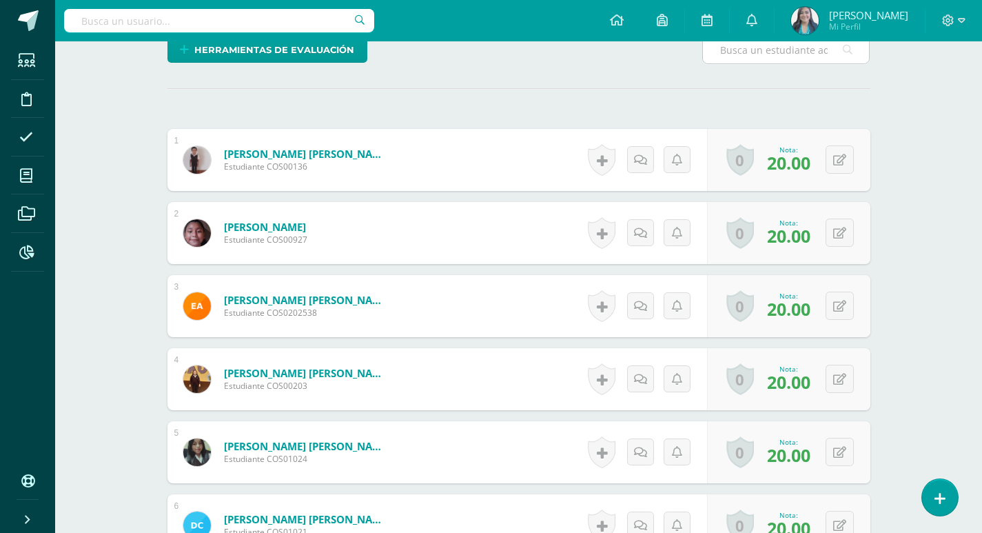
scroll to position [0, 0]
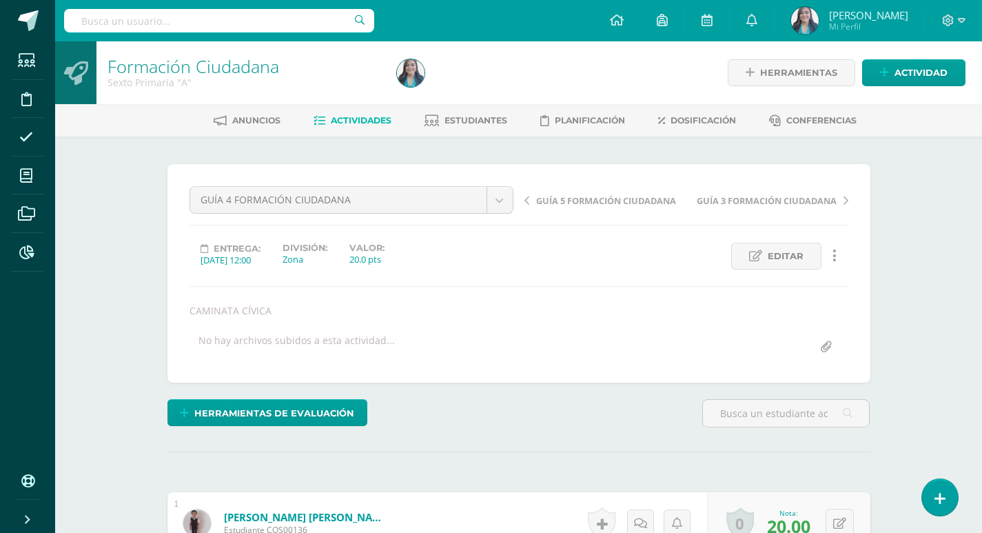
click at [353, 124] on span "Actividades" at bounding box center [361, 120] width 61 height 10
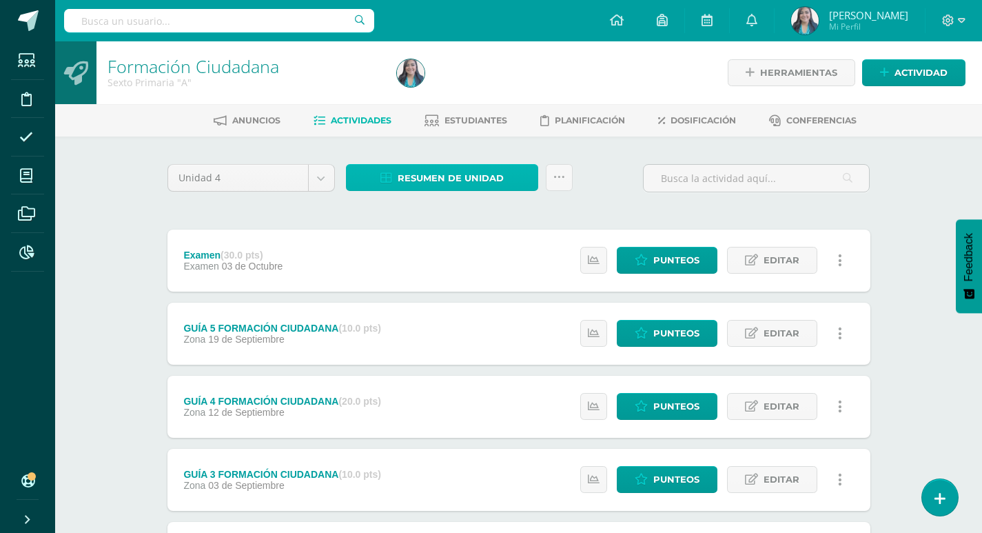
click at [456, 180] on span "Resumen de unidad" at bounding box center [451, 178] width 106 height 26
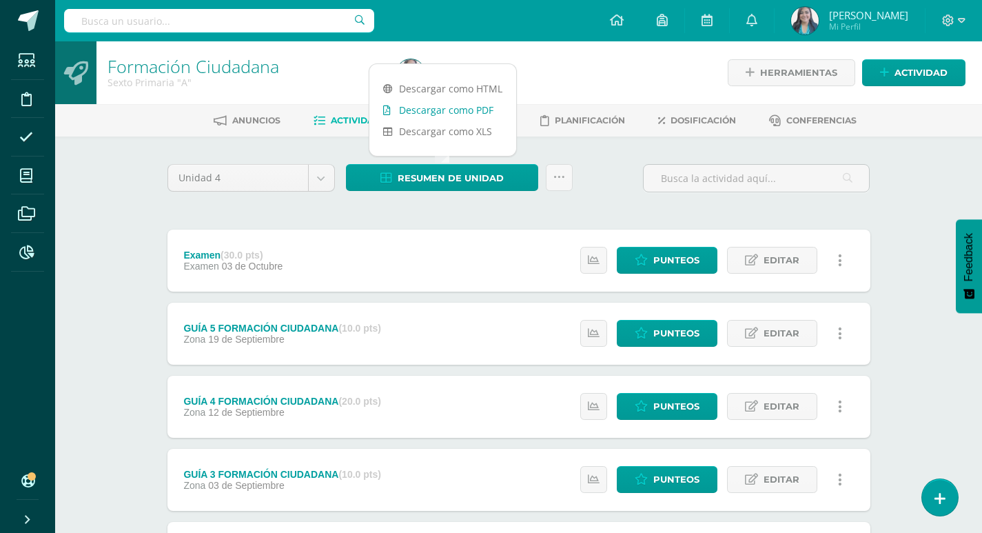
click at [472, 111] on link "Descargar como PDF" at bounding box center [443, 109] width 147 height 21
click at [413, 243] on div "Examen (30.0 pts) Examen 03 de Octubre Estatus de Actividad: 0 Estudiantes sin …" at bounding box center [519, 261] width 703 height 62
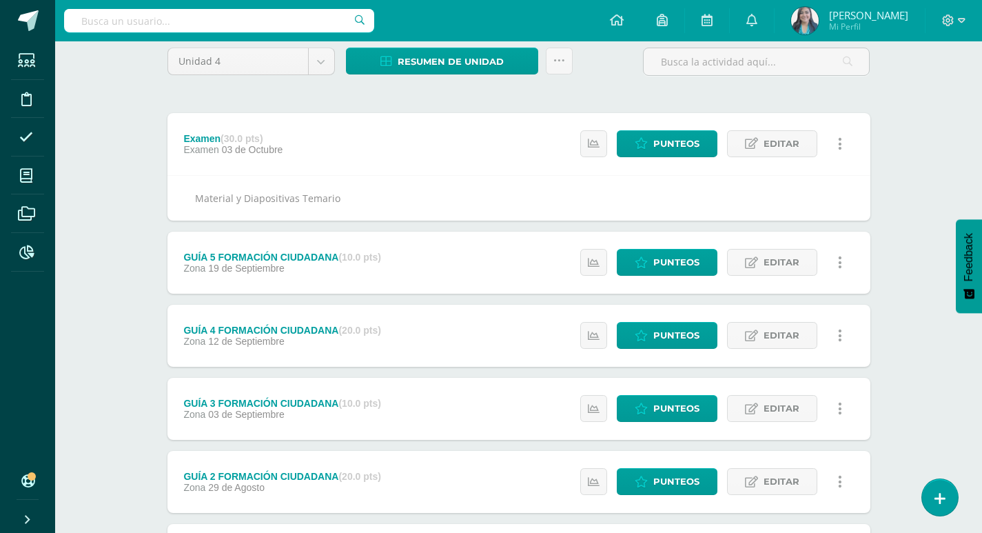
scroll to position [261, 0]
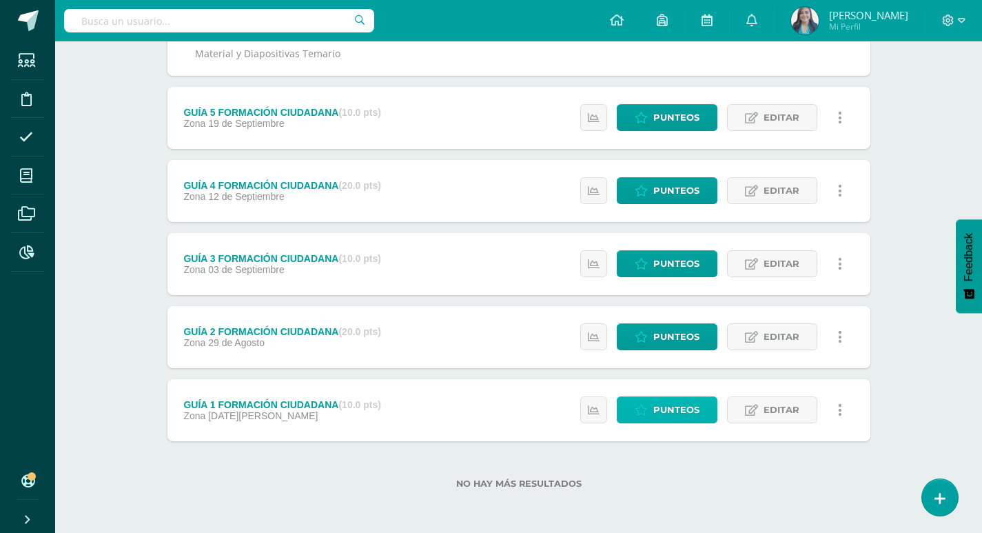
click at [687, 403] on span "Punteos" at bounding box center [677, 410] width 46 height 26
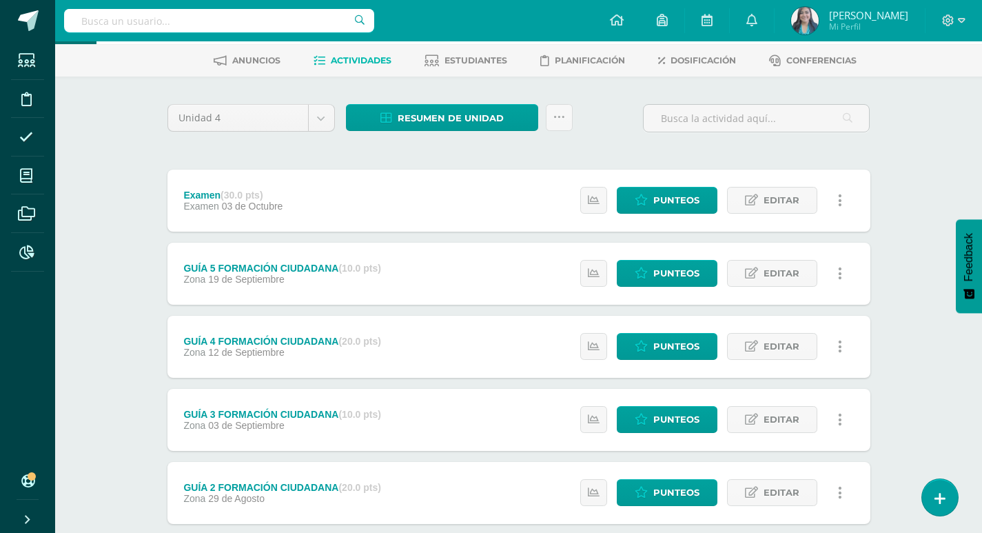
scroll to position [138, 0]
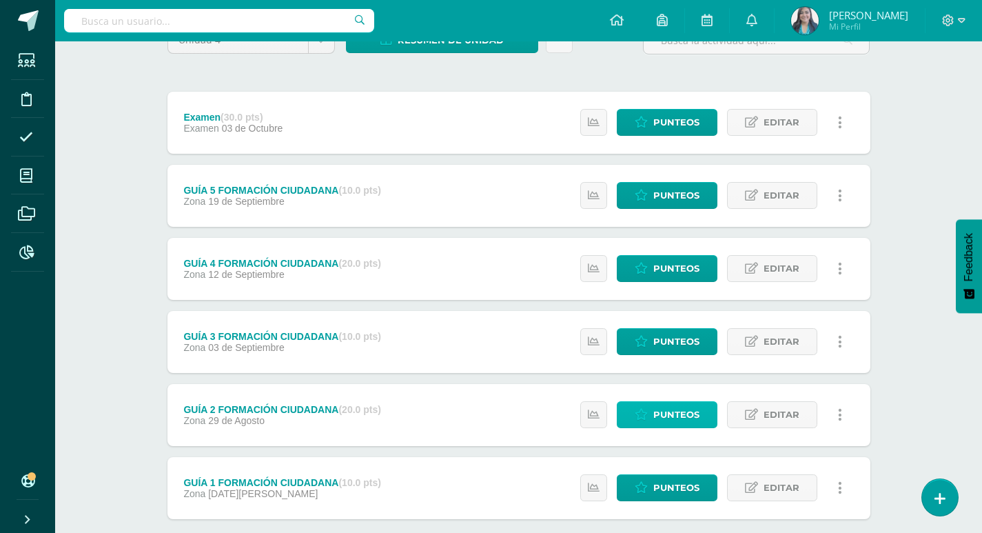
click at [683, 415] on span "Punteos" at bounding box center [677, 415] width 46 height 26
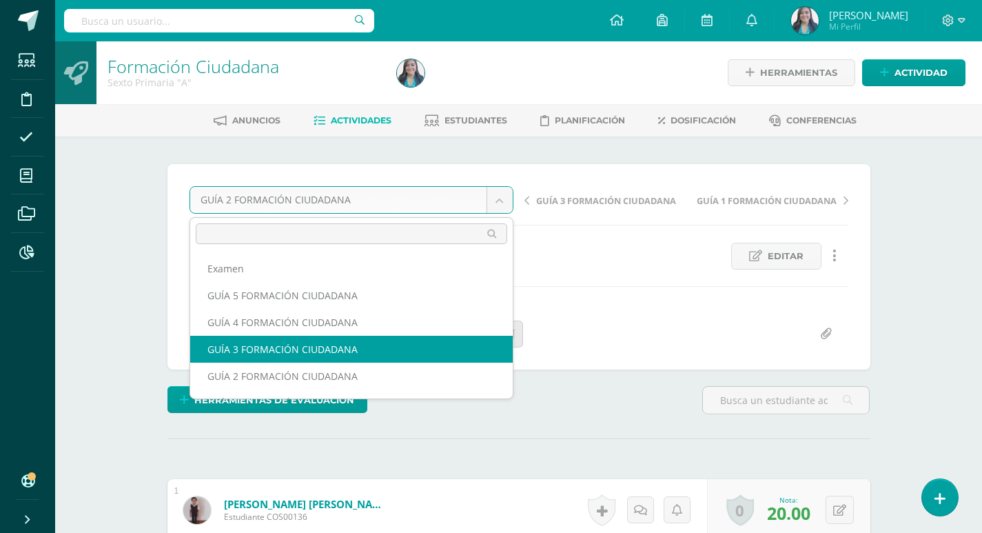
select select "/dashboard/teacher/grade-activity/125091/"
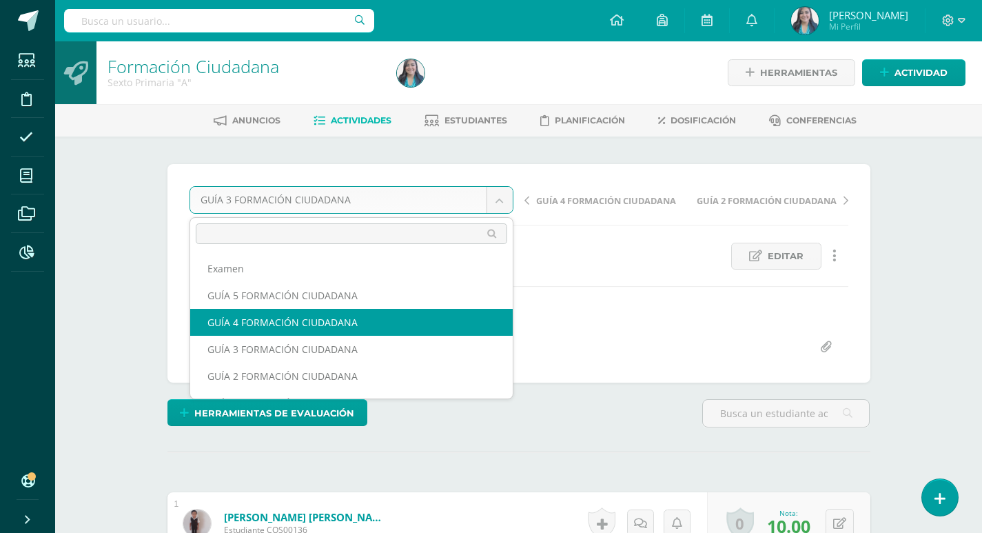
select select "/dashboard/teacher/grade-activity/125094/"
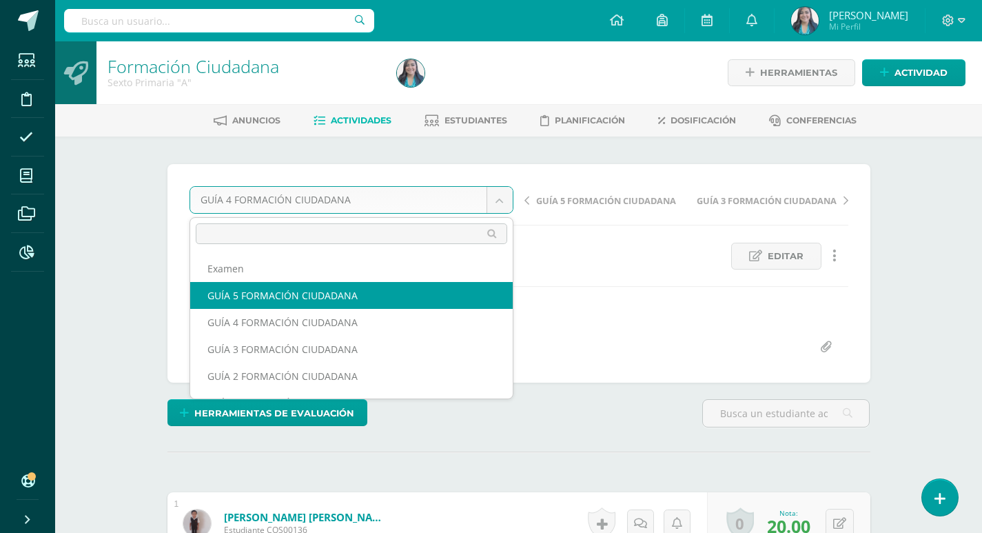
select select "/dashboard/teacher/grade-activity/125100/"
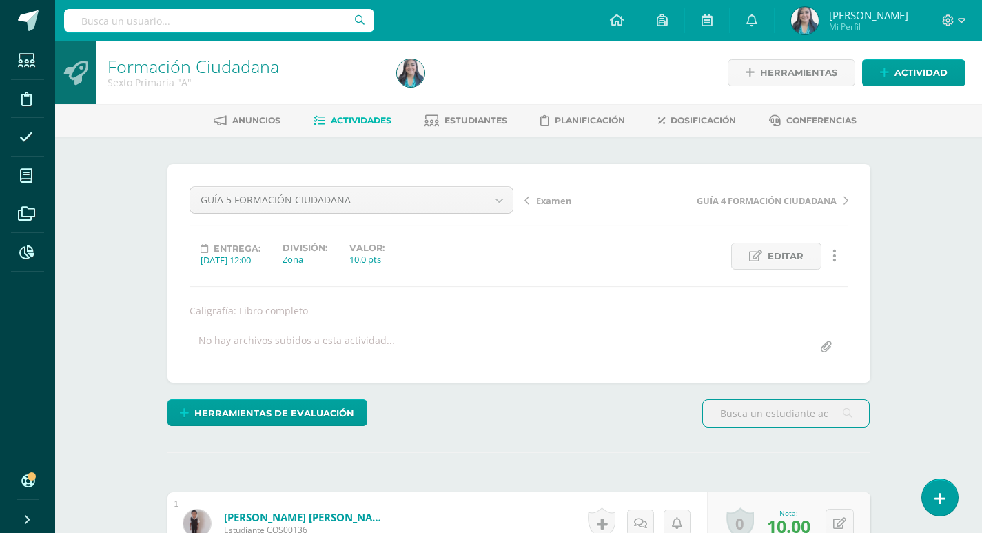
click at [340, 119] on span "Actividades" at bounding box center [361, 120] width 61 height 10
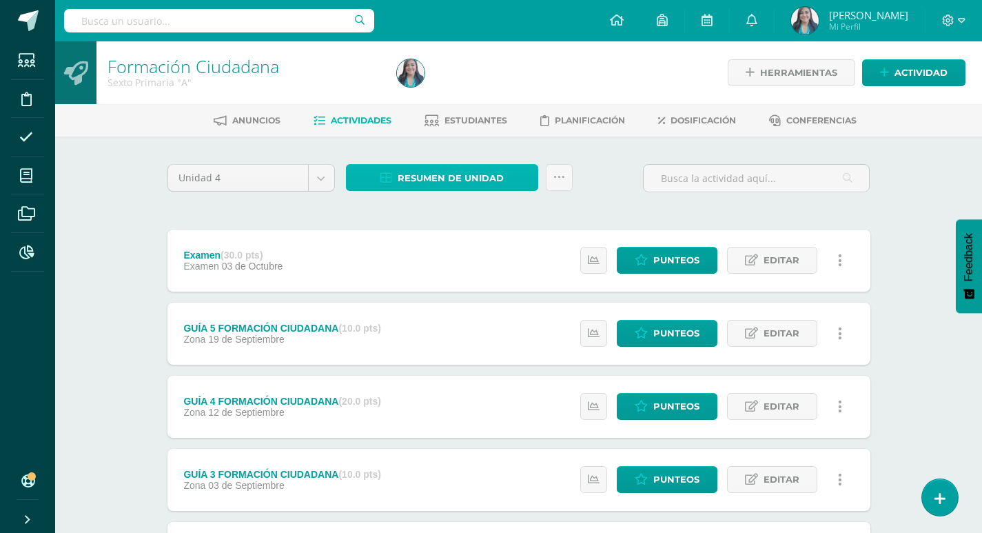
click at [469, 173] on span "Resumen de unidad" at bounding box center [451, 178] width 106 height 26
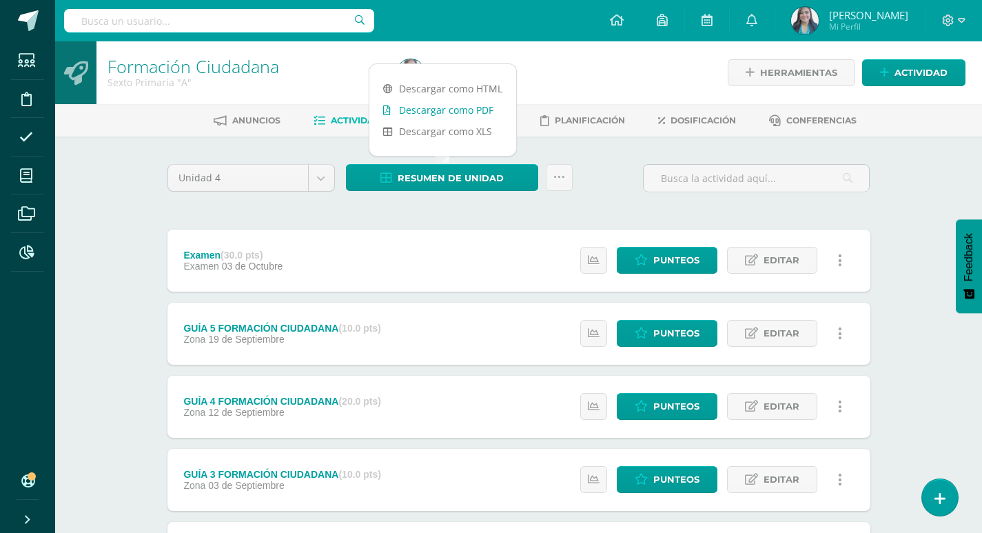
click at [468, 113] on link "Descargar como PDF" at bounding box center [443, 109] width 147 height 21
click at [596, 225] on div "Unidad 4 Unidad 1 Unidad 2 Unidad 3 Unidad 4 Resumen de unidad Subir actividade…" at bounding box center [519, 442] width 714 height 557
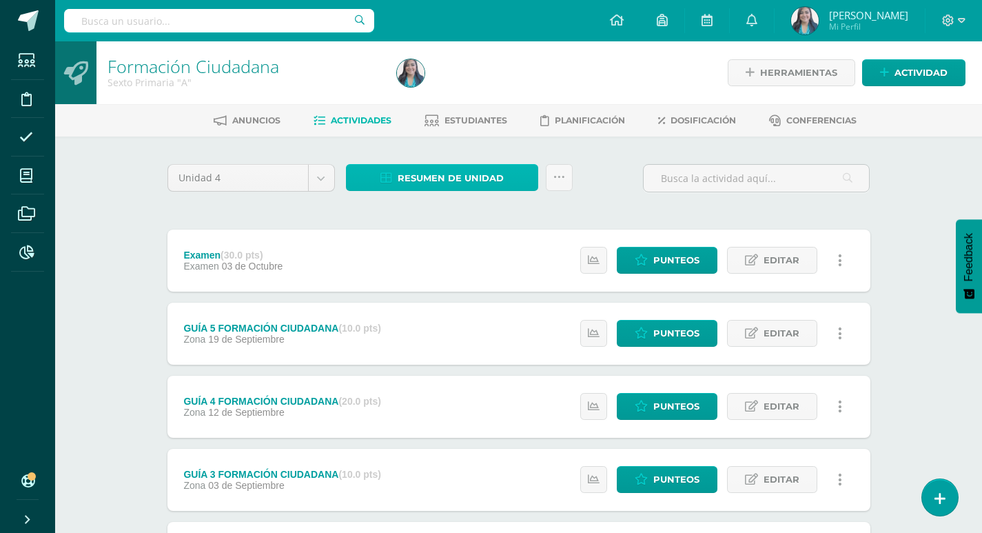
click at [476, 180] on span "Resumen de unidad" at bounding box center [451, 178] width 106 height 26
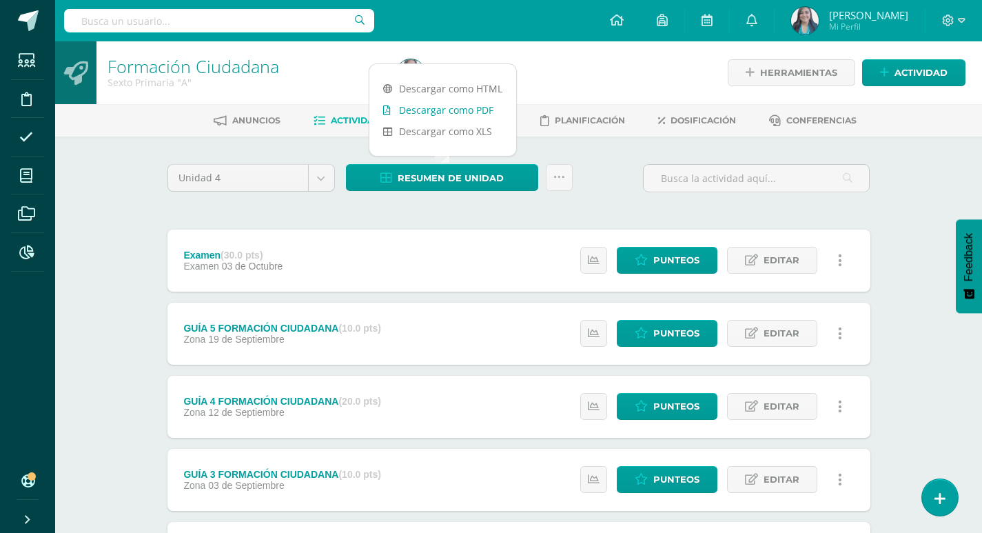
click at [483, 112] on link "Descargar como PDF" at bounding box center [443, 109] width 147 height 21
click at [393, 220] on div "Unidad 4 Unidad 1 Unidad 2 Unidad 3 Unidad 4 Resumen de unidad Subir actividade…" at bounding box center [519, 442] width 714 height 557
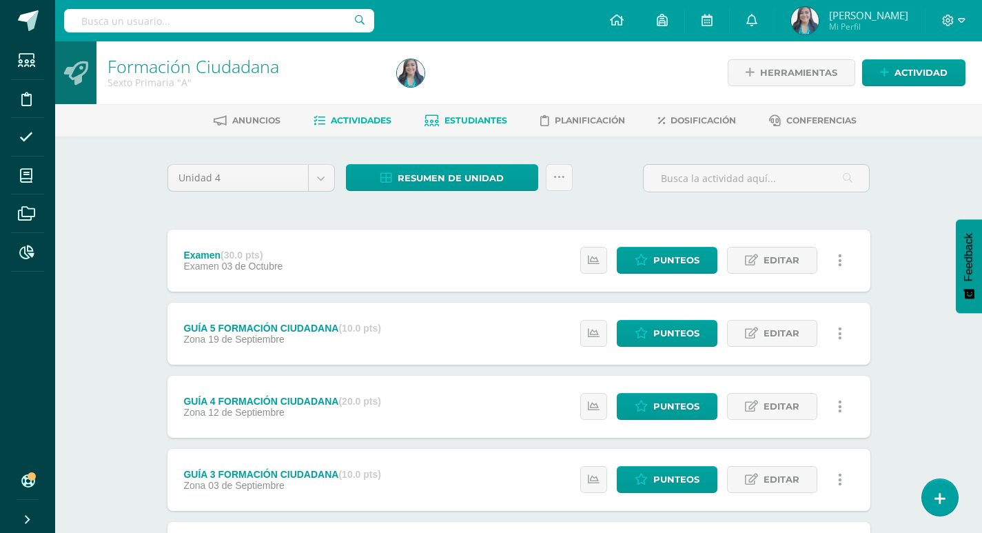
click at [487, 113] on link "Estudiantes" at bounding box center [466, 121] width 83 height 22
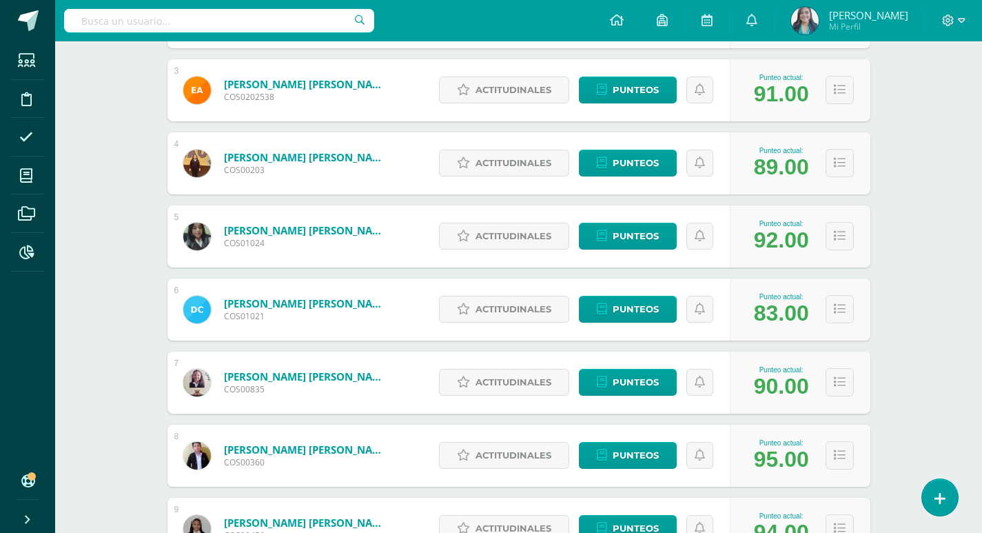
scroll to position [414, 0]
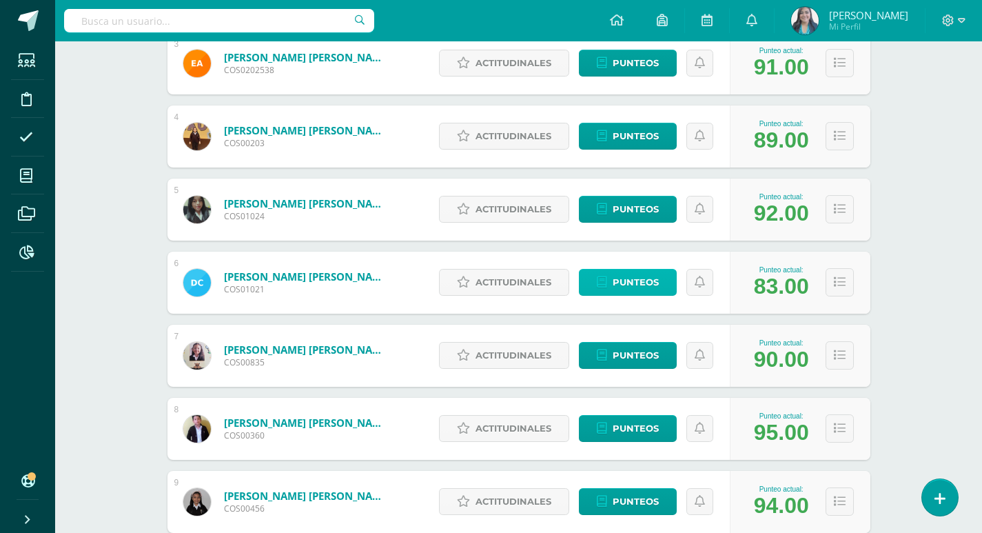
click at [630, 281] on span "Punteos" at bounding box center [636, 283] width 46 height 26
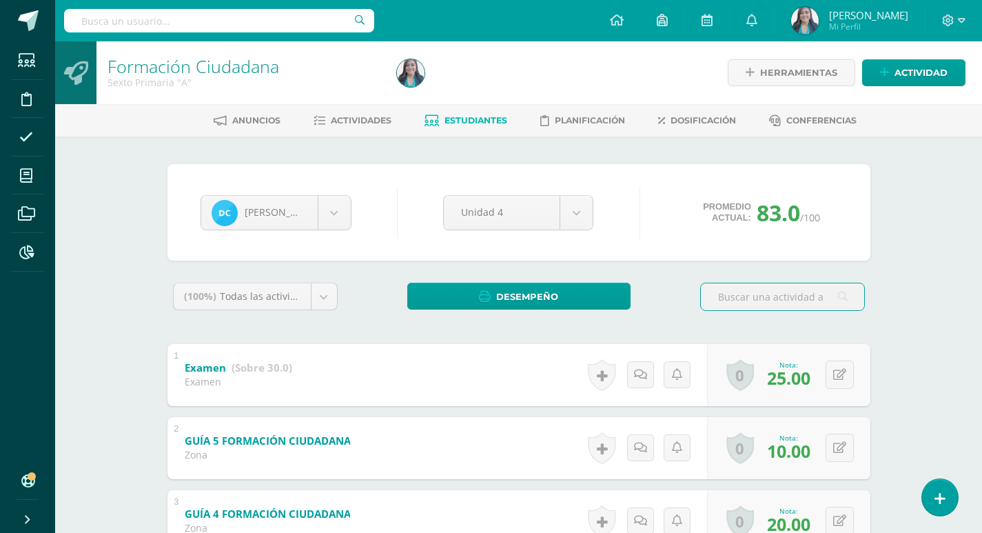
click at [375, 124] on span "Actividades" at bounding box center [361, 120] width 61 height 10
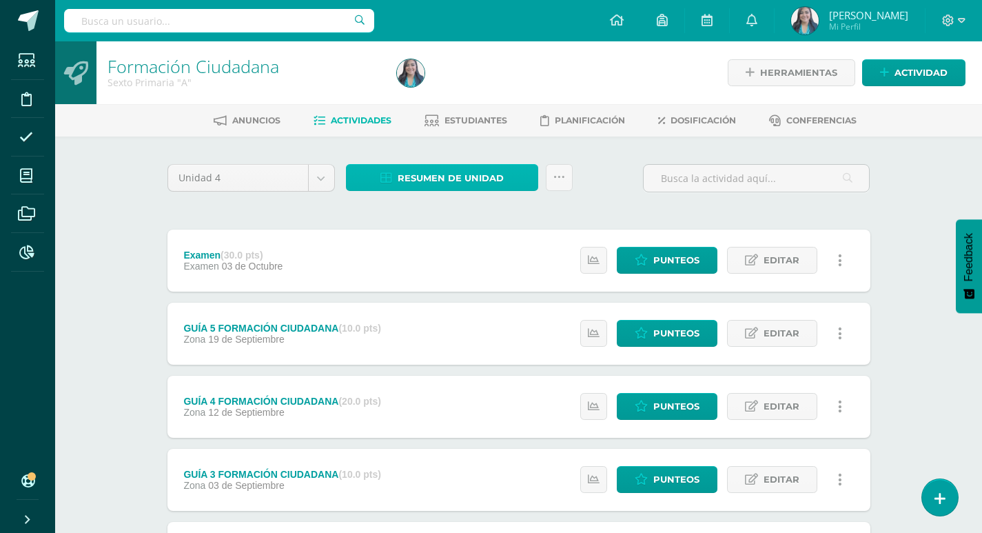
click at [472, 177] on span "Resumen de unidad" at bounding box center [451, 178] width 106 height 26
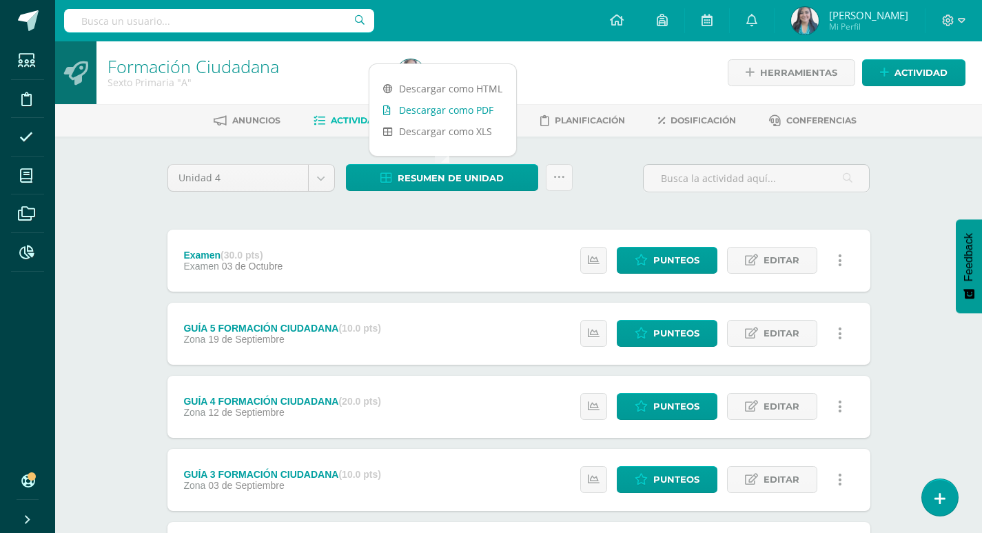
click at [474, 111] on link "Descargar como PDF" at bounding box center [443, 109] width 147 height 21
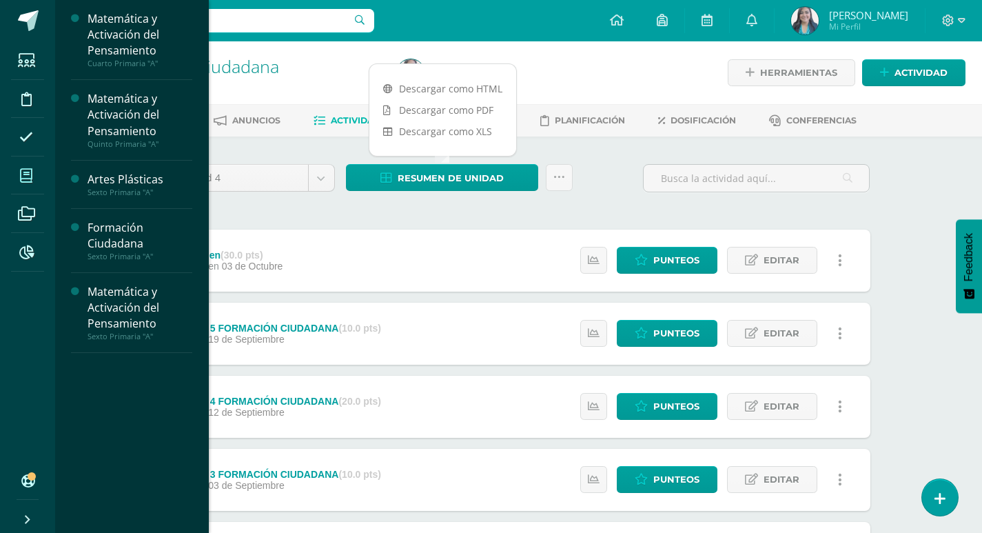
click at [19, 176] on span at bounding box center [26, 175] width 31 height 31
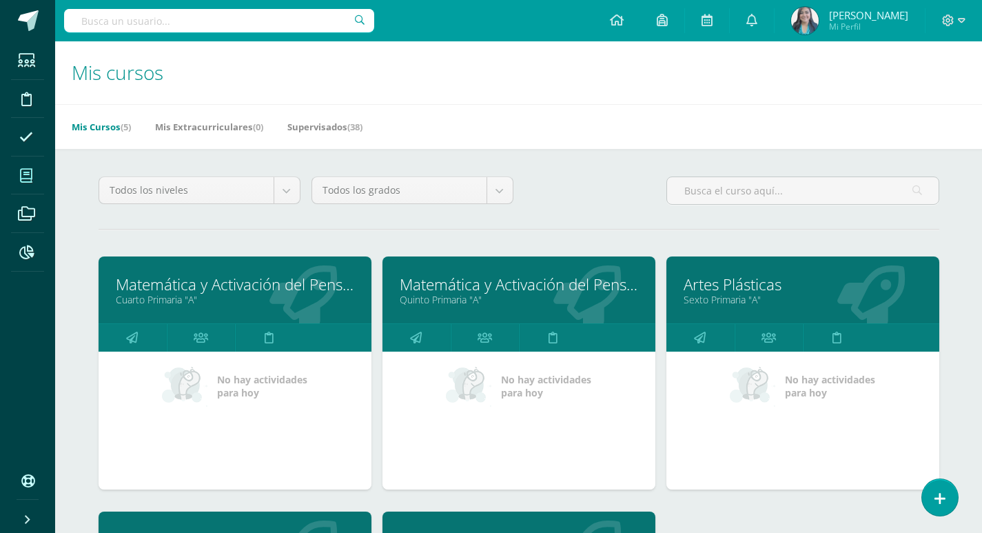
click at [269, 283] on link "Matemática y Activación del Pensamiento" at bounding box center [235, 284] width 239 height 21
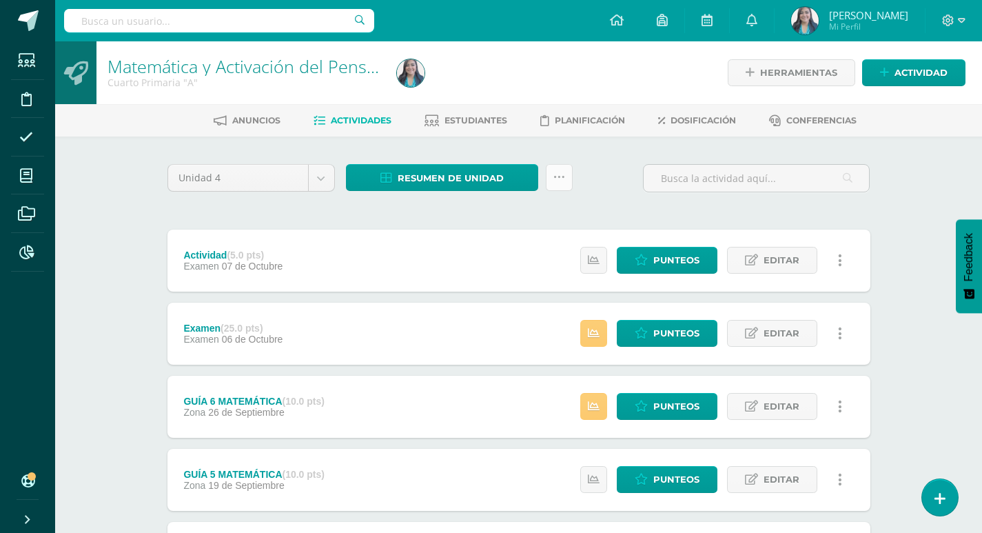
click at [565, 176] on link at bounding box center [559, 177] width 27 height 27
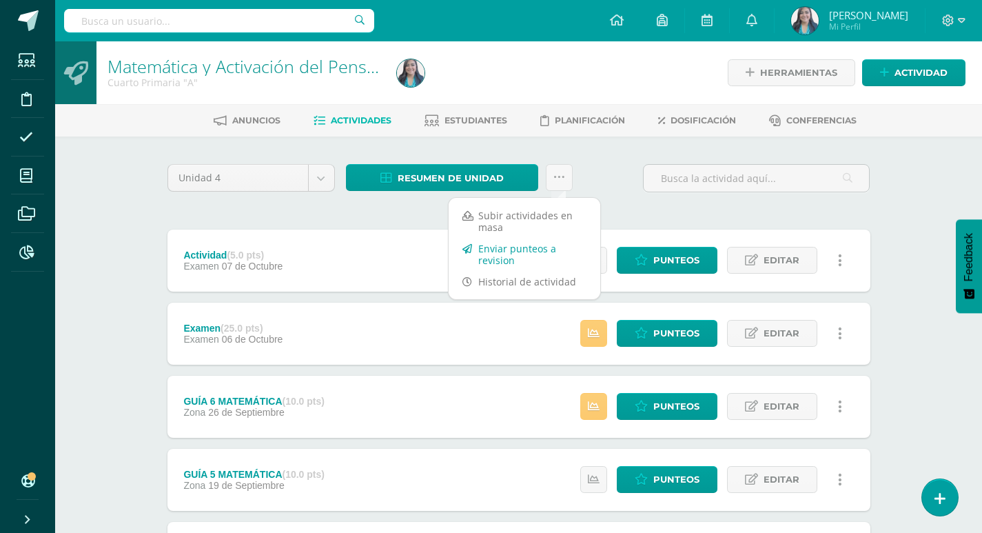
click at [515, 248] on link "Enviar punteos a revision" at bounding box center [525, 254] width 152 height 33
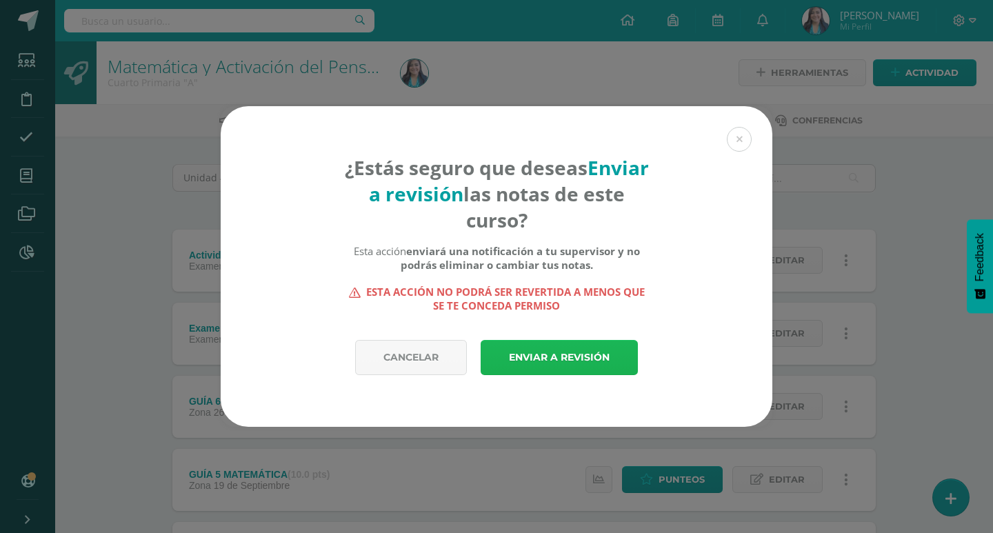
click at [553, 349] on link "Enviar a revisión" at bounding box center [559, 357] width 157 height 35
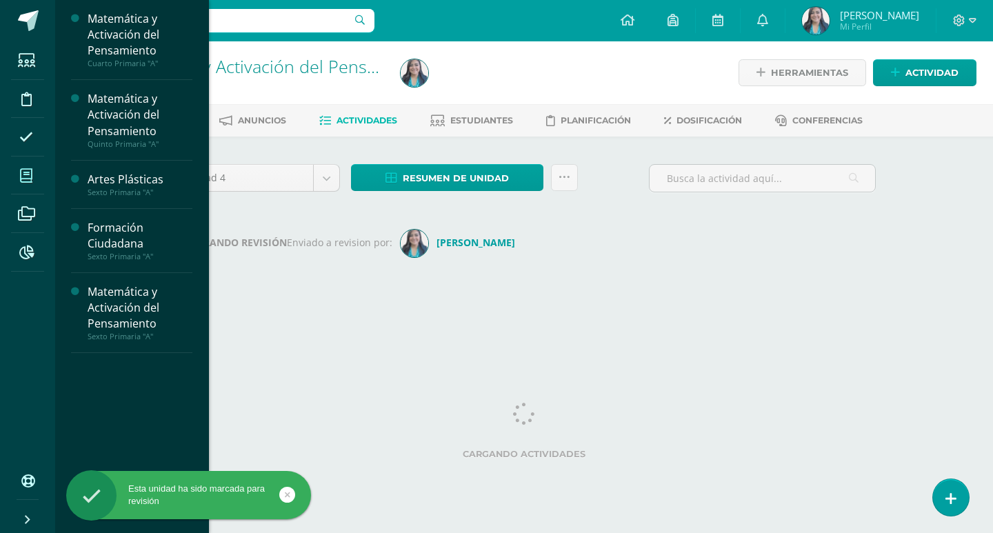
click at [28, 179] on icon at bounding box center [26, 176] width 12 height 14
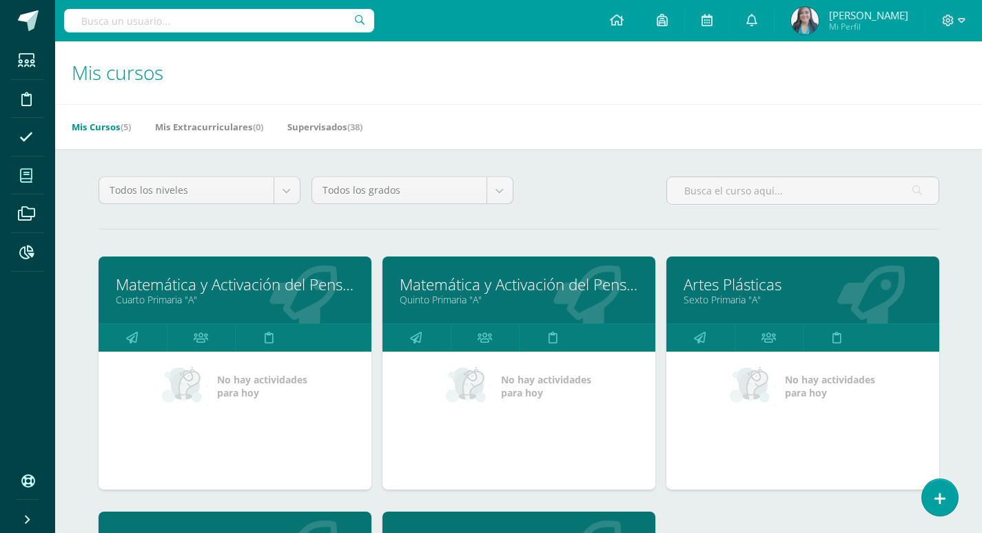
click at [476, 279] on link "Matemática y Activación del Pensamiento" at bounding box center [519, 284] width 239 height 21
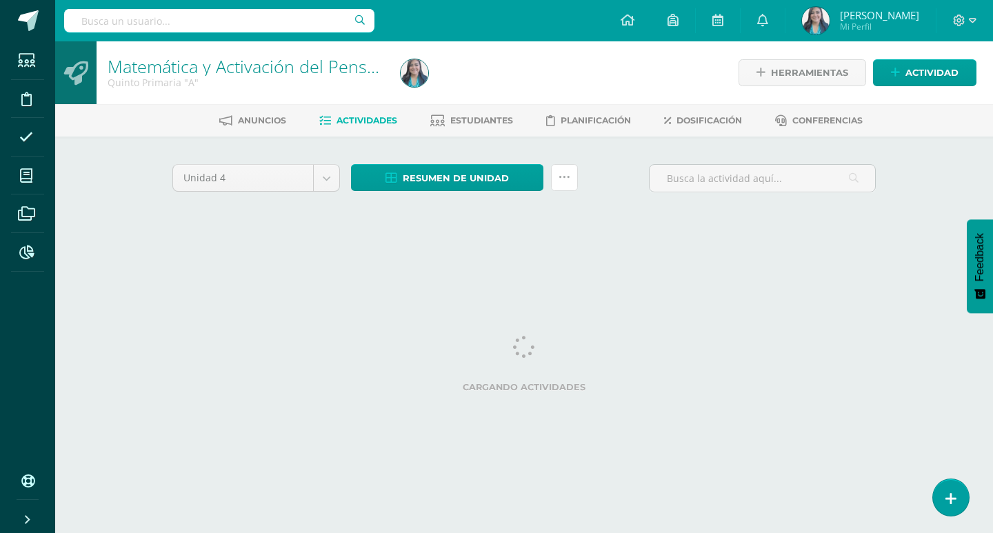
click at [562, 180] on icon at bounding box center [564, 178] width 12 height 12
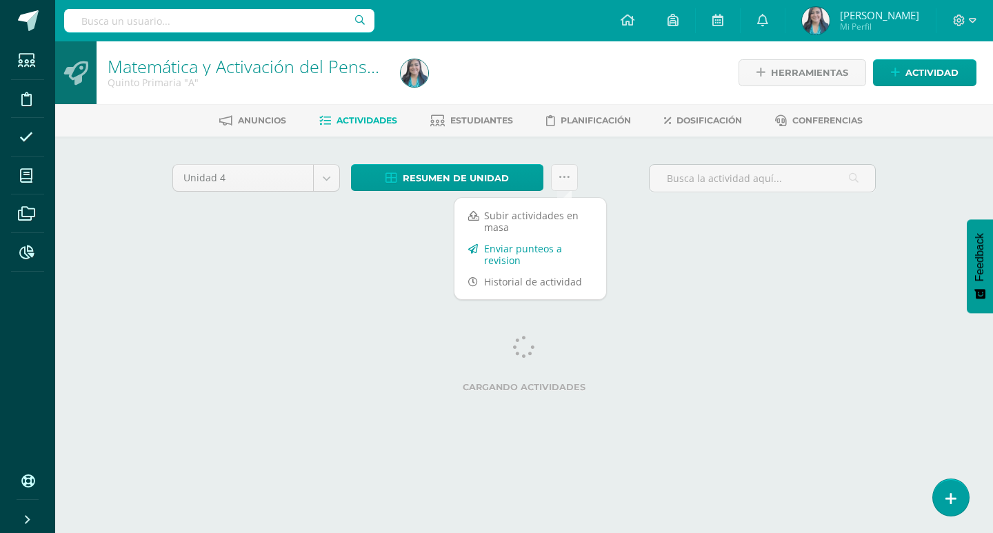
click at [508, 247] on link "Enviar punteos a revision" at bounding box center [530, 254] width 152 height 33
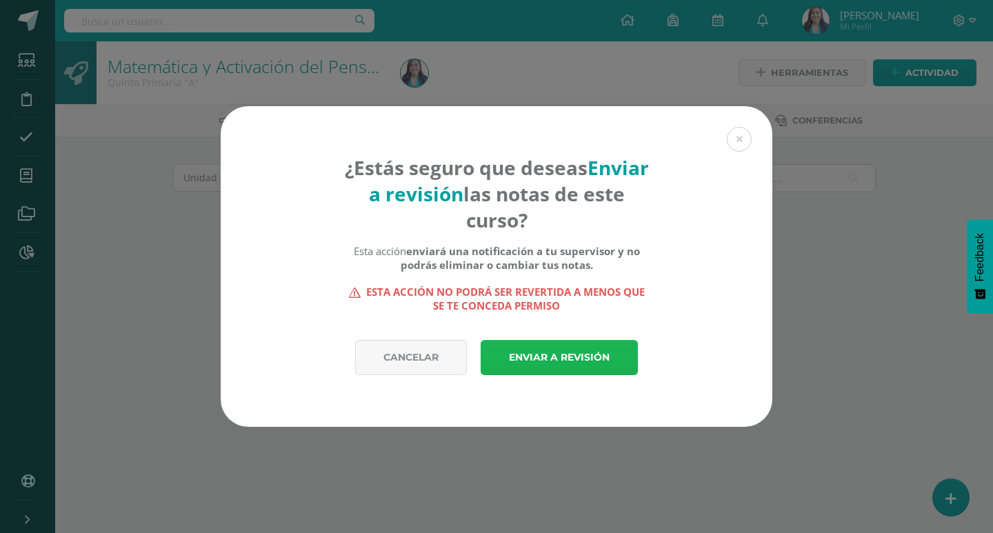
click at [545, 352] on link "Enviar a revisión" at bounding box center [559, 357] width 157 height 35
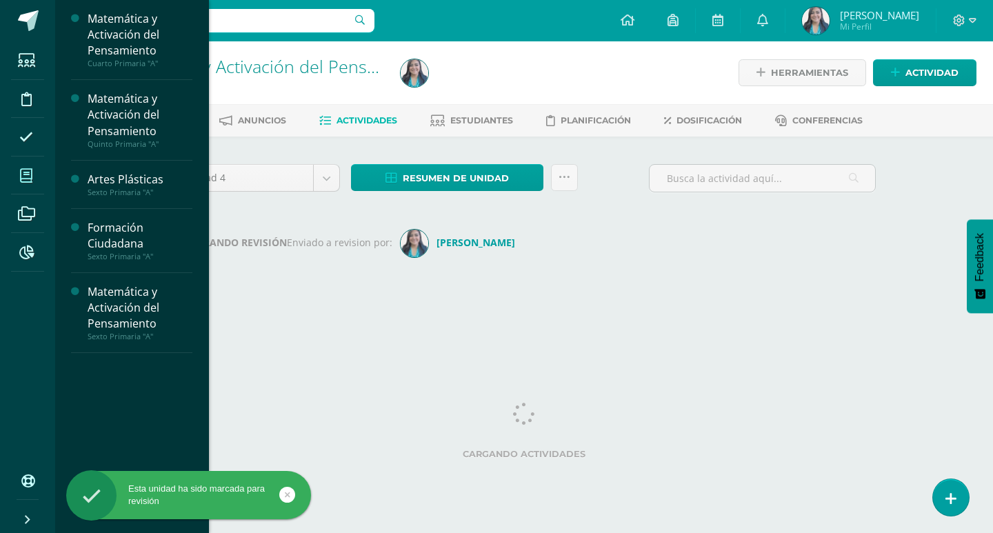
click at [27, 177] on icon at bounding box center [26, 176] width 12 height 14
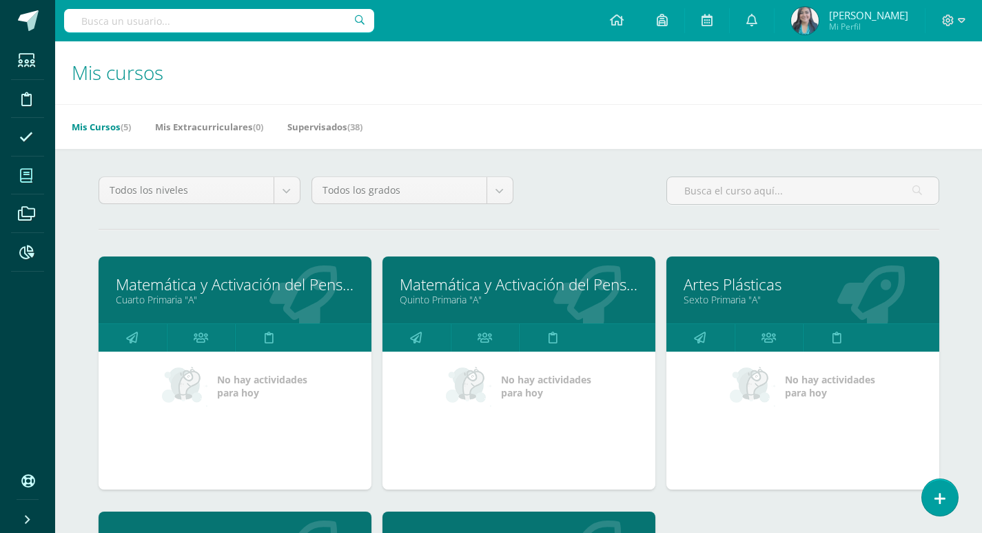
click at [698, 292] on link "Artes Plásticas" at bounding box center [803, 284] width 239 height 21
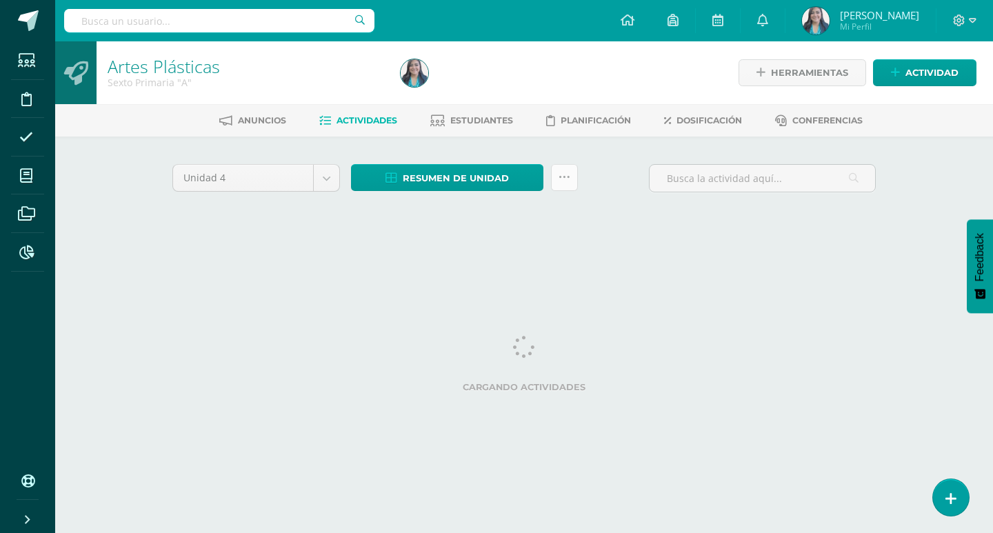
click at [563, 178] on icon at bounding box center [564, 178] width 12 height 12
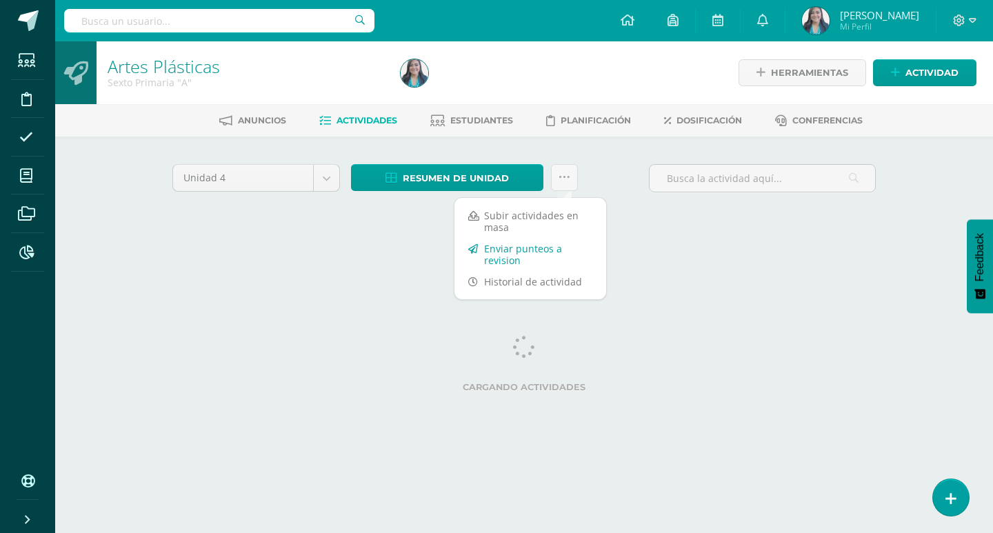
click at [507, 248] on link "Enviar punteos a revision" at bounding box center [530, 254] width 152 height 33
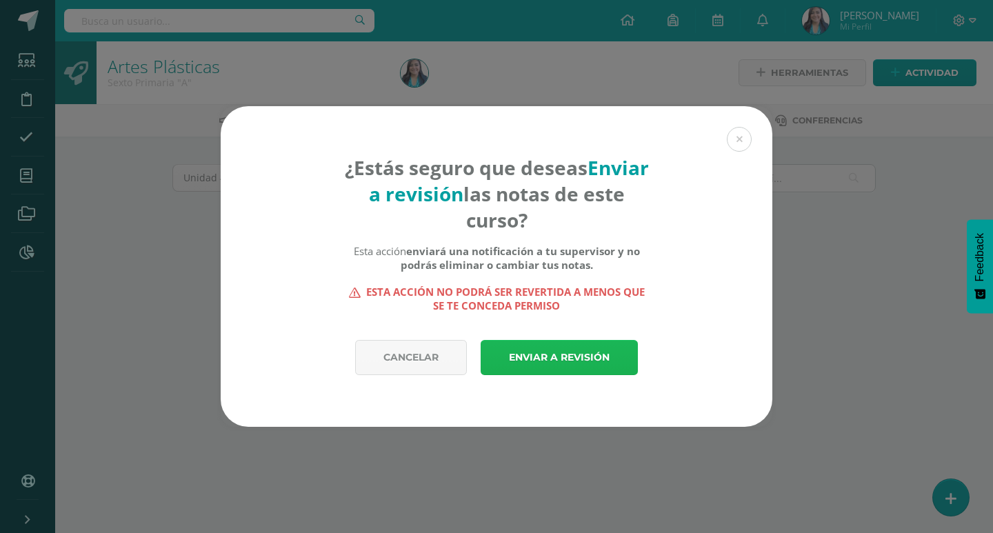
click at [531, 359] on link "Enviar a revisión" at bounding box center [559, 357] width 157 height 35
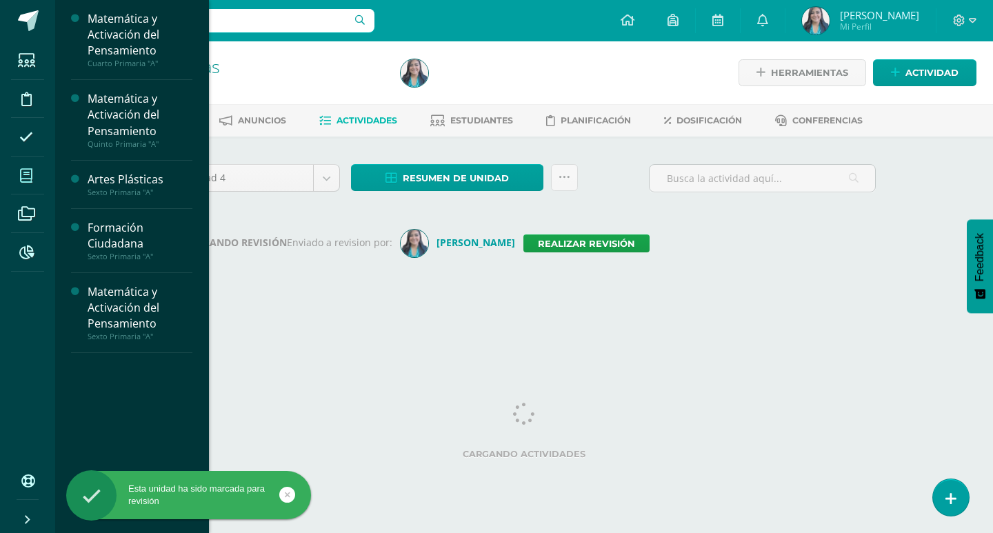
click at [23, 176] on icon at bounding box center [26, 176] width 12 height 14
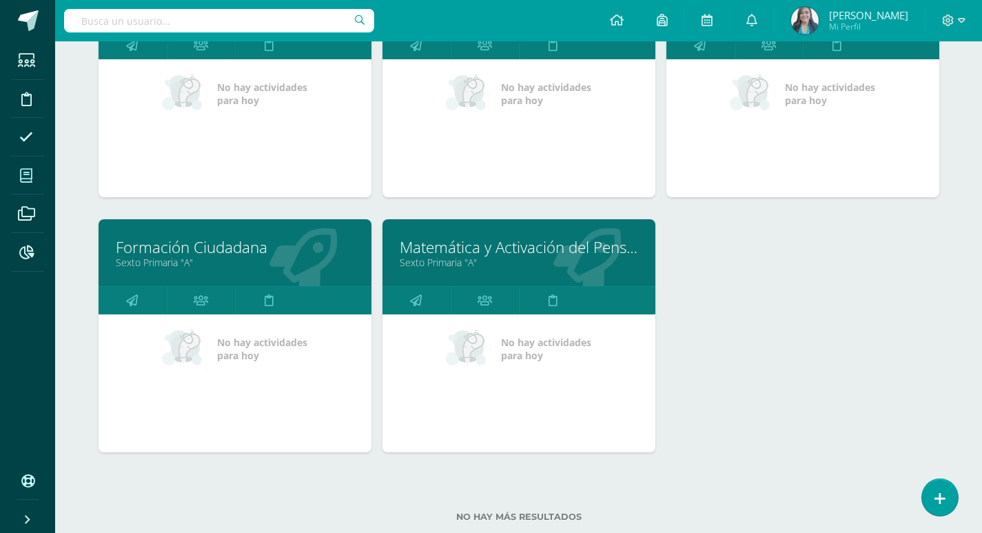
scroll to position [325, 0]
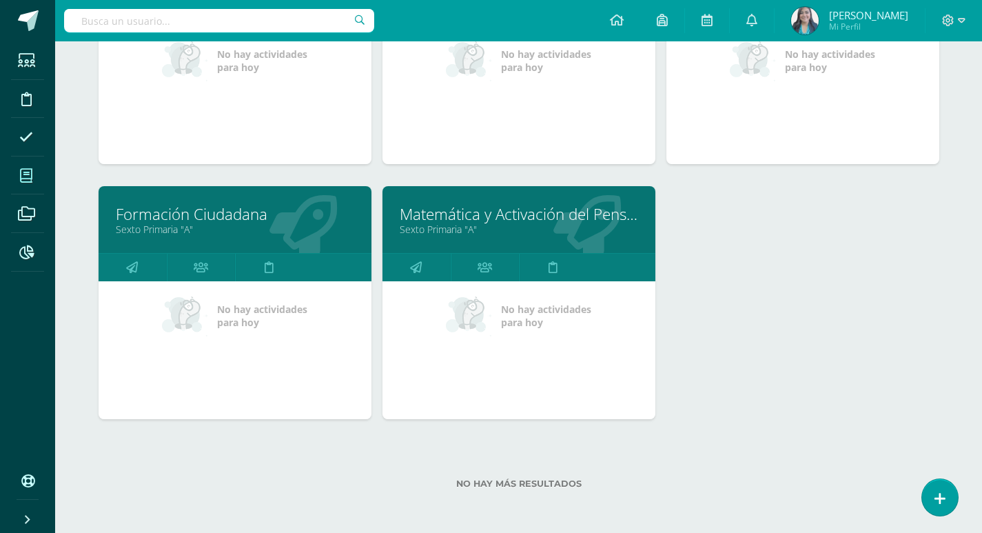
click at [196, 226] on link "Sexto Primaria "A"" at bounding box center [235, 229] width 239 height 13
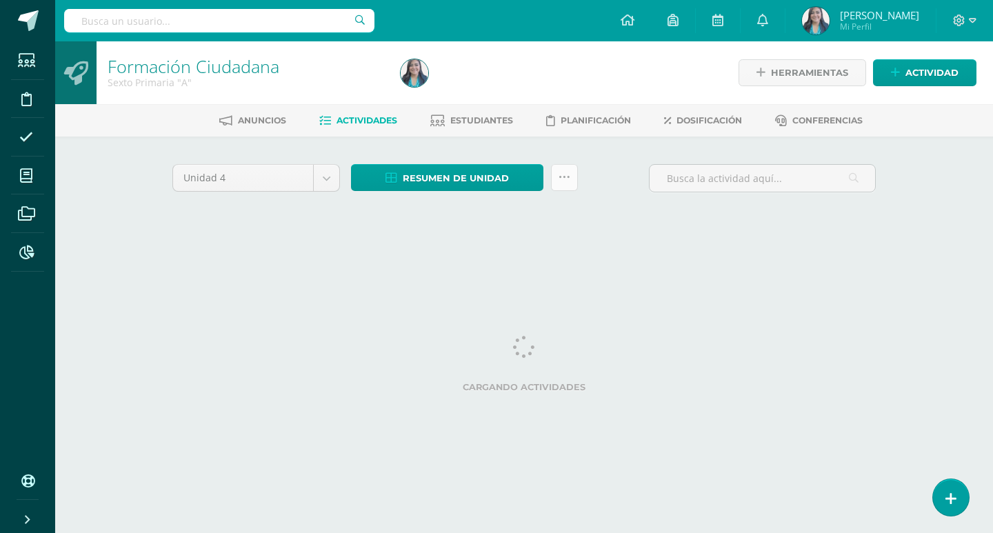
click at [559, 179] on icon at bounding box center [564, 178] width 12 height 12
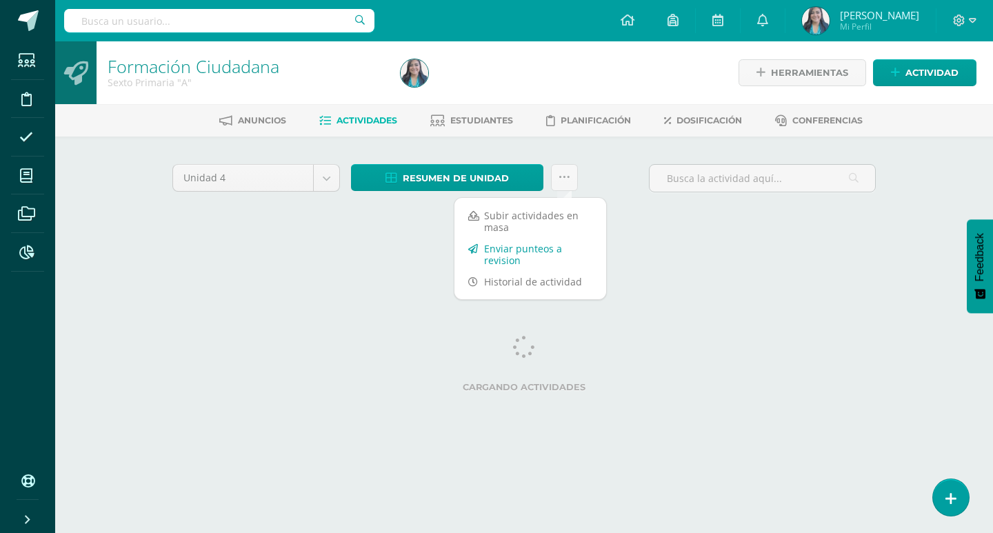
click at [527, 250] on link "Enviar punteos a revision" at bounding box center [530, 254] width 152 height 33
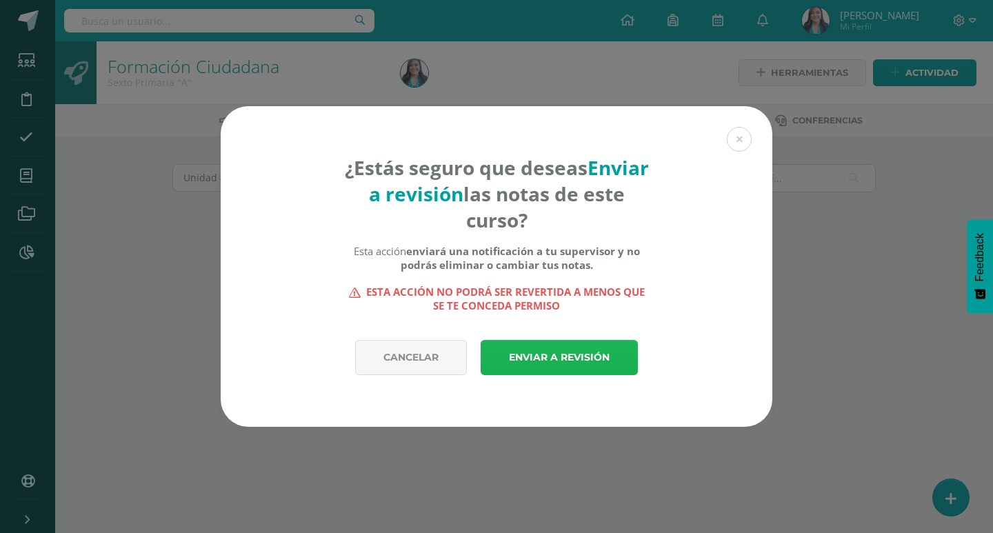
click at [529, 349] on link "Enviar a revisión" at bounding box center [559, 357] width 157 height 35
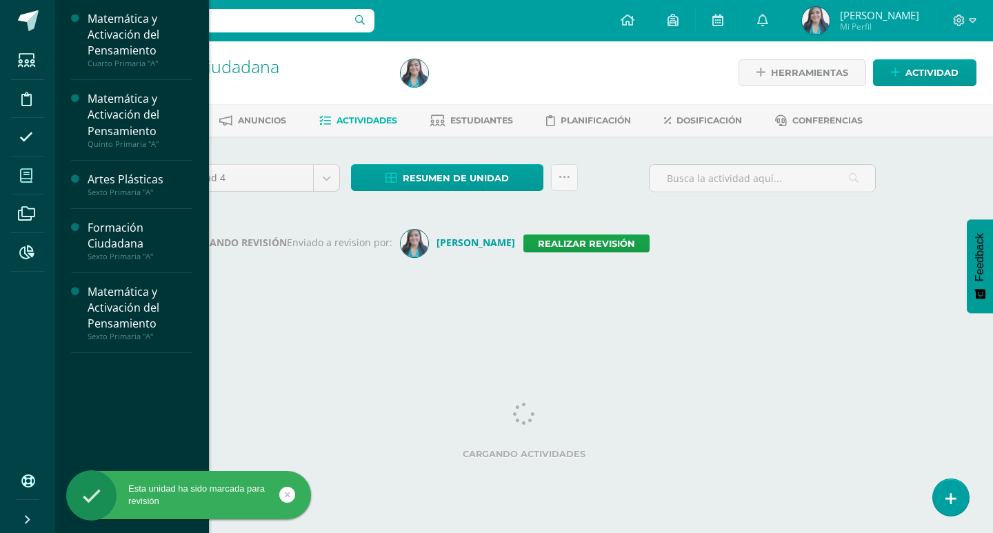
click at [28, 181] on icon at bounding box center [26, 176] width 12 height 14
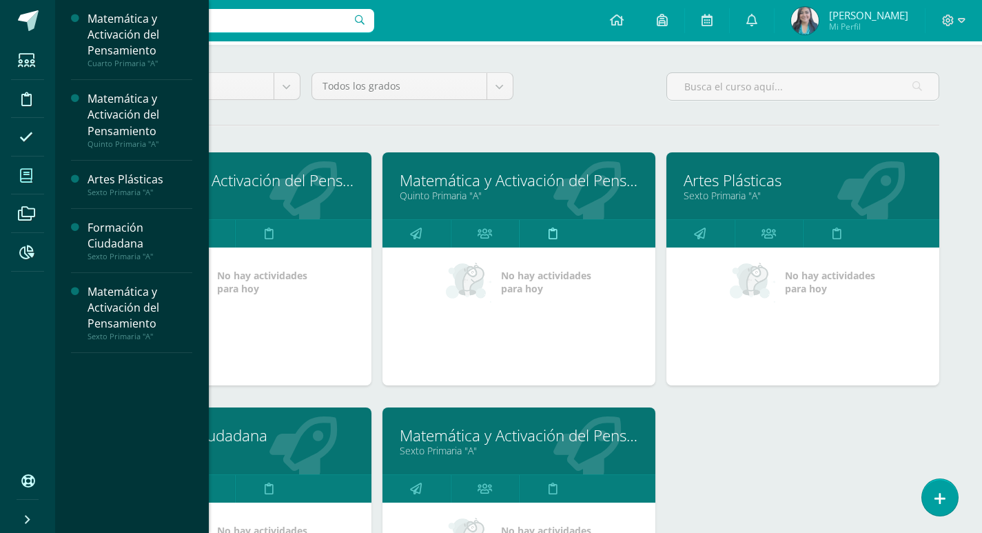
scroll to position [276, 0]
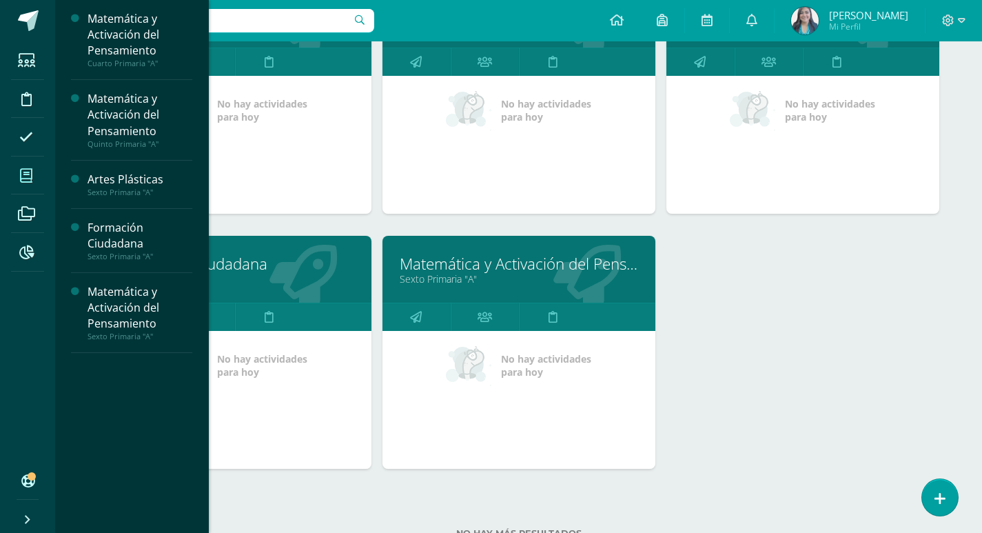
click at [474, 270] on link "Matemática y Activación del Pensamiento" at bounding box center [519, 263] width 239 height 21
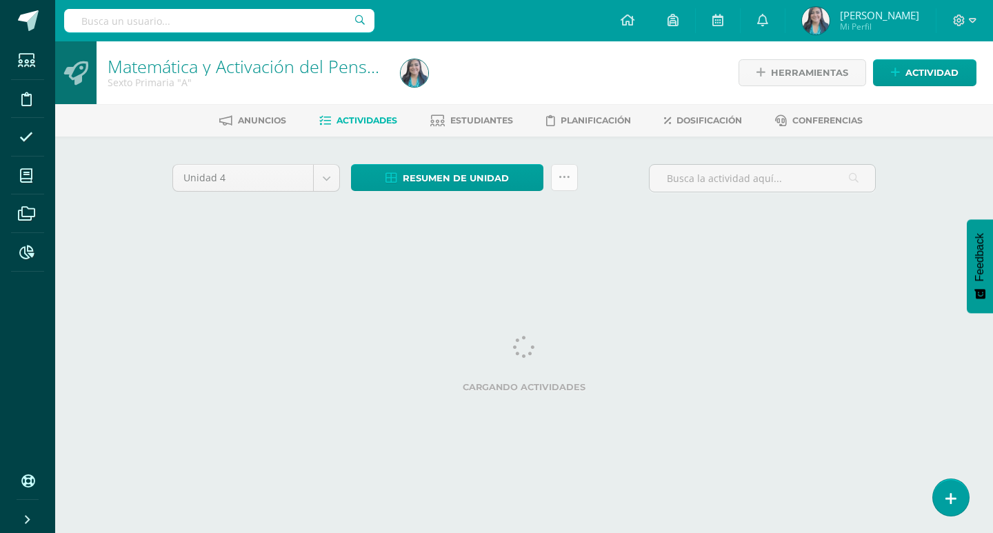
click at [567, 181] on icon at bounding box center [564, 178] width 12 height 12
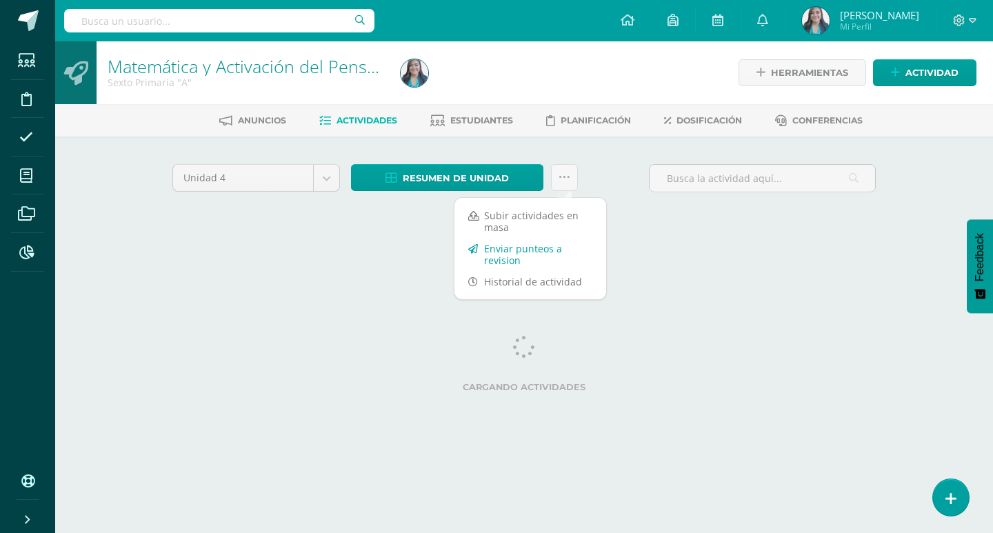
click at [494, 251] on link "Enviar punteos a revision" at bounding box center [530, 254] width 152 height 33
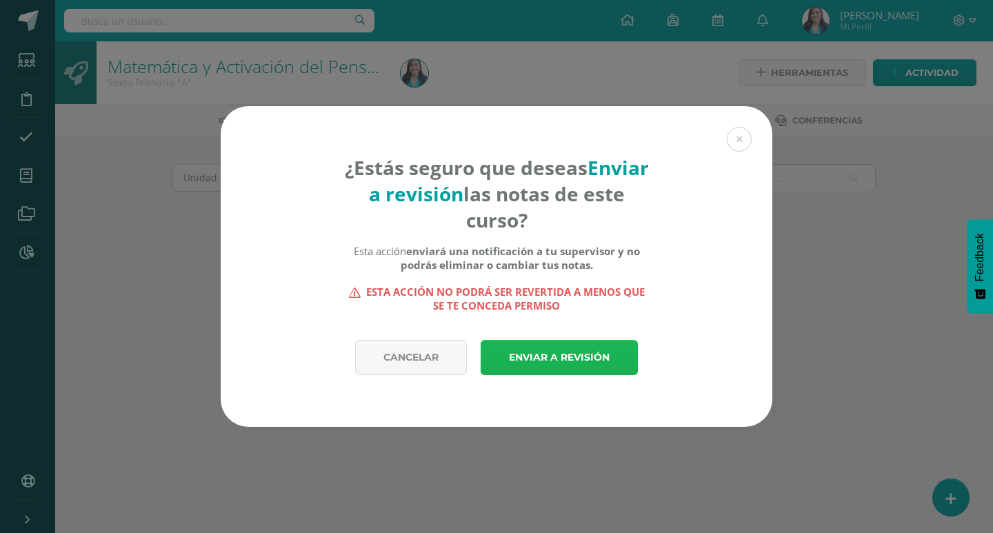
click at [531, 355] on link "Enviar a revisión" at bounding box center [559, 357] width 157 height 35
